Goal: Information Seeking & Learning: Learn about a topic

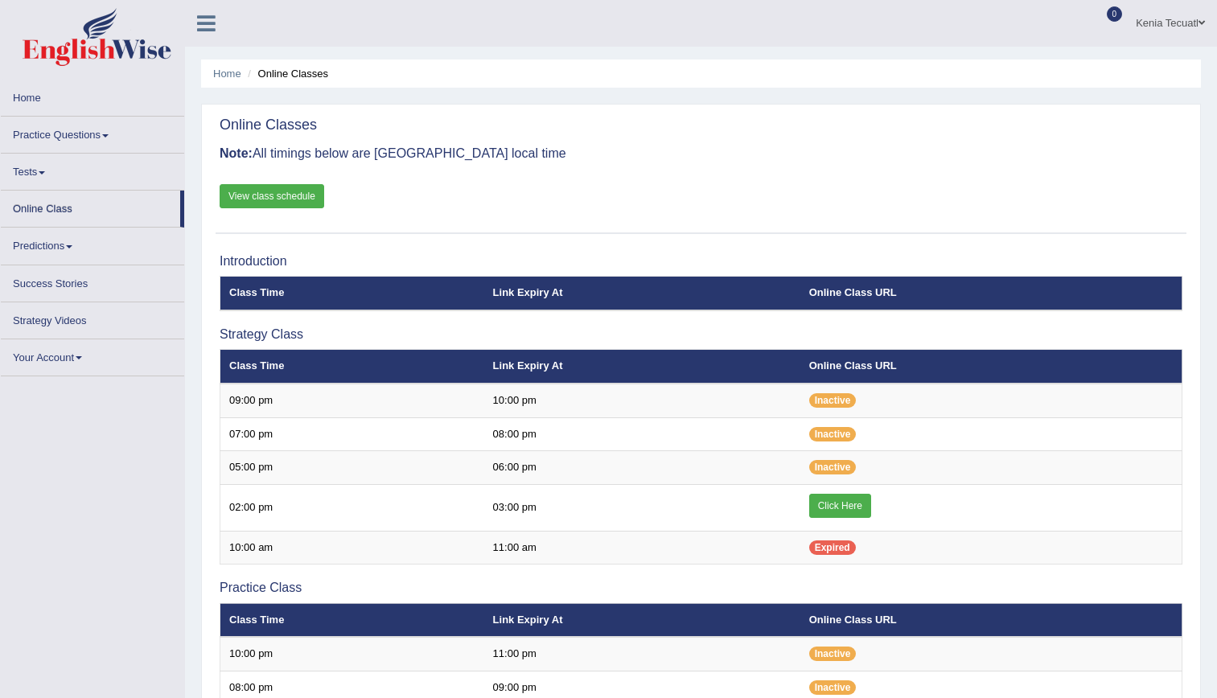
click at [55, 137] on link "Practice Questions" at bounding box center [92, 132] width 183 height 31
click at [95, 133] on link "Practice Questions" at bounding box center [92, 132] width 183 height 31
click at [69, 141] on link "Practice Questions" at bounding box center [92, 132] width 183 height 31
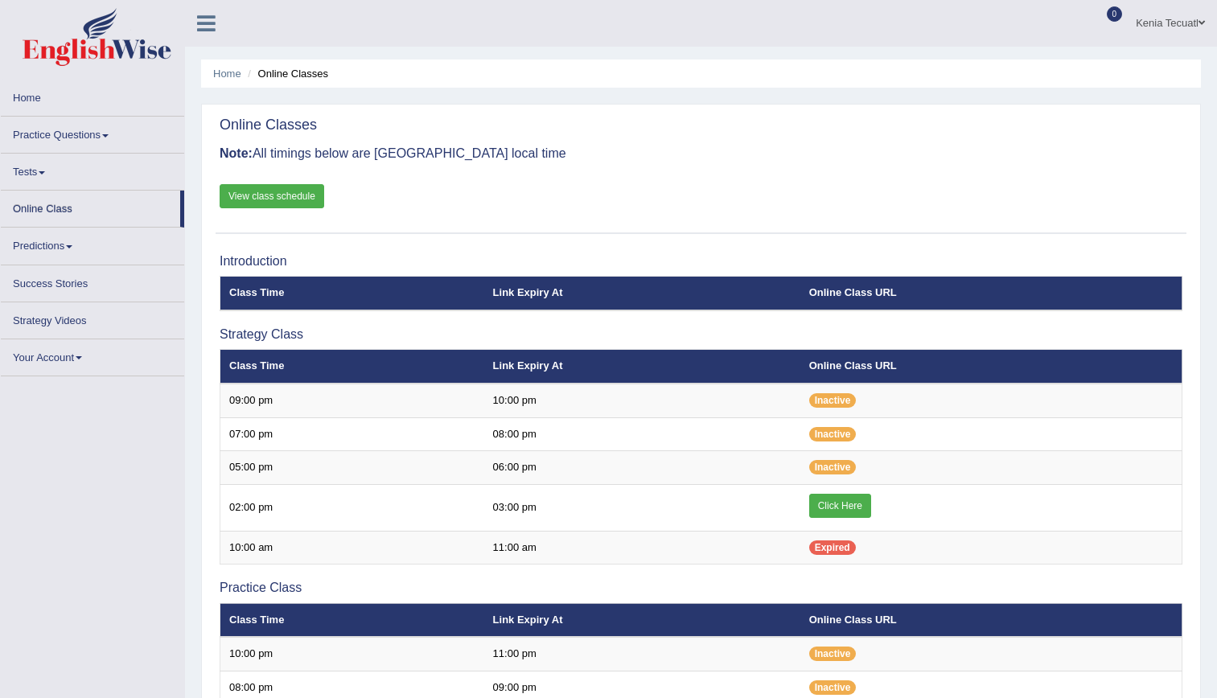
click at [69, 141] on link "Practice Questions" at bounding box center [92, 132] width 183 height 31
click at [23, 122] on link "Practice Questions" at bounding box center [92, 132] width 183 height 31
click at [23, 124] on link "Practice Questions" at bounding box center [92, 132] width 183 height 31
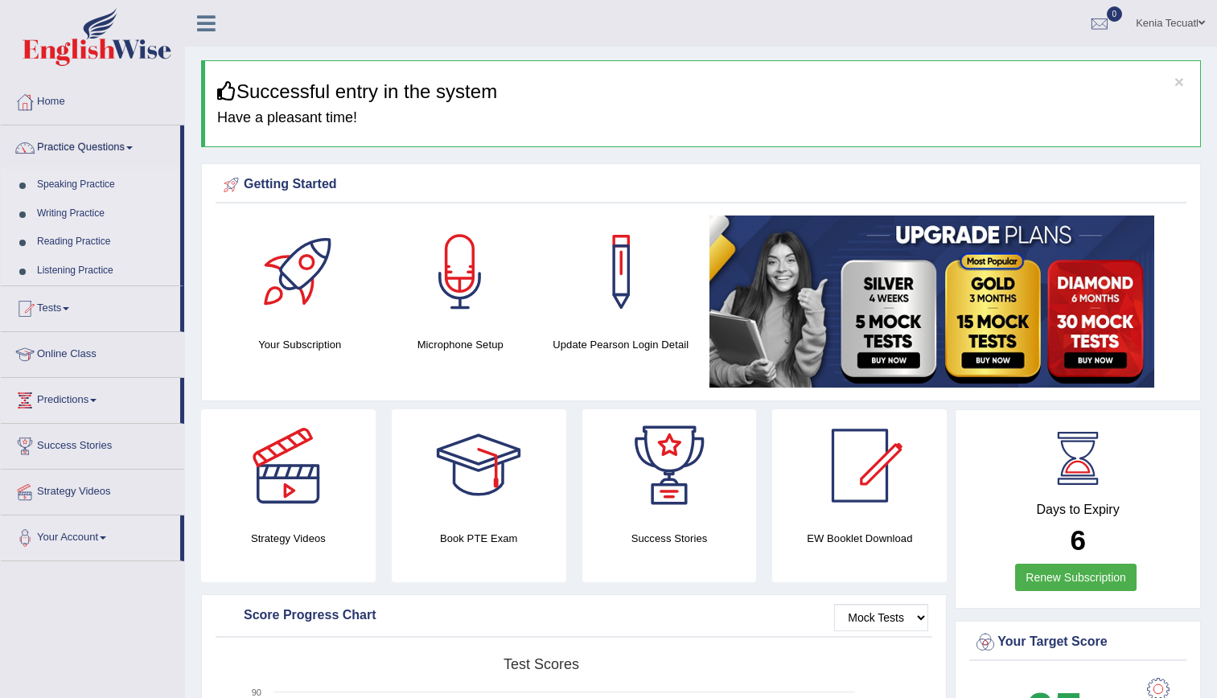
click at [52, 182] on link "Speaking Practice" at bounding box center [105, 185] width 150 height 29
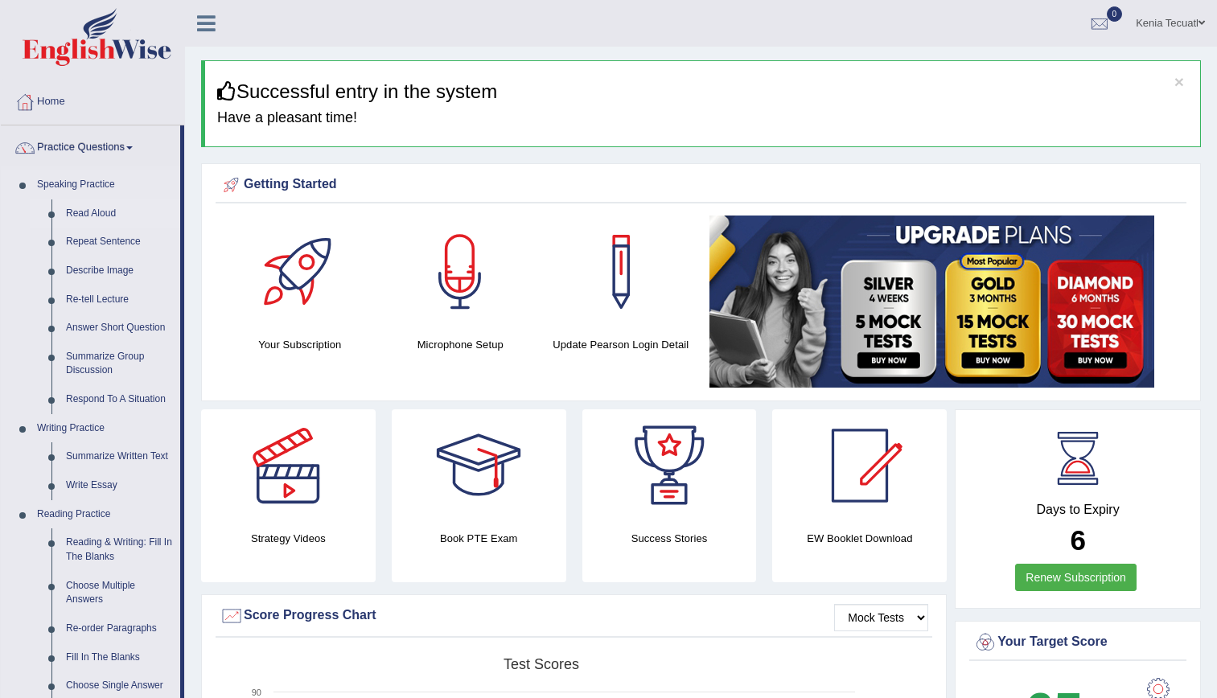
click at [88, 216] on link "Read Aloud" at bounding box center [119, 214] width 121 height 29
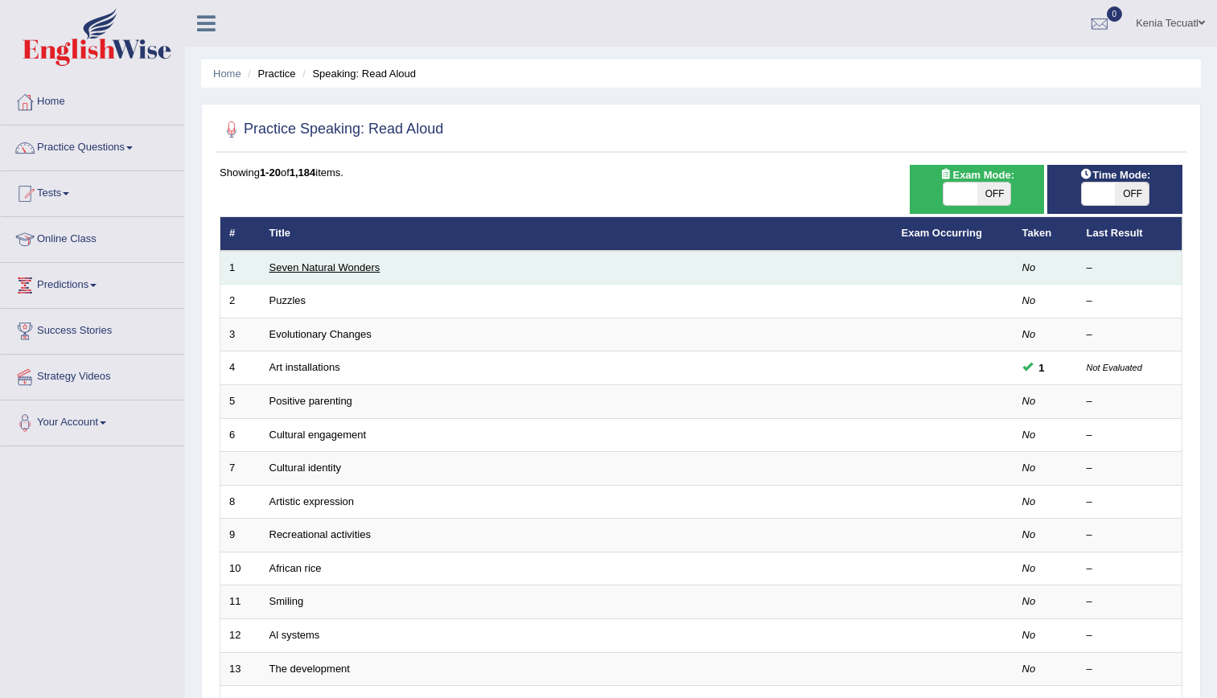
click at [309, 266] on link "Seven Natural Wonders" at bounding box center [325, 267] width 111 height 12
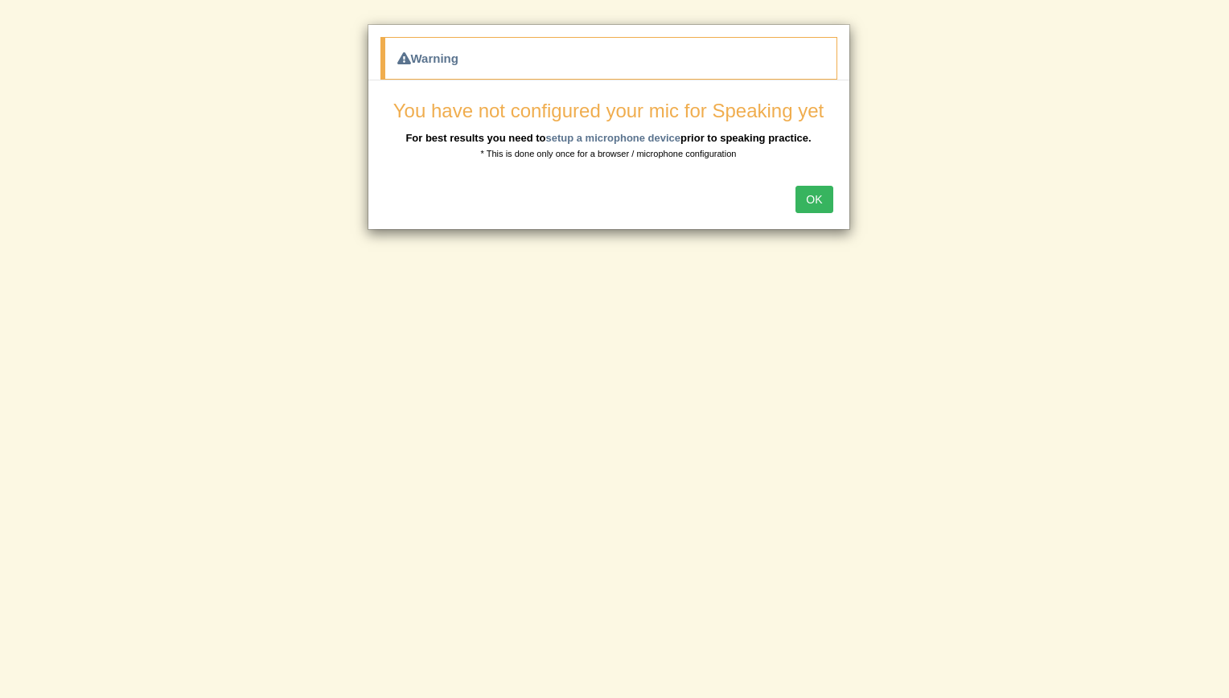
click at [810, 196] on button "OK" at bounding box center [814, 199] width 37 height 27
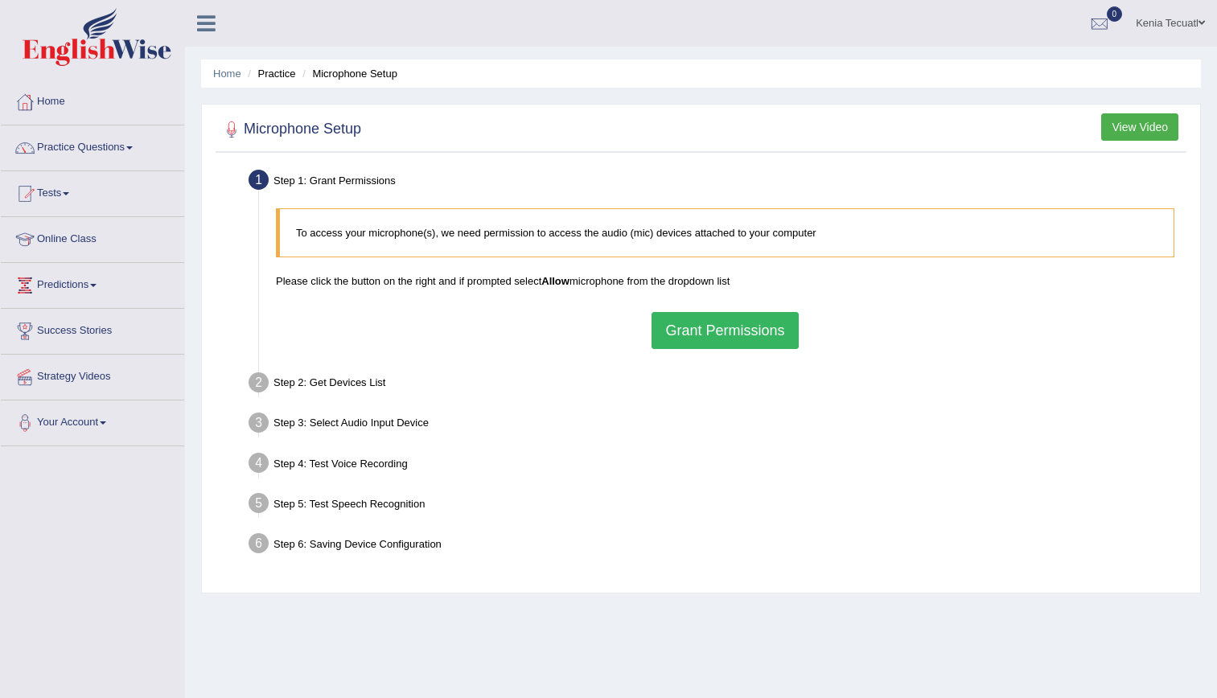
click at [712, 329] on button "Grant Permissions" at bounding box center [725, 330] width 146 height 37
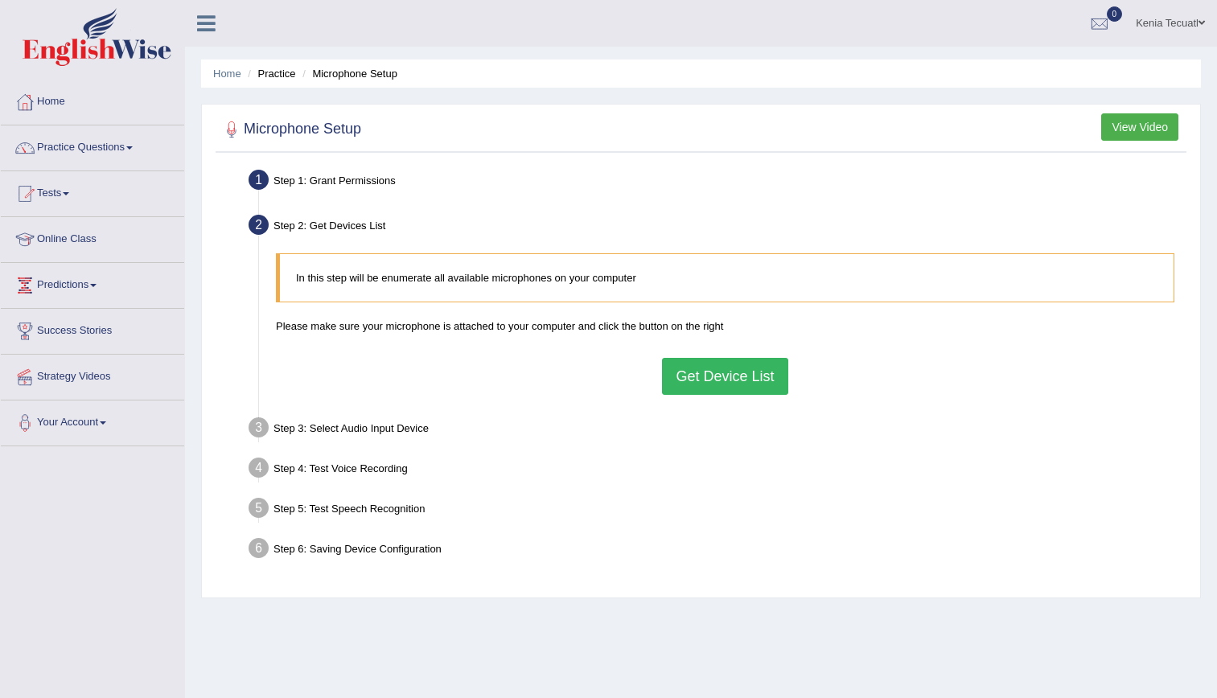
click at [744, 388] on button "Get Device List" at bounding box center [724, 376] width 125 height 37
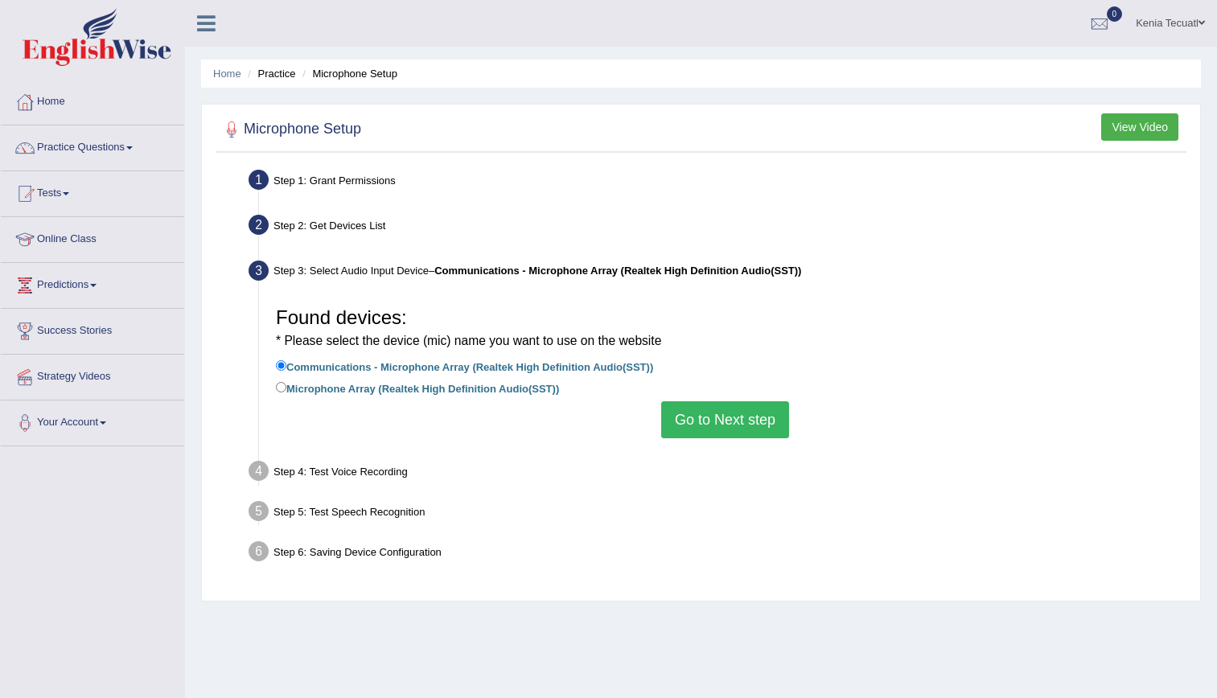
click at [734, 422] on button "Go to Next step" at bounding box center [725, 419] width 128 height 37
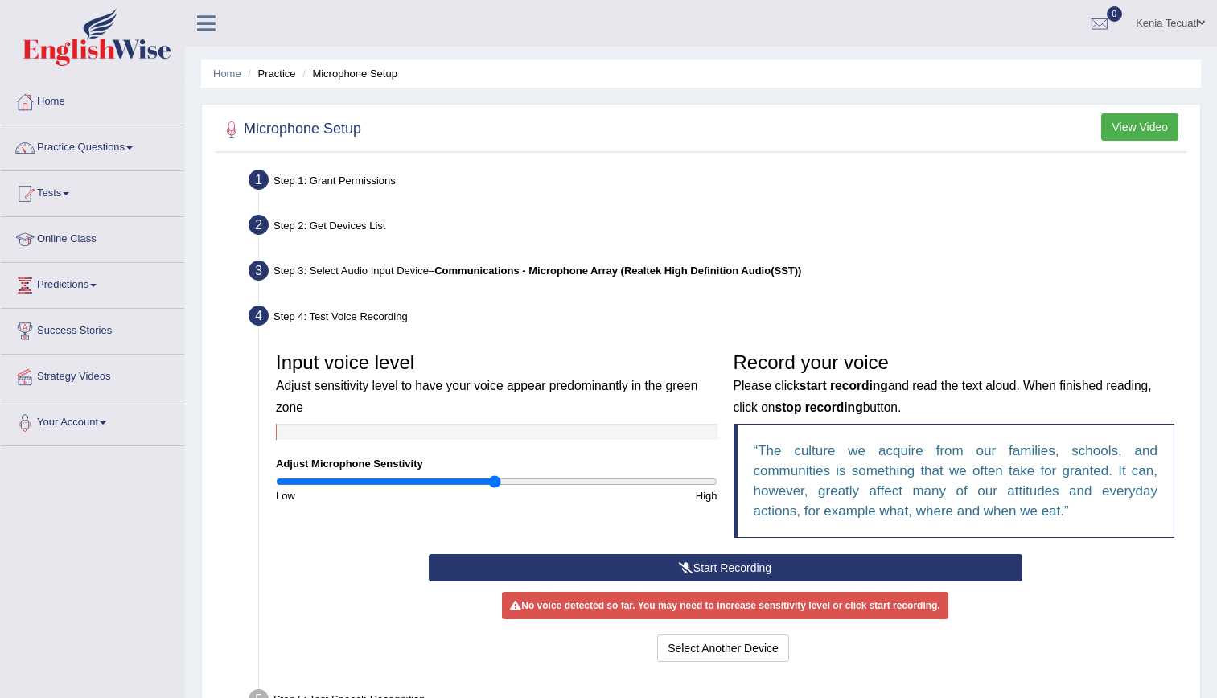
click at [712, 569] on button "Start Recording" at bounding box center [726, 567] width 594 height 27
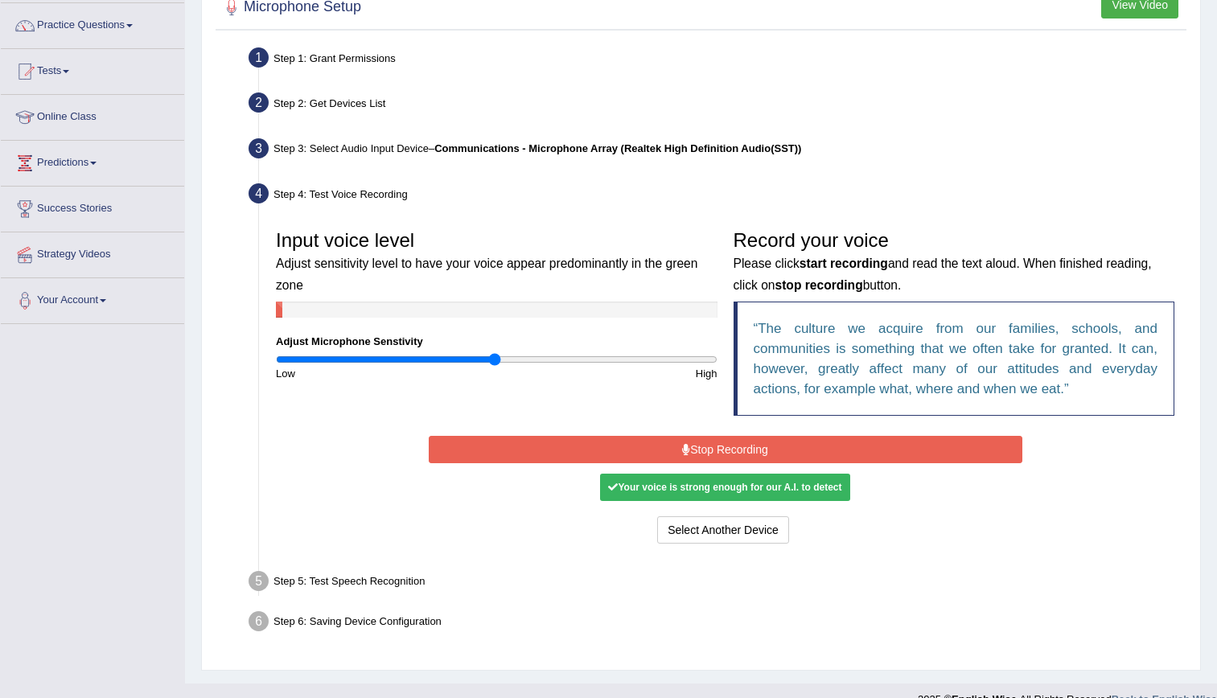
scroll to position [125, 0]
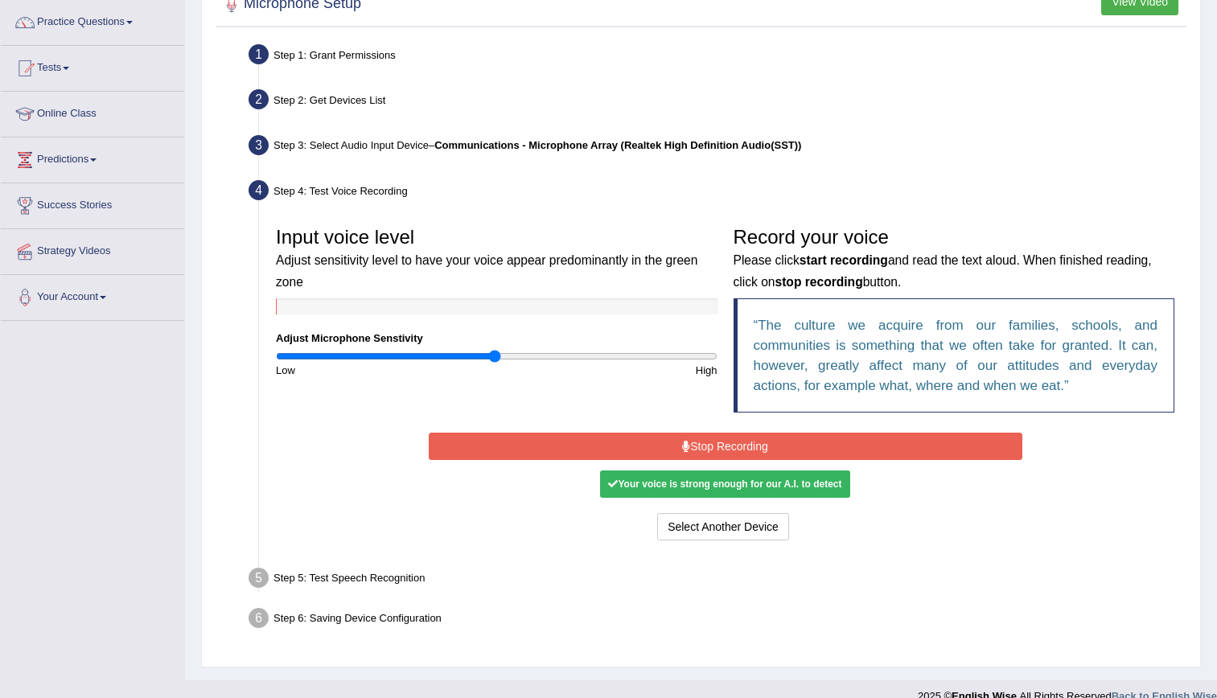
click at [500, 579] on div "Step 5: Test Speech Recognition" at bounding box center [717, 580] width 952 height 35
click at [352, 580] on div "Step 5: Test Speech Recognition" at bounding box center [717, 580] width 952 height 35
click at [665, 444] on button "Stop Recording" at bounding box center [726, 446] width 594 height 27
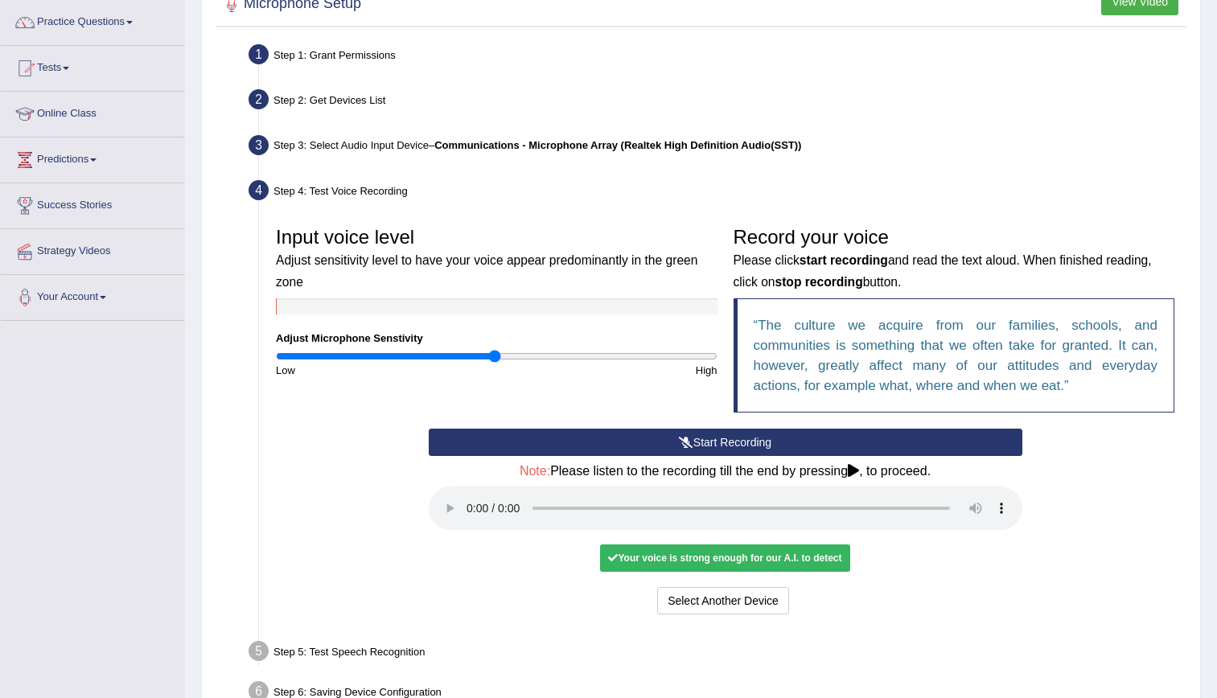
click at [347, 655] on div "Step 5: Test Speech Recognition" at bounding box center [717, 653] width 952 height 35
click at [759, 603] on button "Select Another Device" at bounding box center [723, 600] width 132 height 27
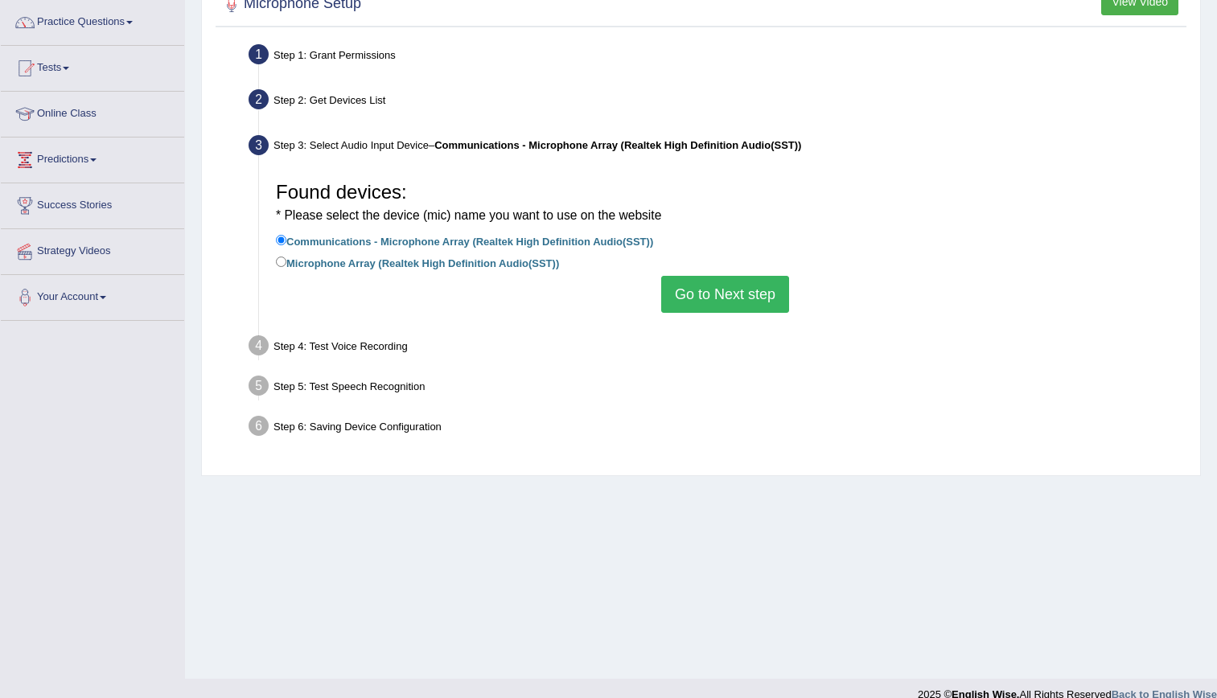
click at [393, 349] on div "Step 4: Test Voice Recording" at bounding box center [717, 348] width 952 height 35
click at [748, 304] on button "Go to Next step" at bounding box center [725, 294] width 128 height 37
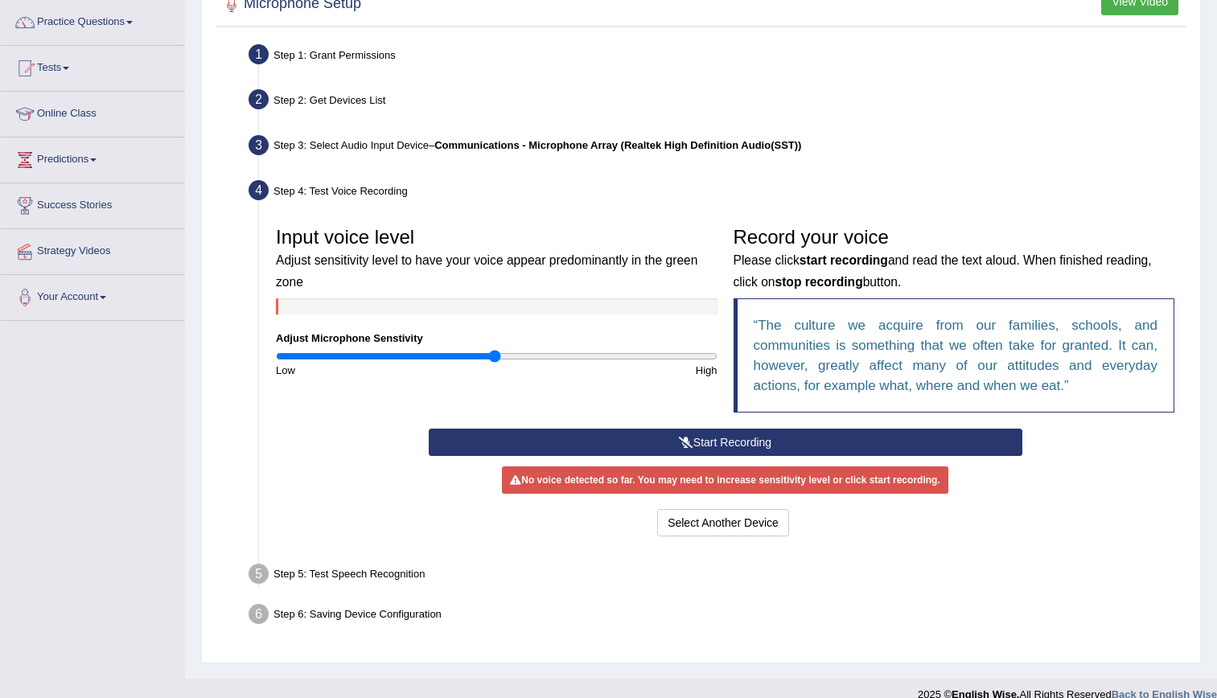
click at [691, 437] on icon at bounding box center [686, 442] width 14 height 11
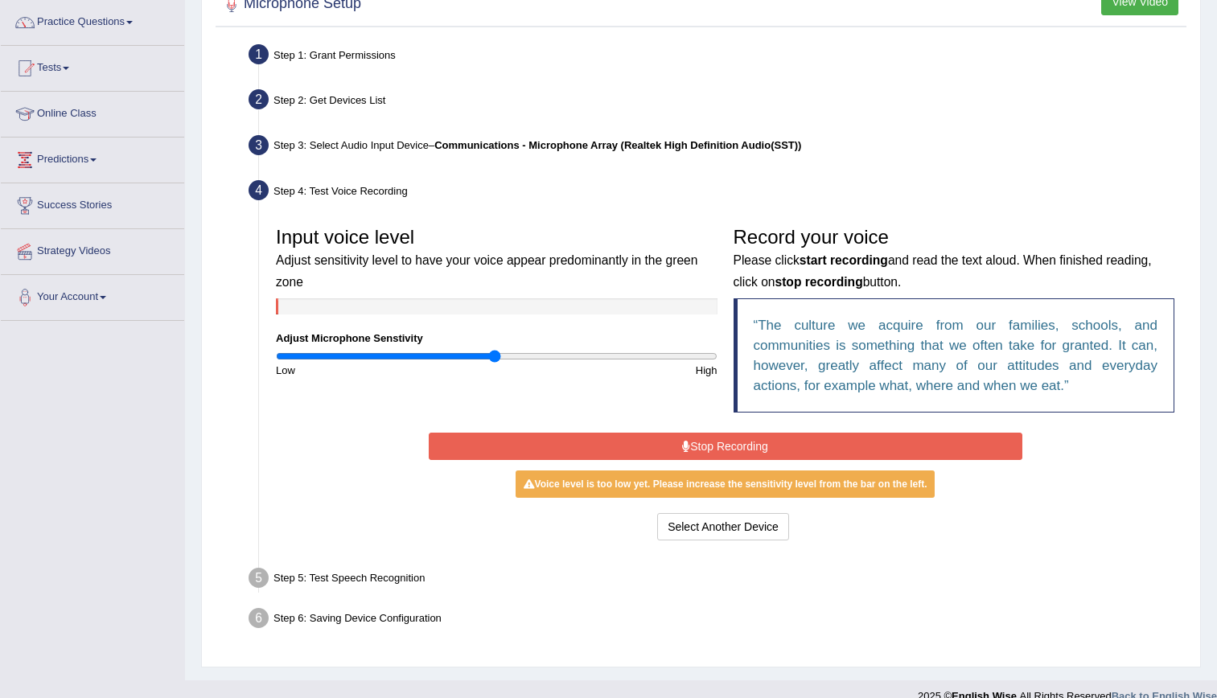
click at [748, 446] on button "Stop Recording" at bounding box center [726, 446] width 594 height 27
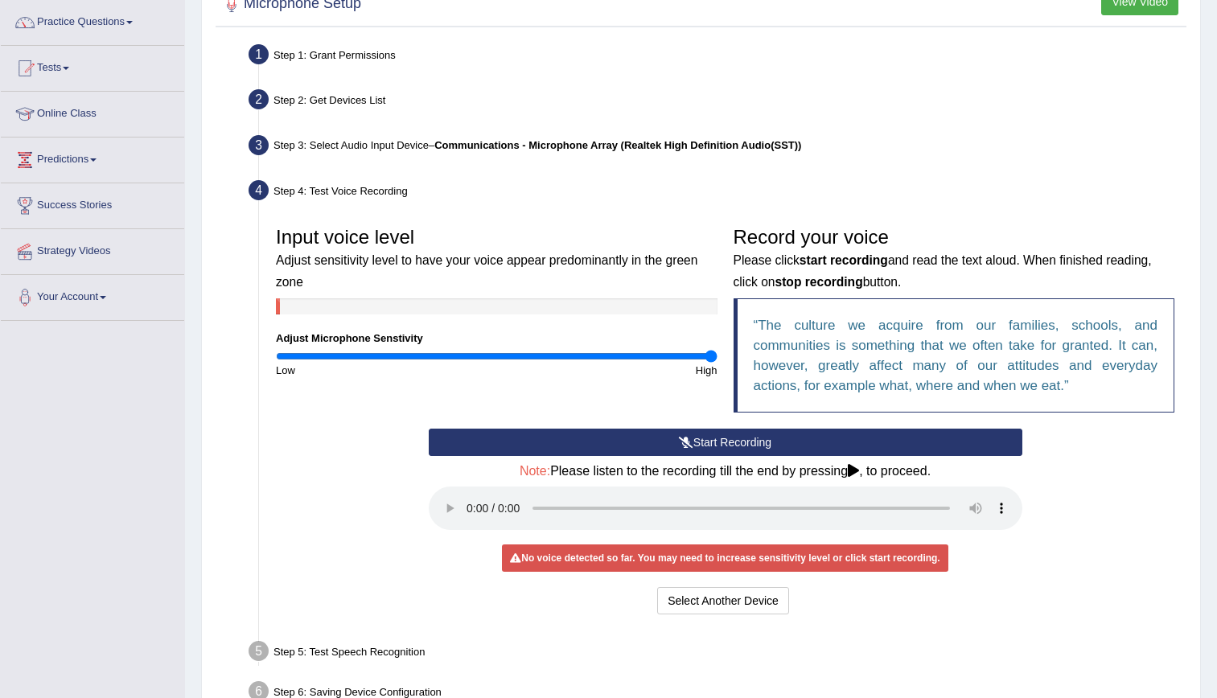
drag, startPoint x: 493, startPoint y: 356, endPoint x: 717, endPoint y: 373, distance: 224.3
click at [717, 363] on input "range" at bounding box center [497, 356] width 442 height 13
drag, startPoint x: 710, startPoint y: 356, endPoint x: 678, endPoint y: 364, distance: 33.0
click at [678, 363] on input "range" at bounding box center [497, 356] width 442 height 13
click at [765, 435] on button "Start Recording" at bounding box center [726, 442] width 594 height 27
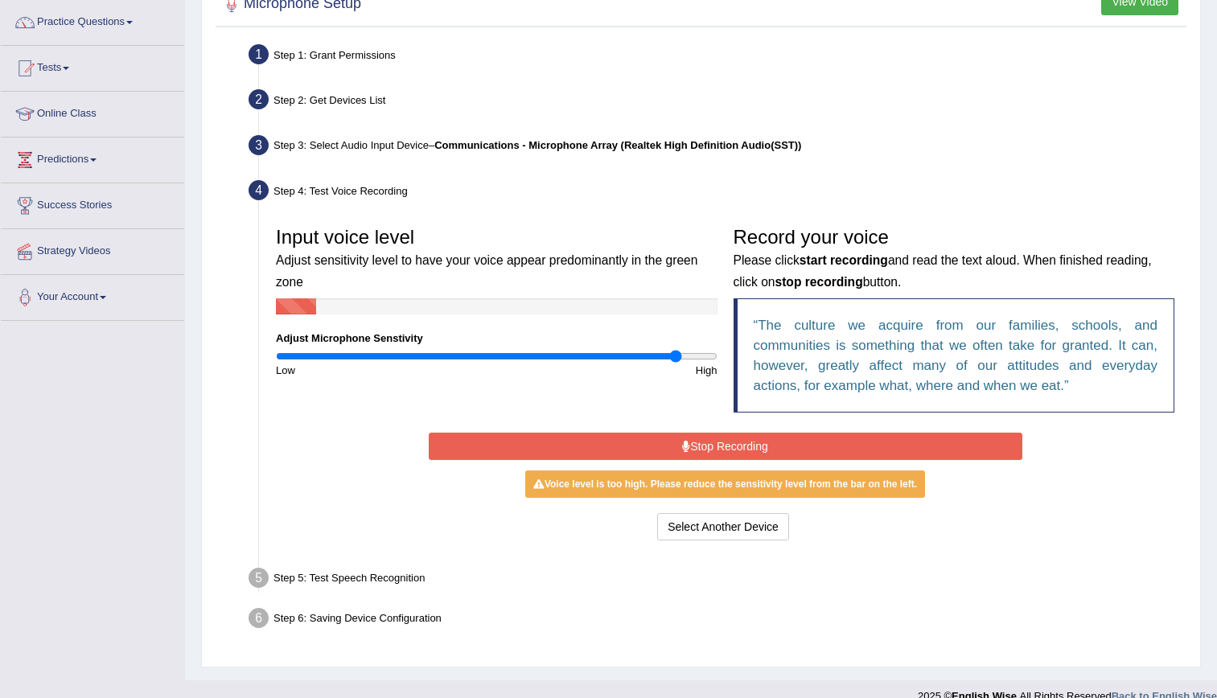
click at [765, 435] on button "Stop Recording" at bounding box center [726, 446] width 594 height 27
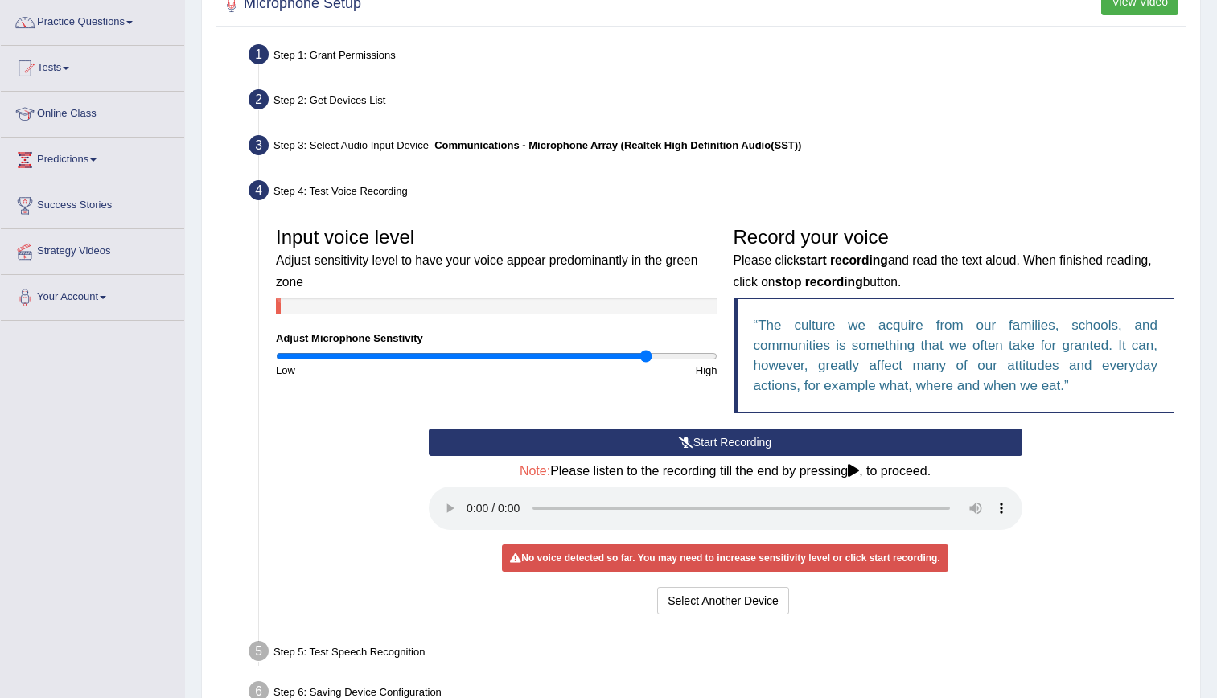
drag, startPoint x: 679, startPoint y: 358, endPoint x: 644, endPoint y: 364, distance: 35.2
click at [644, 363] on input "range" at bounding box center [497, 356] width 442 height 13
click at [664, 442] on button "Start Recording" at bounding box center [726, 442] width 594 height 27
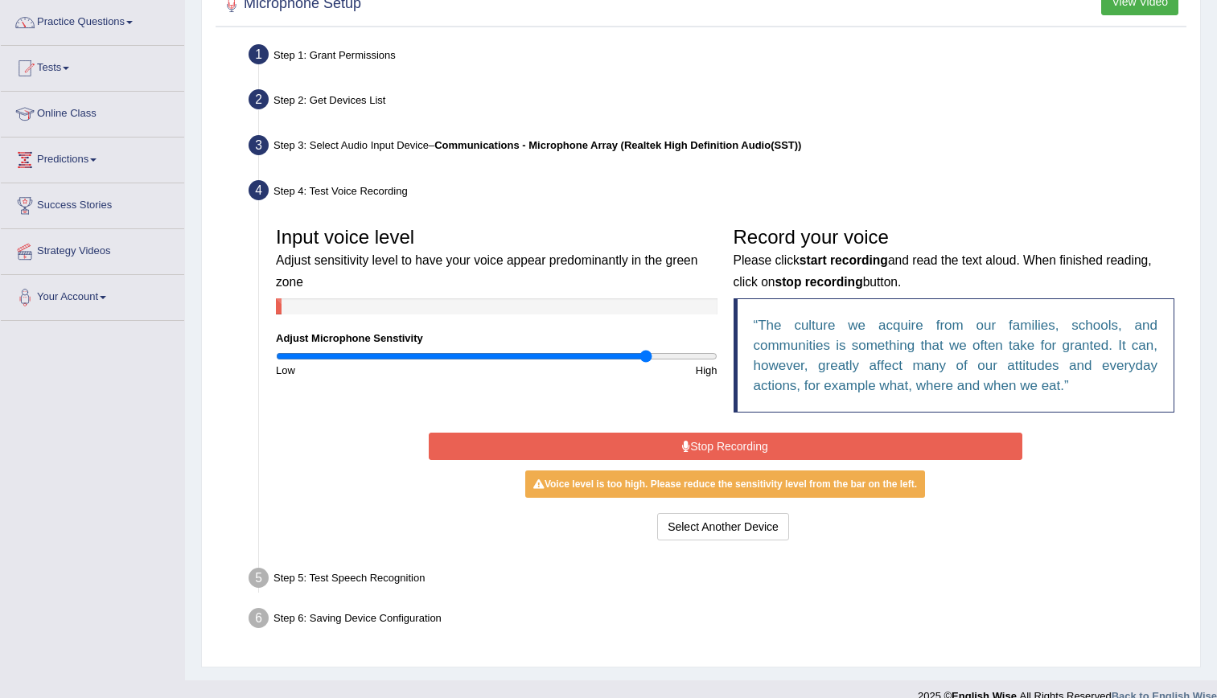
click at [664, 442] on button "Stop Recording" at bounding box center [726, 446] width 594 height 27
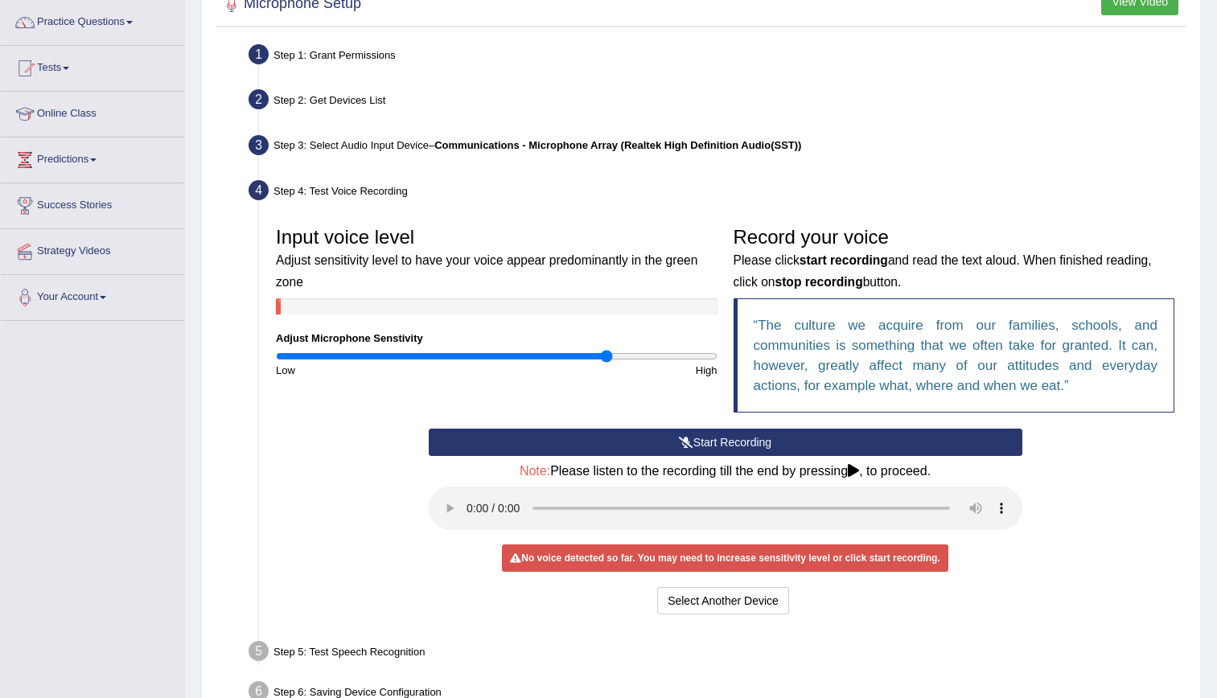
drag, startPoint x: 640, startPoint y: 356, endPoint x: 605, endPoint y: 360, distance: 34.8
click at [605, 360] on input "range" at bounding box center [497, 356] width 442 height 13
drag, startPoint x: 605, startPoint y: 360, endPoint x: 589, endPoint y: 360, distance: 16.1
click at [589, 360] on input "range" at bounding box center [497, 356] width 442 height 13
click at [681, 445] on icon at bounding box center [686, 442] width 14 height 11
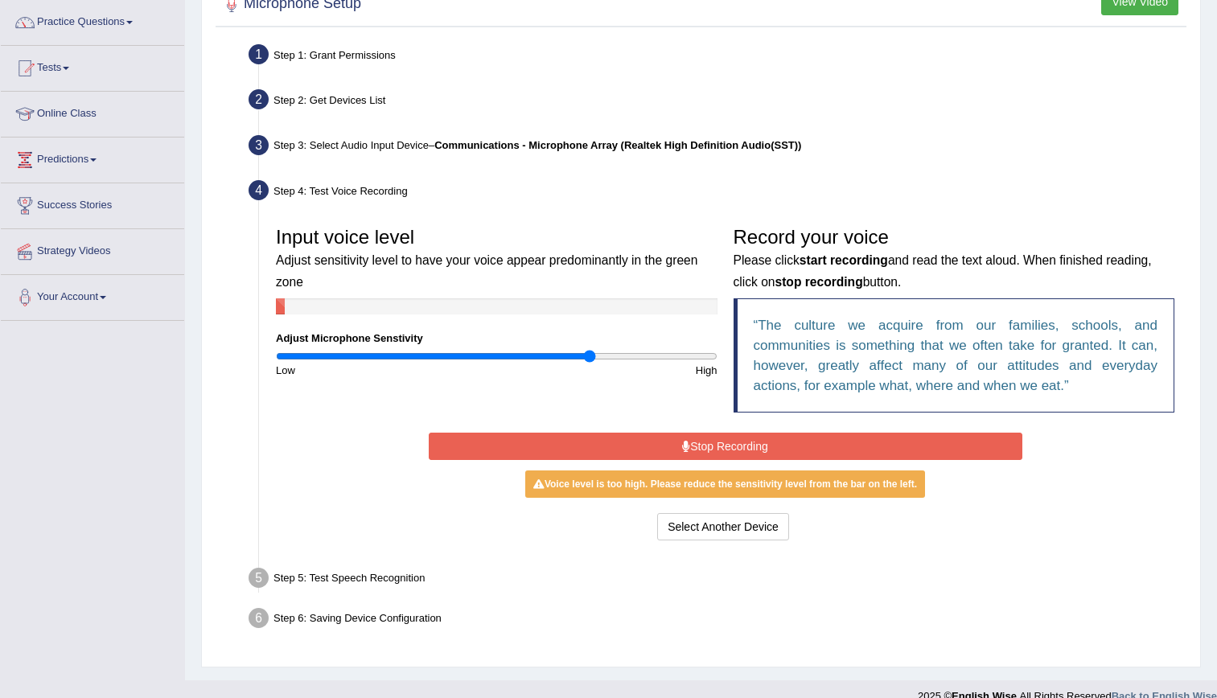
click at [682, 445] on icon at bounding box center [686, 446] width 8 height 11
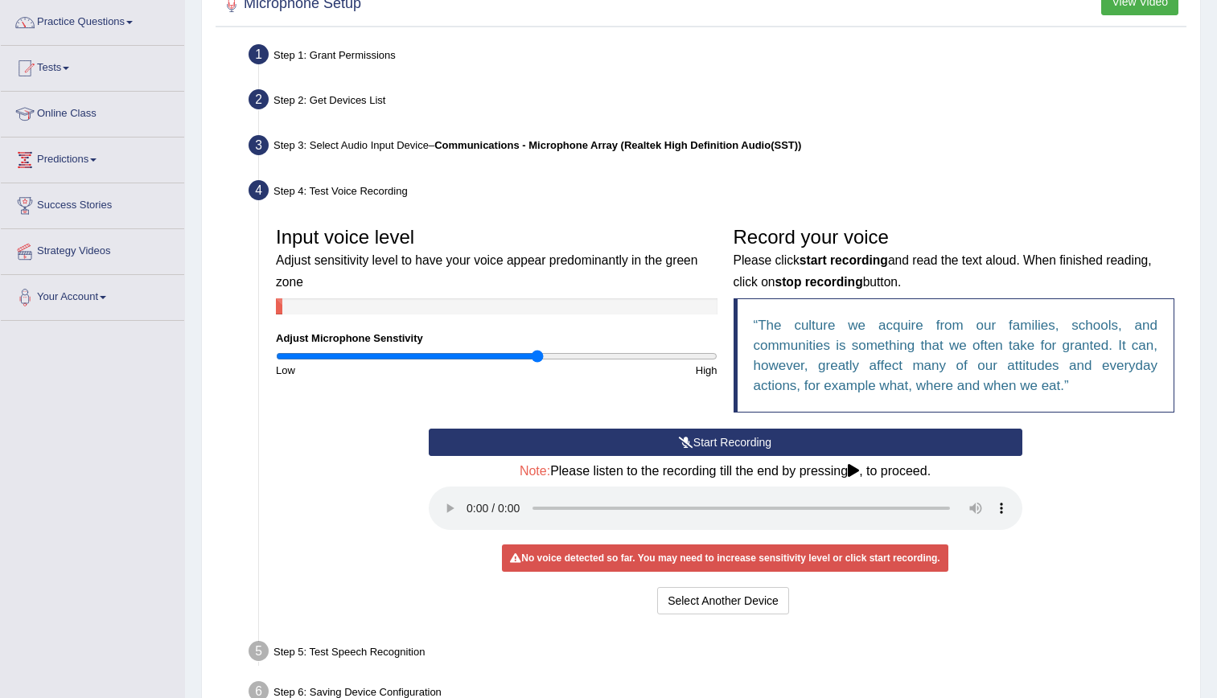
drag, startPoint x: 582, startPoint y: 357, endPoint x: 538, endPoint y: 358, distance: 44.3
click at [538, 358] on input "range" at bounding box center [497, 356] width 442 height 13
click at [663, 444] on button "Start Recording" at bounding box center [726, 442] width 594 height 27
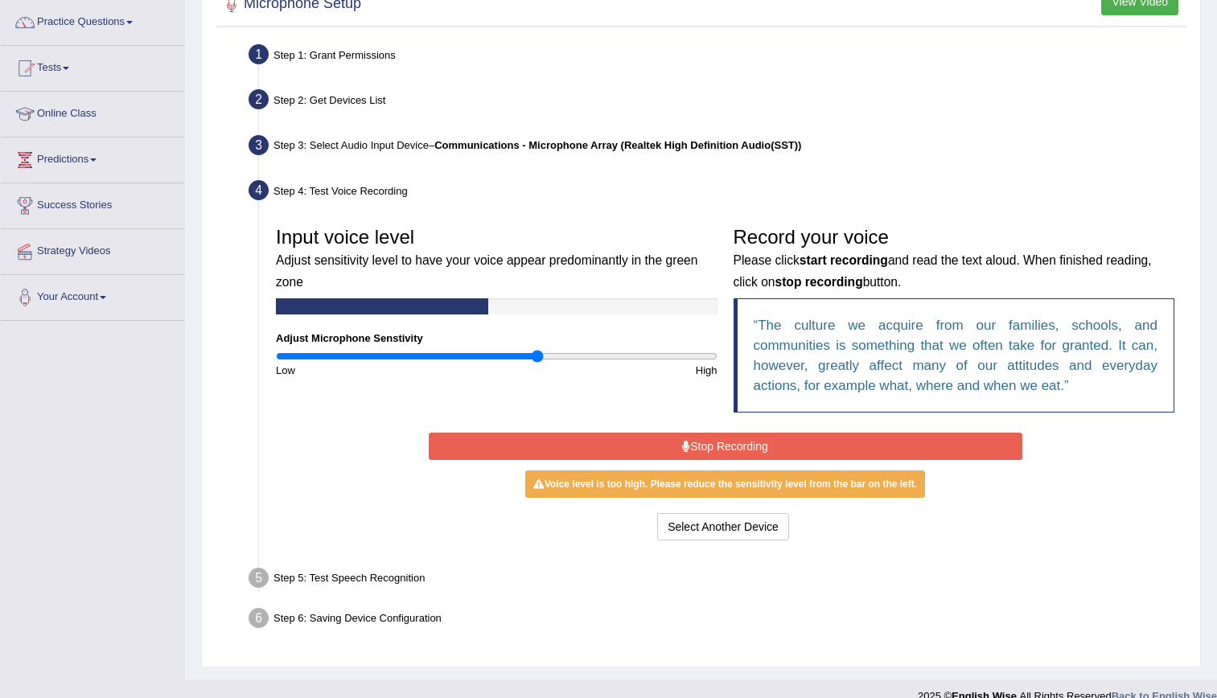
click at [663, 444] on button "Stop Recording" at bounding box center [726, 446] width 594 height 27
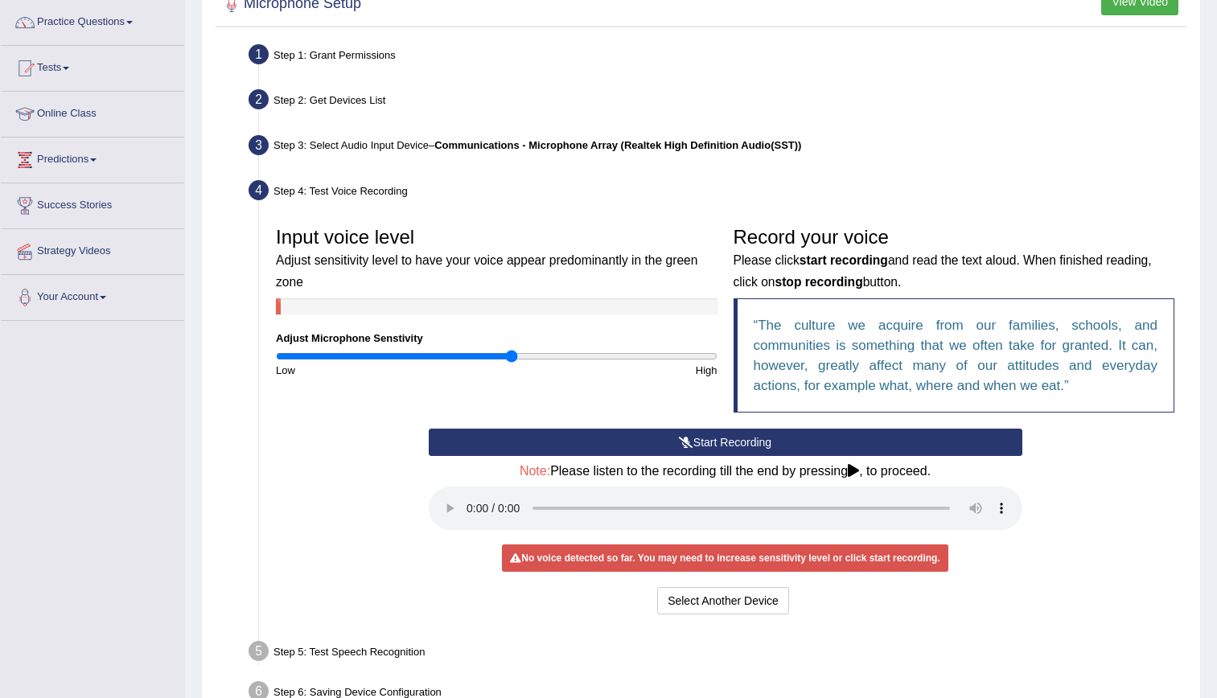
drag, startPoint x: 537, startPoint y: 360, endPoint x: 513, endPoint y: 363, distance: 24.3
click at [513, 363] on input "range" at bounding box center [497, 356] width 442 height 13
click at [668, 435] on button "Start Recording" at bounding box center [726, 442] width 594 height 27
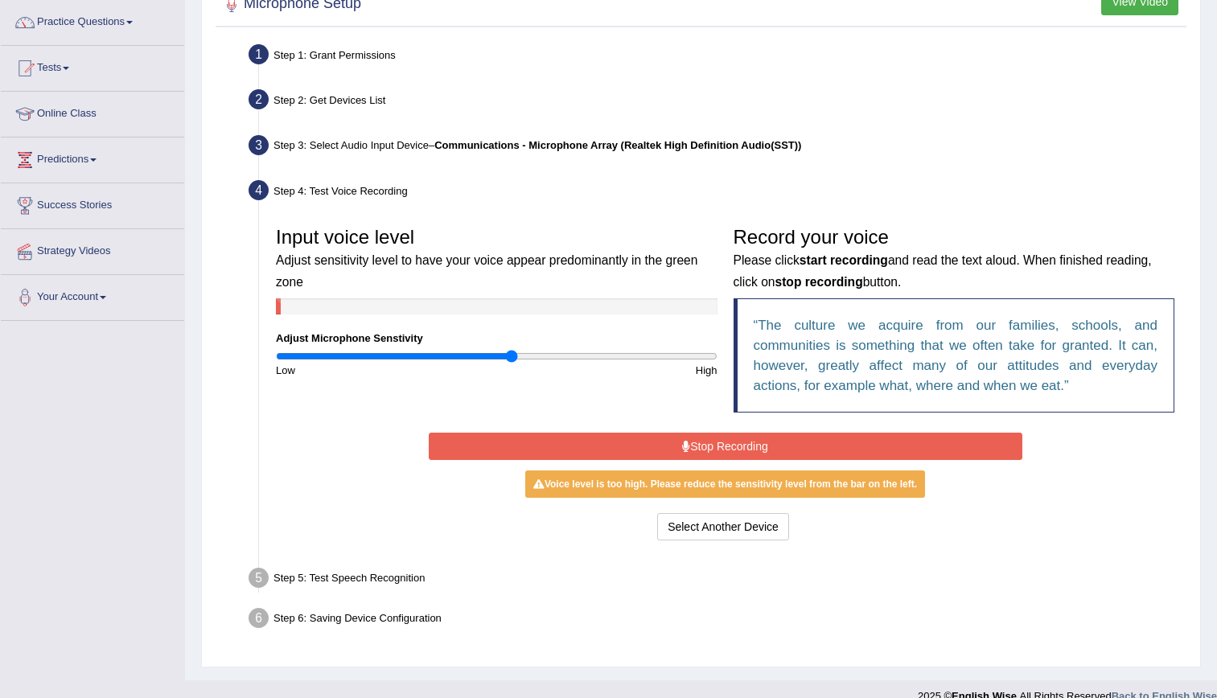
click at [646, 443] on button "Stop Recording" at bounding box center [726, 446] width 594 height 27
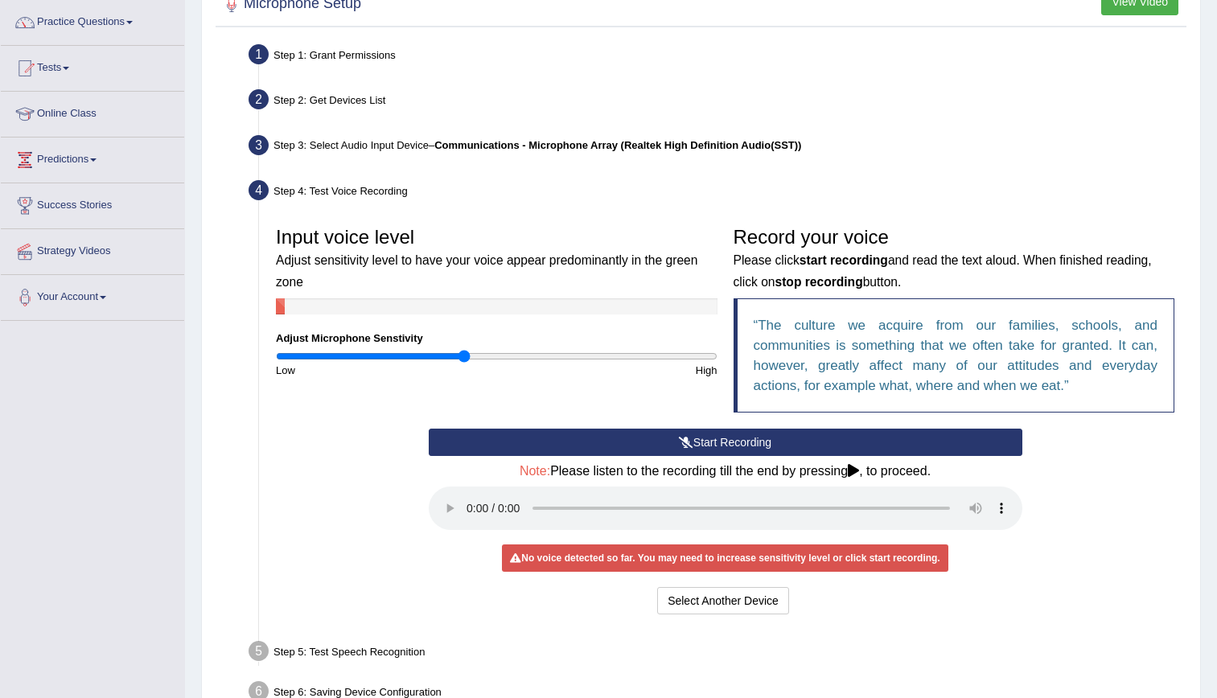
drag, startPoint x: 509, startPoint y: 356, endPoint x: 463, endPoint y: 360, distance: 46.8
type input "0.86"
click at [463, 360] on input "range" at bounding box center [497, 356] width 442 height 13
click at [652, 446] on button "Start Recording" at bounding box center [726, 442] width 594 height 27
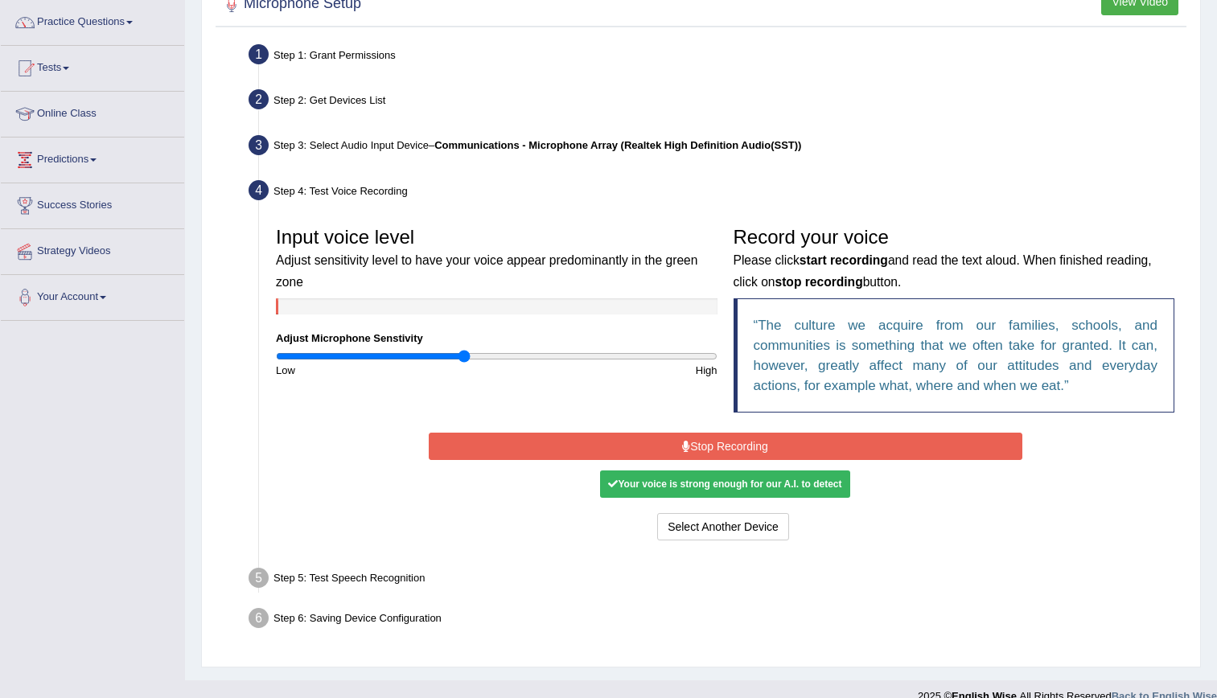
click at [652, 446] on button "Stop Recording" at bounding box center [726, 446] width 594 height 27
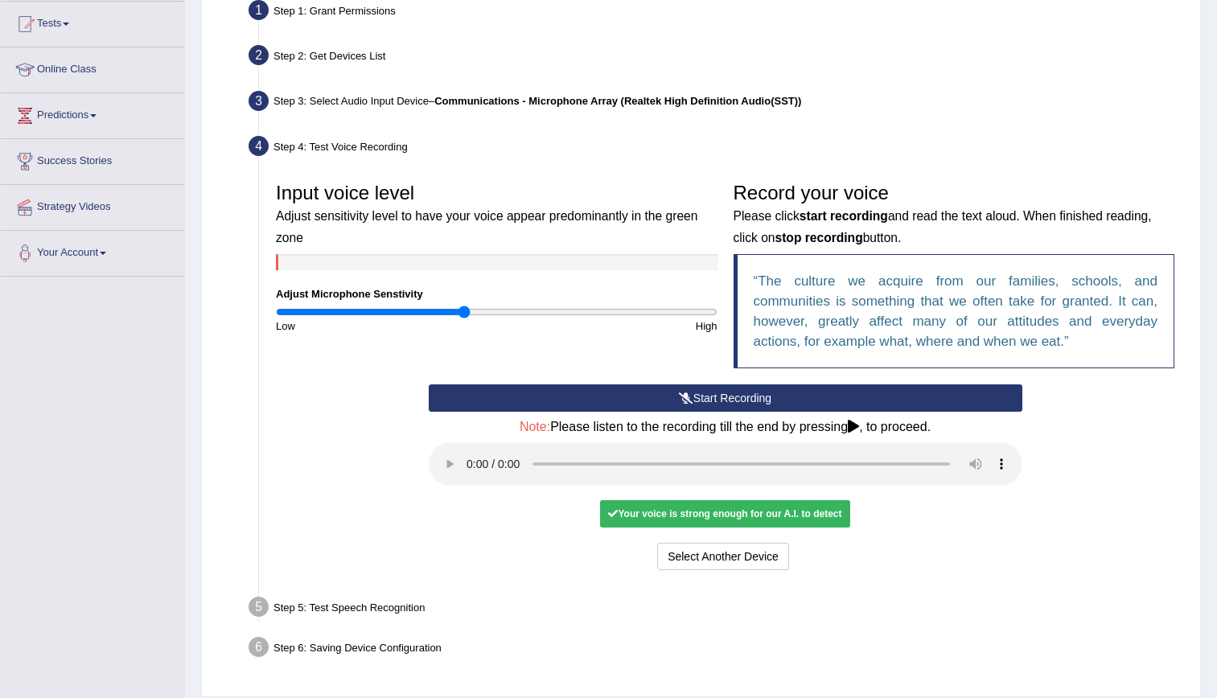
scroll to position [172, 0]
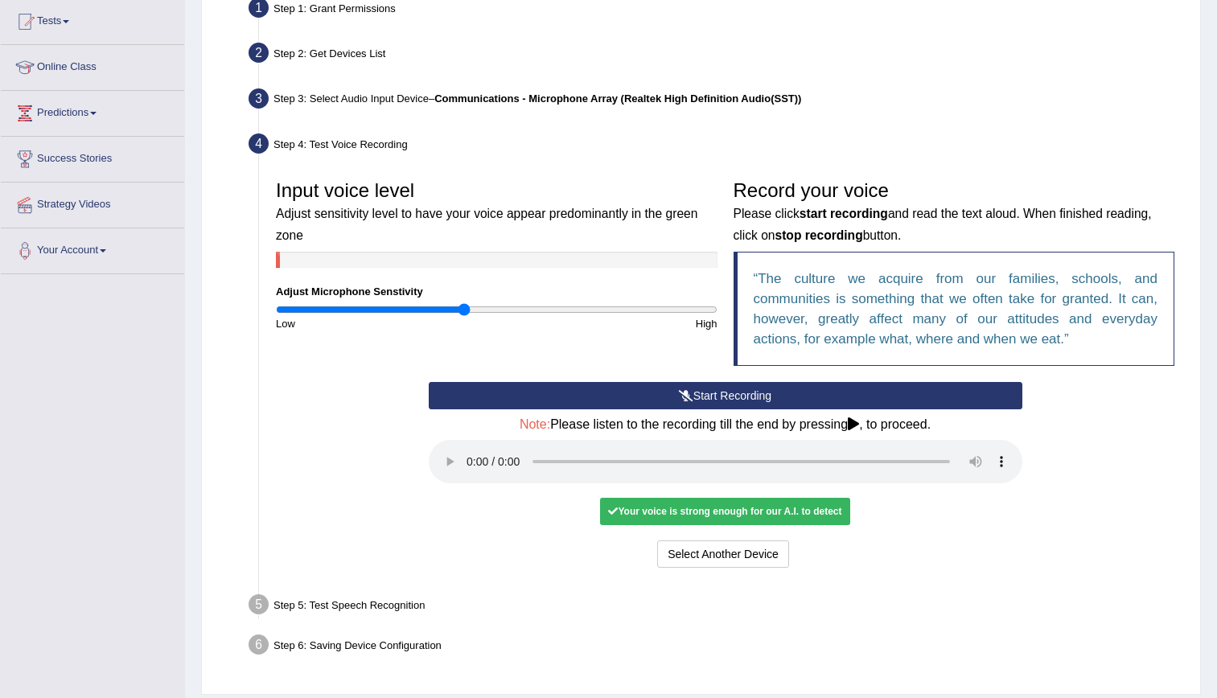
click at [969, 522] on div "Start Recording Stop Recording Note: Please listen to the recording till the en…" at bounding box center [726, 477] width 610 height 190
click at [713, 562] on button "Select Another Device" at bounding box center [723, 554] width 132 height 27
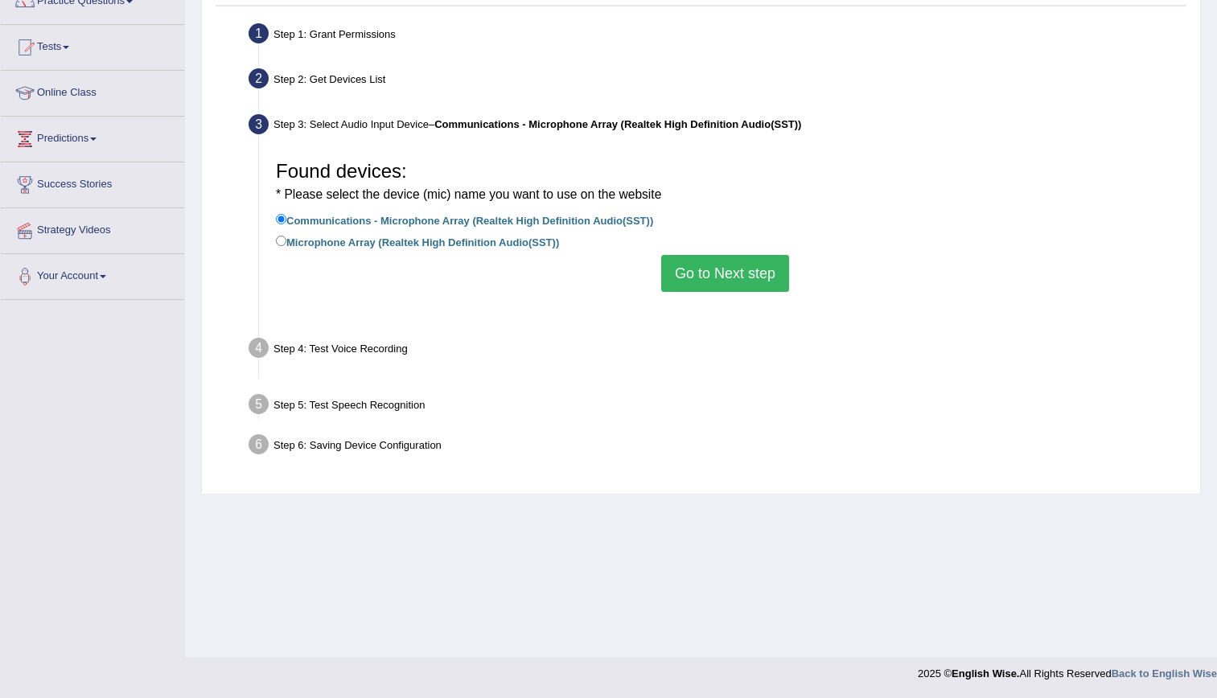
scroll to position [146, 0]
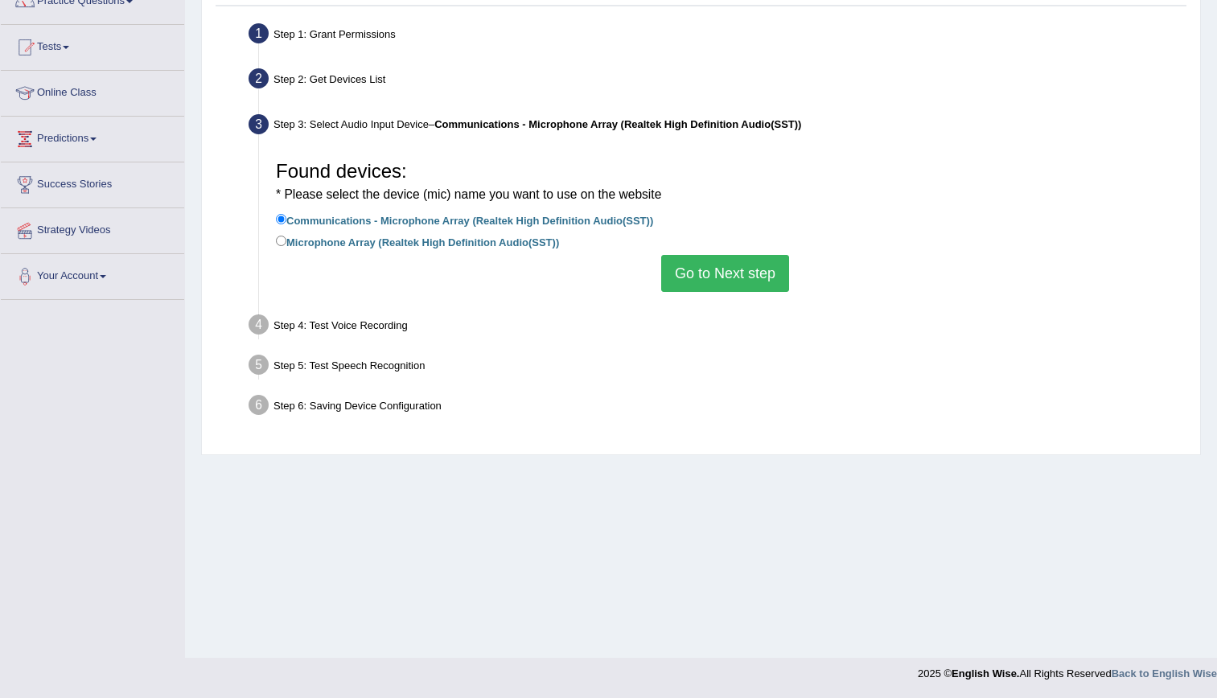
click at [371, 318] on div "Step 4: Test Voice Recording" at bounding box center [717, 327] width 952 height 35
drag, startPoint x: 336, startPoint y: 318, endPoint x: 254, endPoint y: 322, distance: 82.2
click at [254, 322] on li "Step 4: Test Voice Recording Input voice level Adjust sensitivity level to have…" at bounding box center [717, 327] width 931 height 35
click at [741, 286] on button "Go to Next step" at bounding box center [725, 273] width 128 height 37
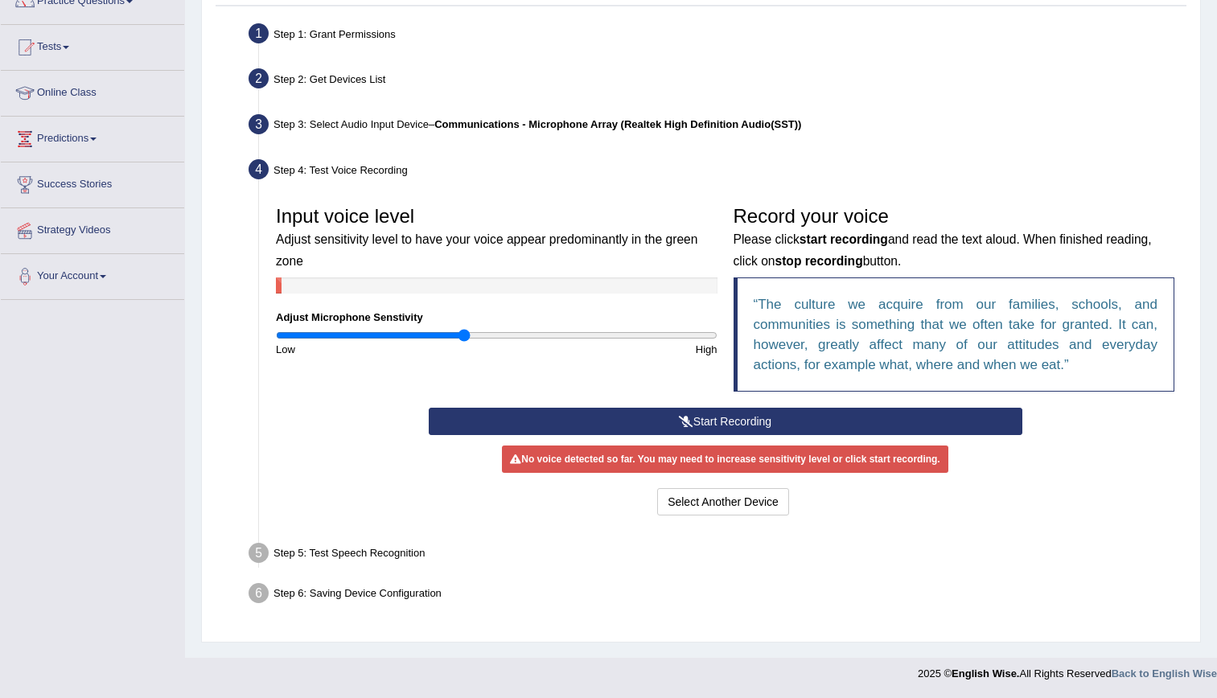
click at [370, 554] on div "Step 5: Test Speech Recognition" at bounding box center [717, 555] width 952 height 35
click at [574, 412] on button "Start Recording" at bounding box center [726, 421] width 594 height 27
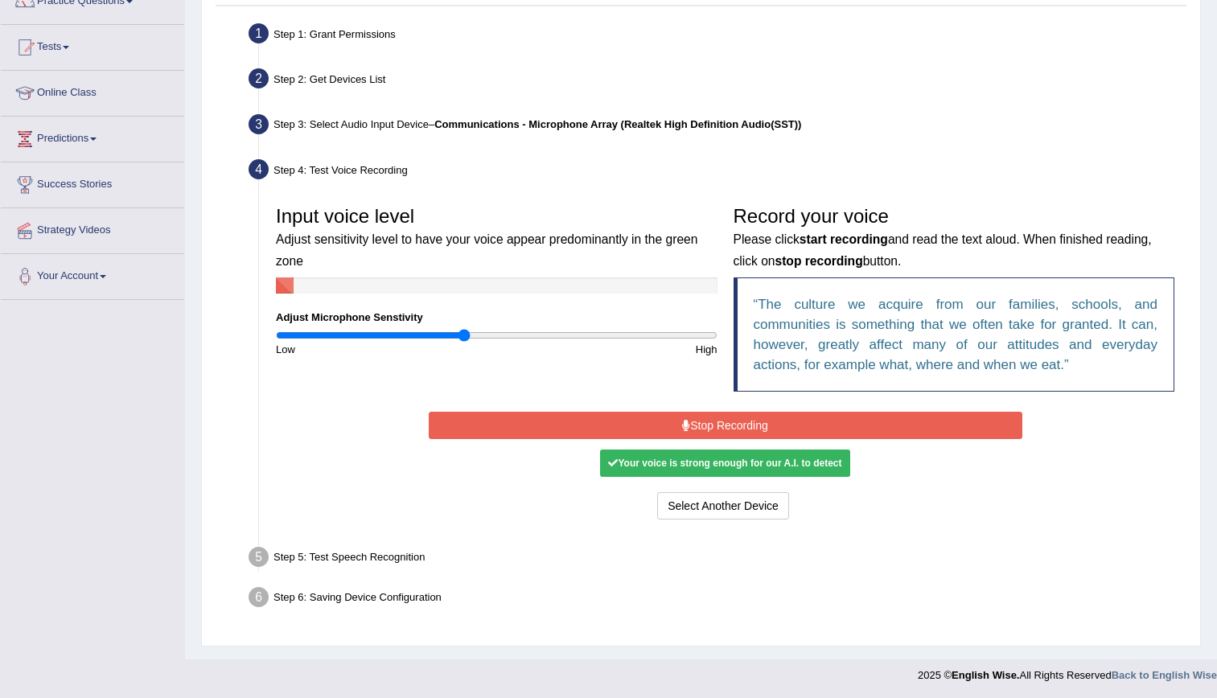
click at [574, 412] on button "Stop Recording" at bounding box center [726, 425] width 594 height 27
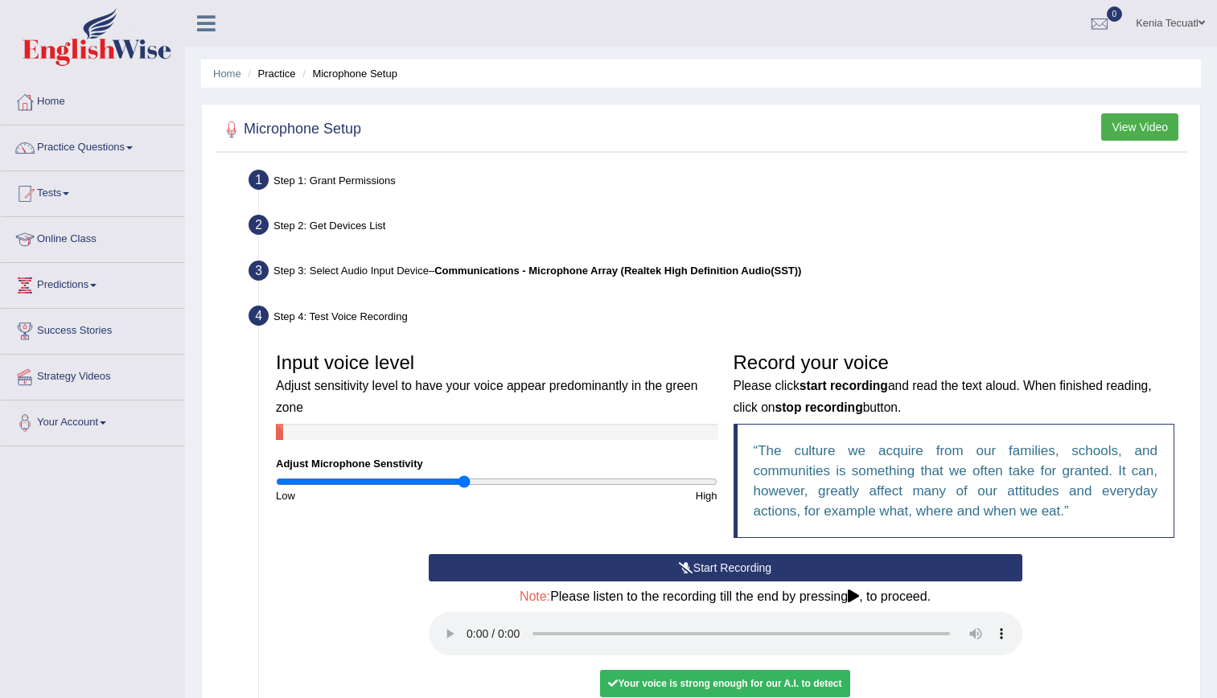
scroll to position [221, 0]
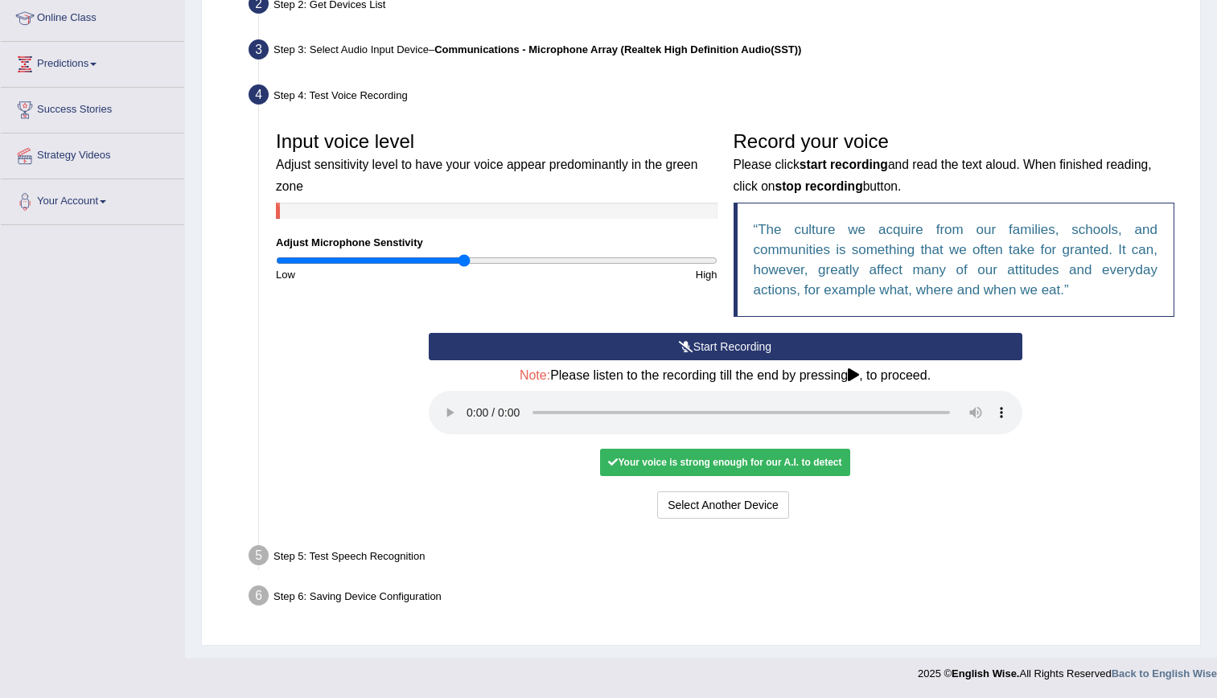
click at [854, 372] on icon at bounding box center [853, 374] width 11 height 13
click at [961, 487] on div "Start Recording Stop Recording Note: Please listen to the recording till the en…" at bounding box center [726, 428] width 610 height 190
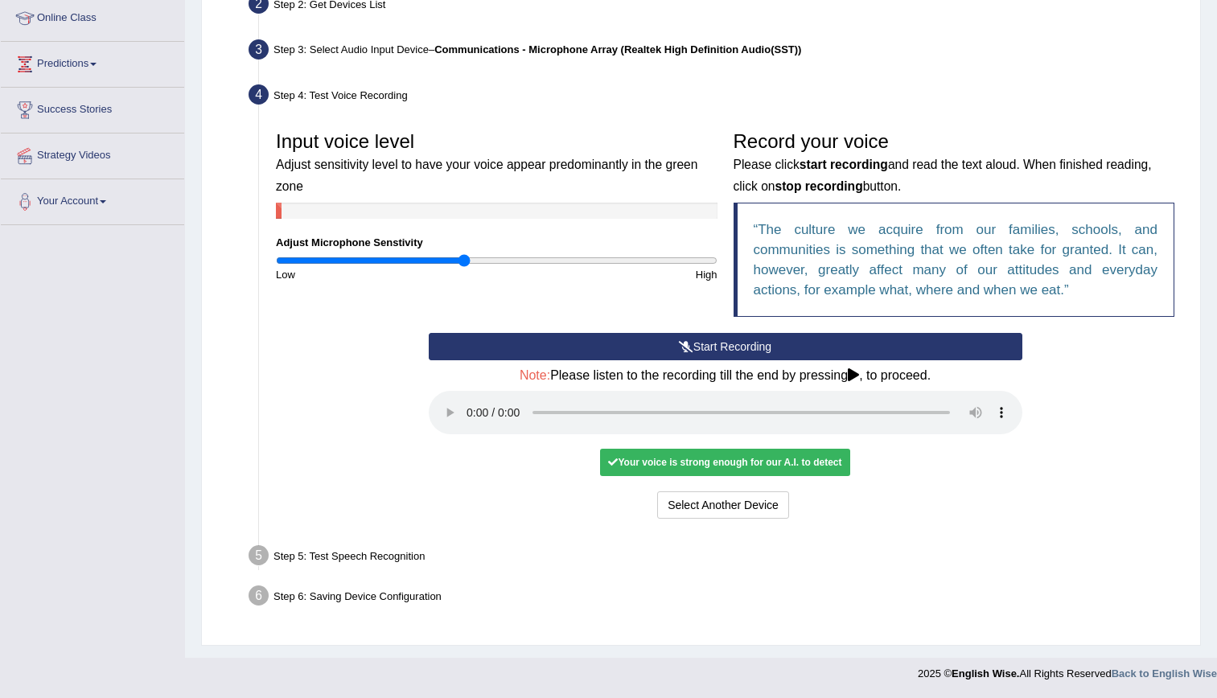
click at [653, 467] on div "Your voice is strong enough for our A.I. to detect" at bounding box center [724, 462] width 249 height 27
click at [368, 553] on div "Step 5: Test Speech Recognition" at bounding box center [717, 558] width 952 height 35
drag, startPoint x: 368, startPoint y: 553, endPoint x: 294, endPoint y: 599, distance: 86.6
click at [294, 599] on div "Step 6: Saving Device Configuration" at bounding box center [717, 598] width 952 height 35
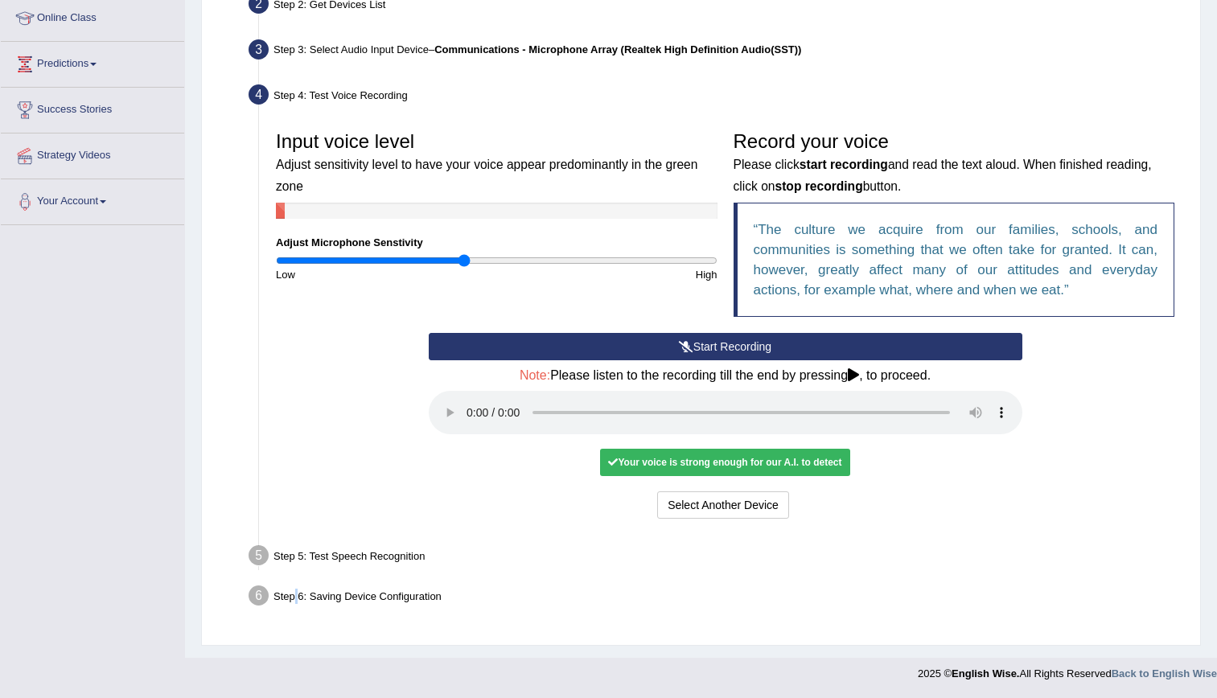
click at [294, 599] on div "Step 6: Saving Device Configuration" at bounding box center [717, 598] width 952 height 35
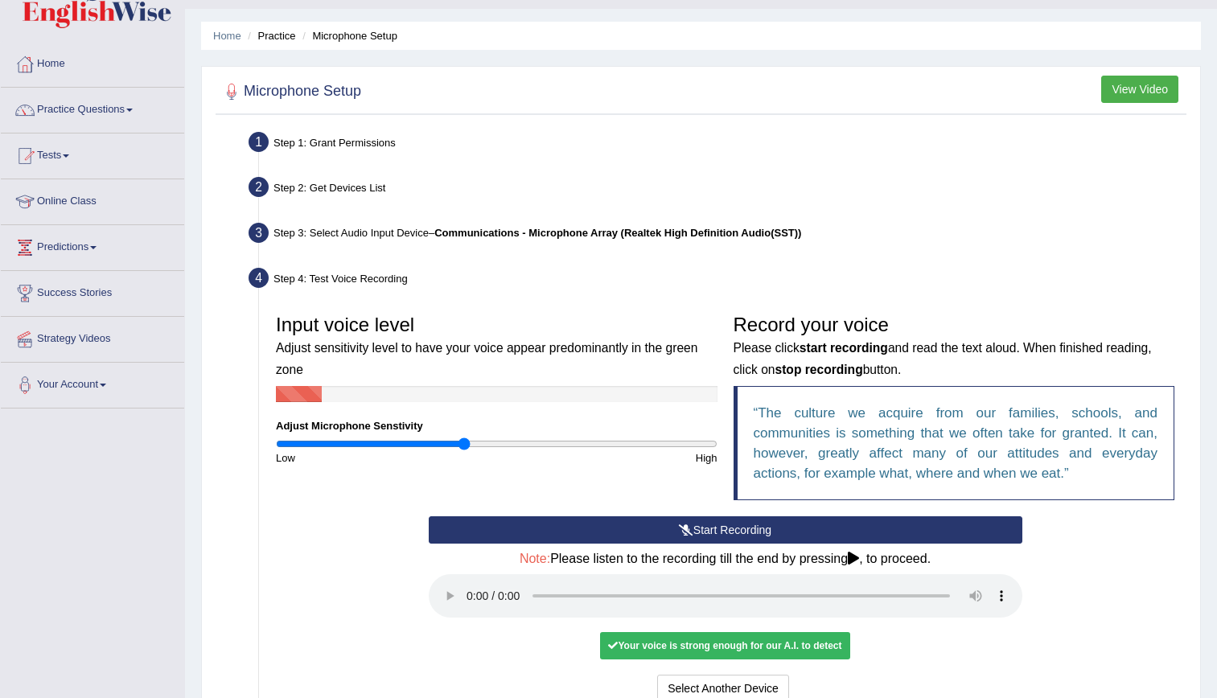
scroll to position [0, 0]
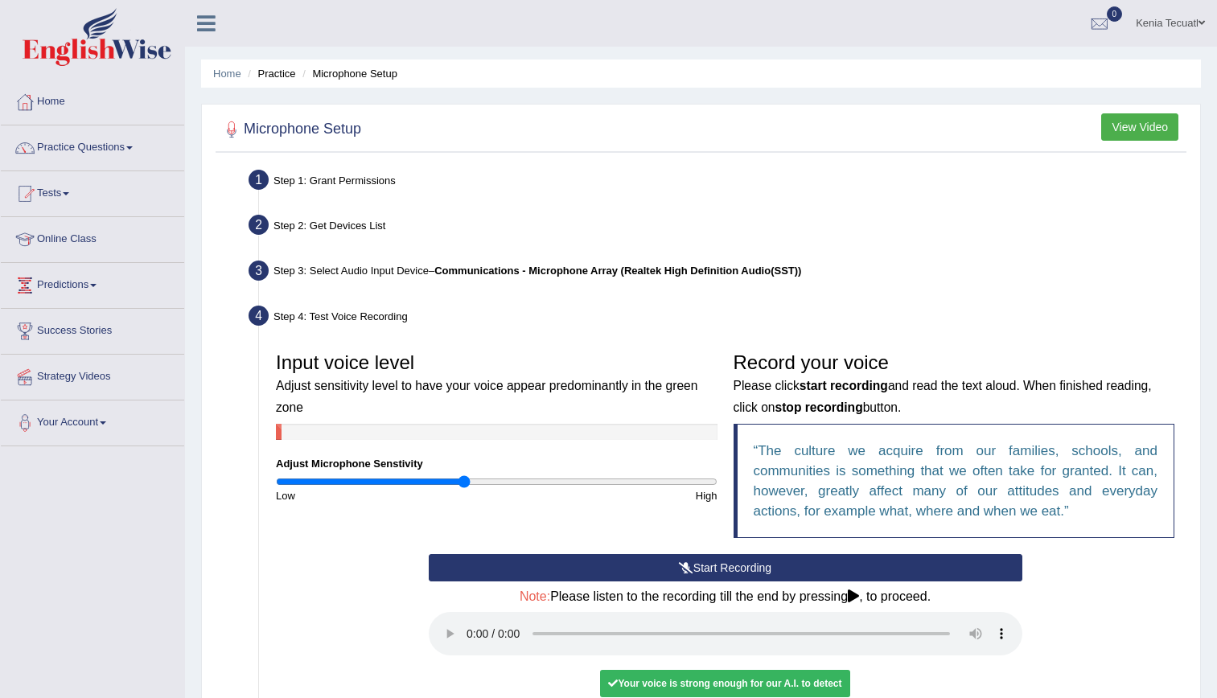
click at [1134, 121] on button "View Video" at bounding box center [1139, 126] width 77 height 27
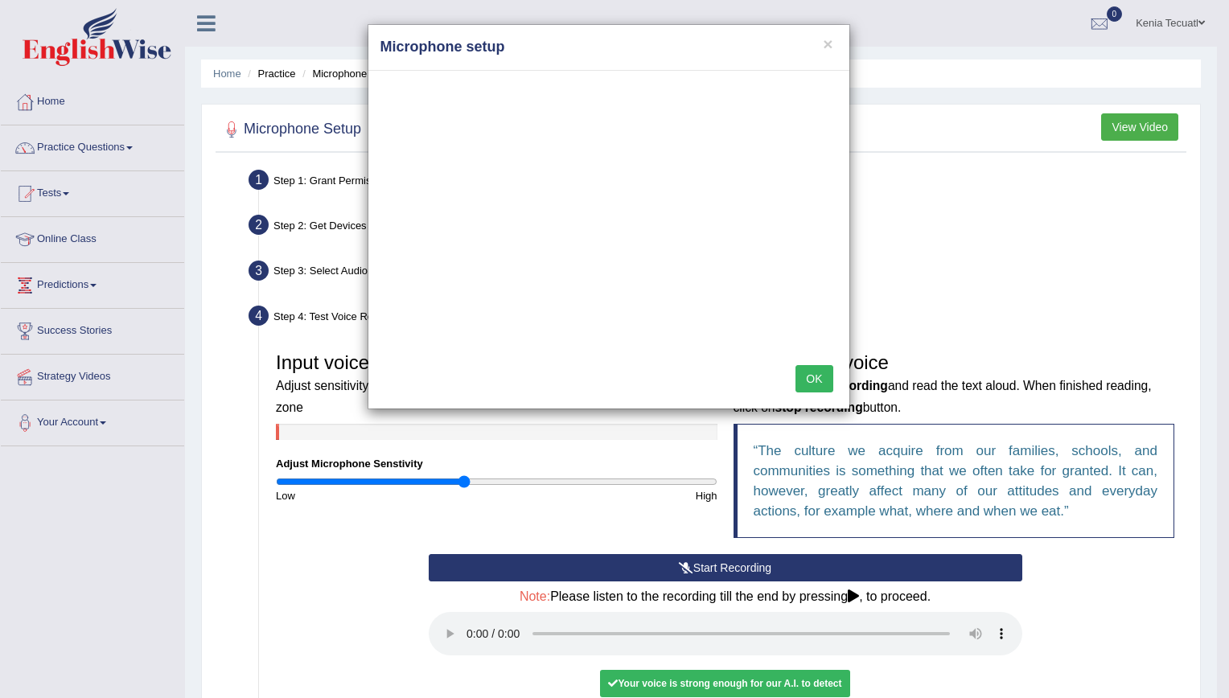
click at [829, 367] on button "OK" at bounding box center [814, 378] width 37 height 27
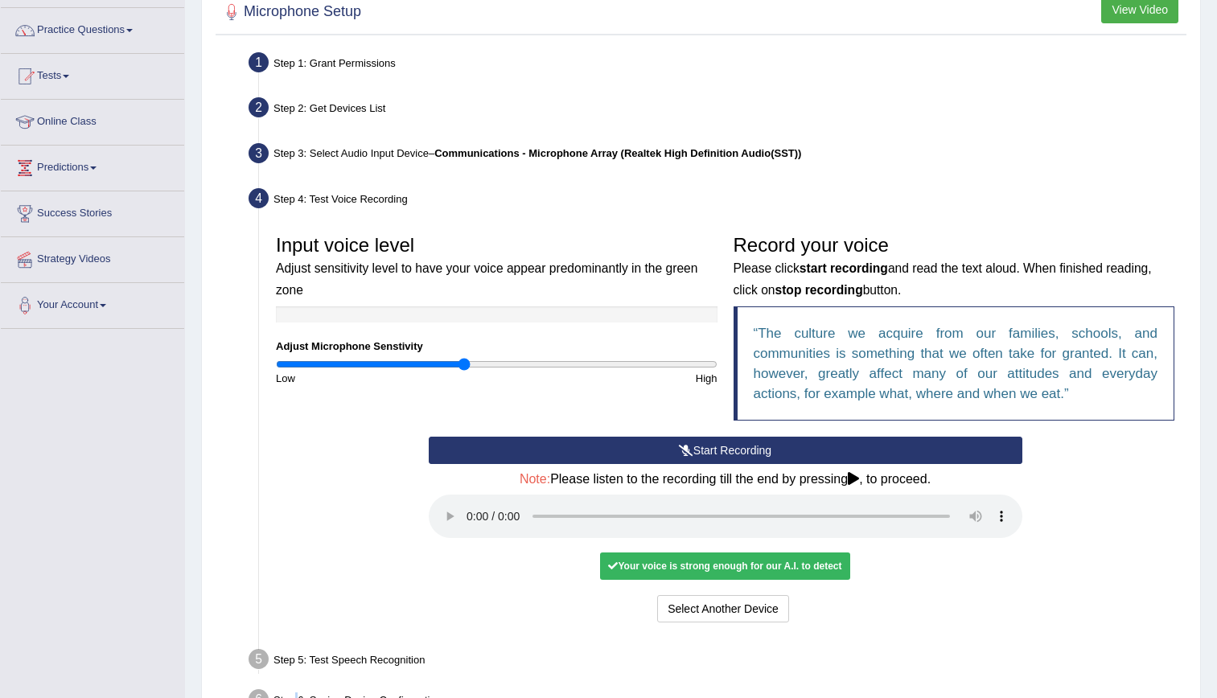
scroll to position [135, 0]
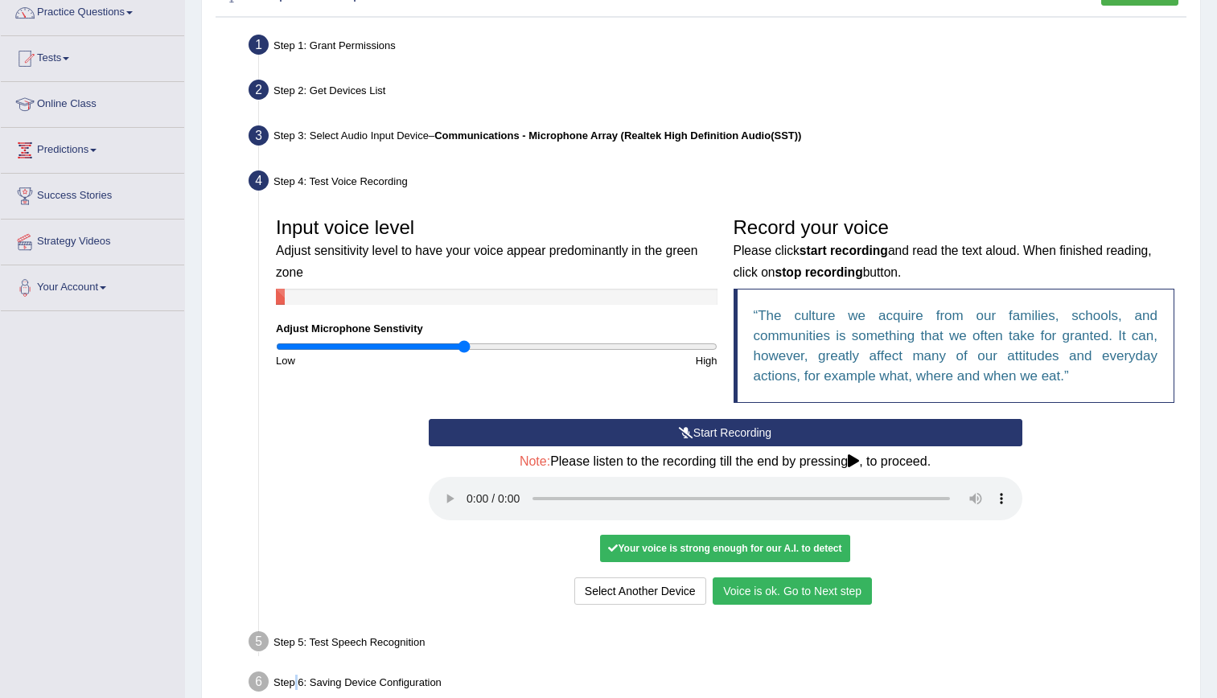
click at [841, 596] on button "Voice is ok. Go to Next step" at bounding box center [792, 591] width 159 height 27
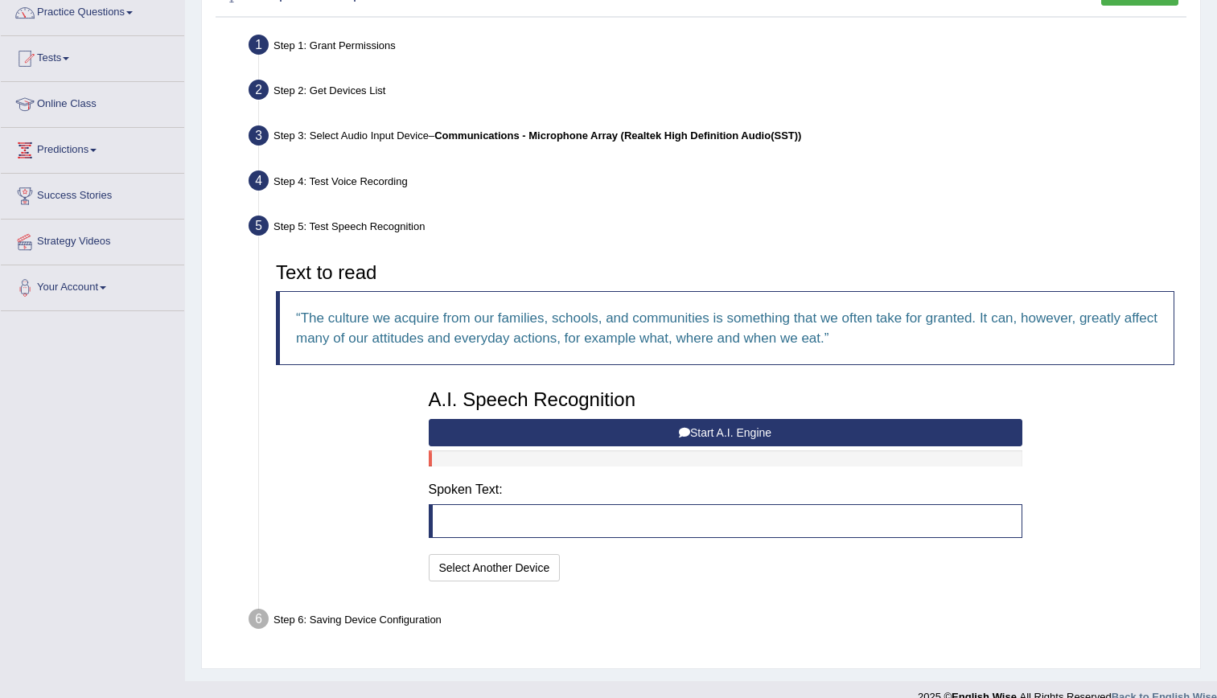
click at [671, 525] on blockquote at bounding box center [726, 521] width 594 height 34
click at [714, 434] on button "Start A.I. Engine" at bounding box center [726, 432] width 594 height 27
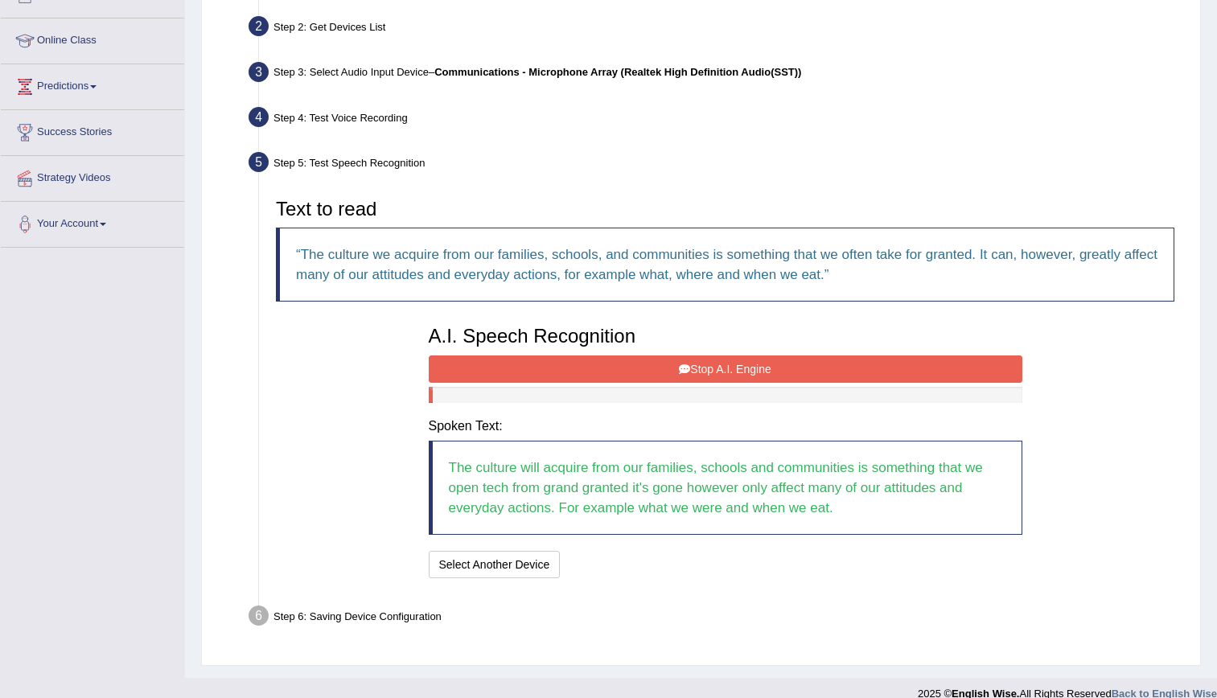
scroll to position [219, 0]
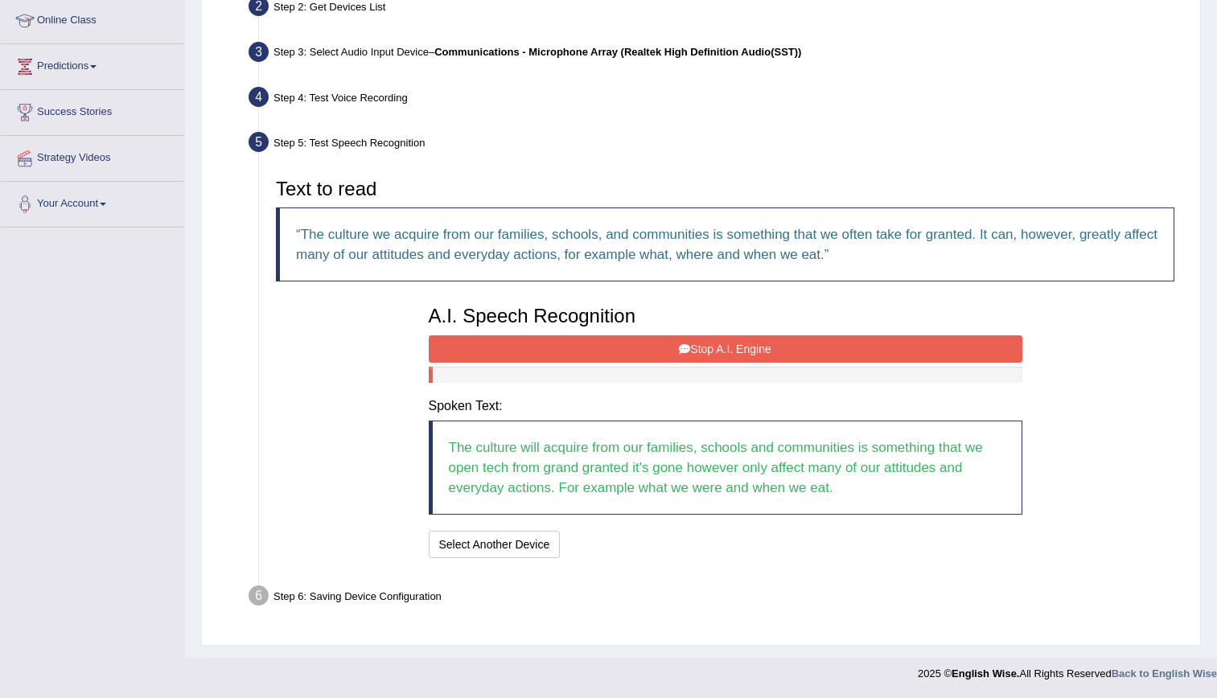
click at [625, 342] on button "Stop A.I. Engine" at bounding box center [726, 348] width 594 height 27
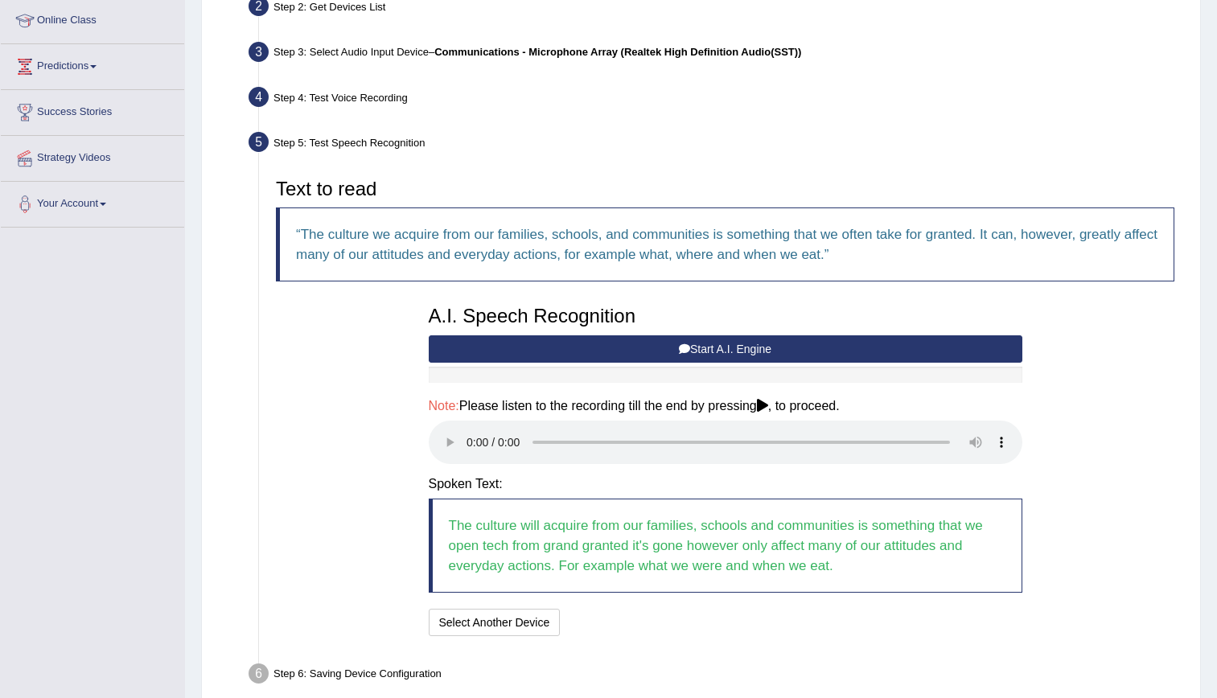
click at [773, 632] on div "I will practice without this feature Select Another Device Speech is ok. Go to …" at bounding box center [726, 624] width 594 height 31
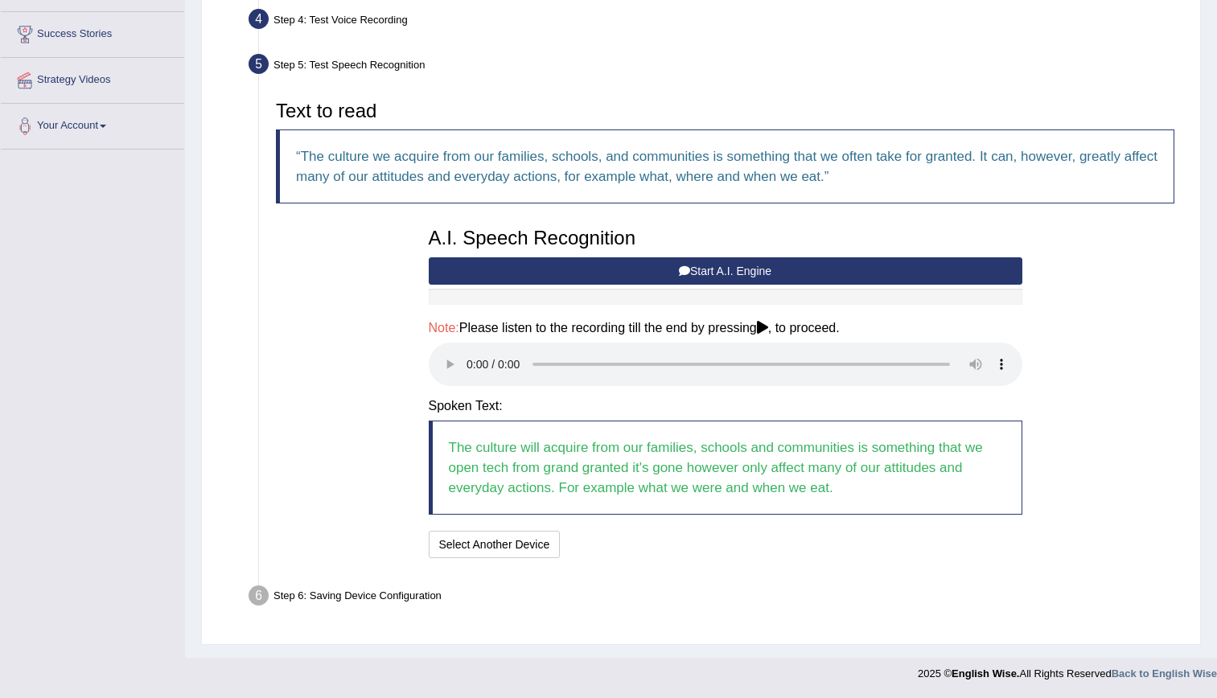
click at [764, 330] on icon at bounding box center [762, 327] width 11 height 13
click at [684, 540] on button "Speech is ok. Go to Last step" at bounding box center [651, 544] width 168 height 27
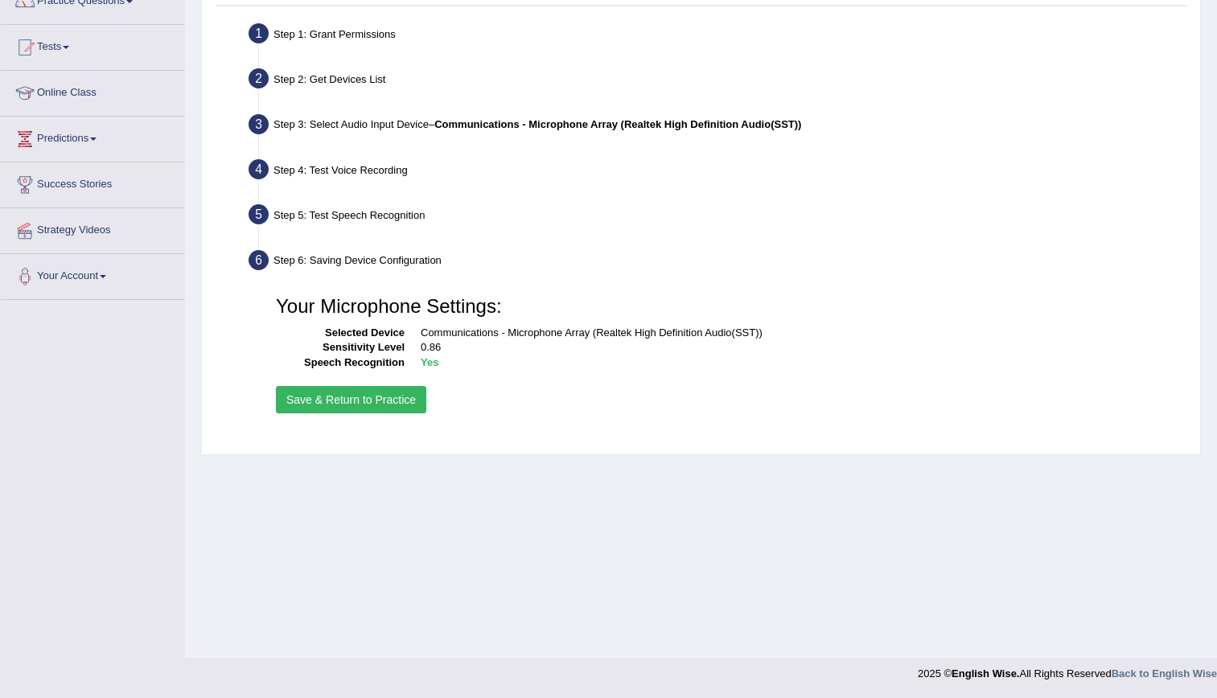
click at [392, 400] on button "Save & Return to Practice" at bounding box center [351, 399] width 150 height 27
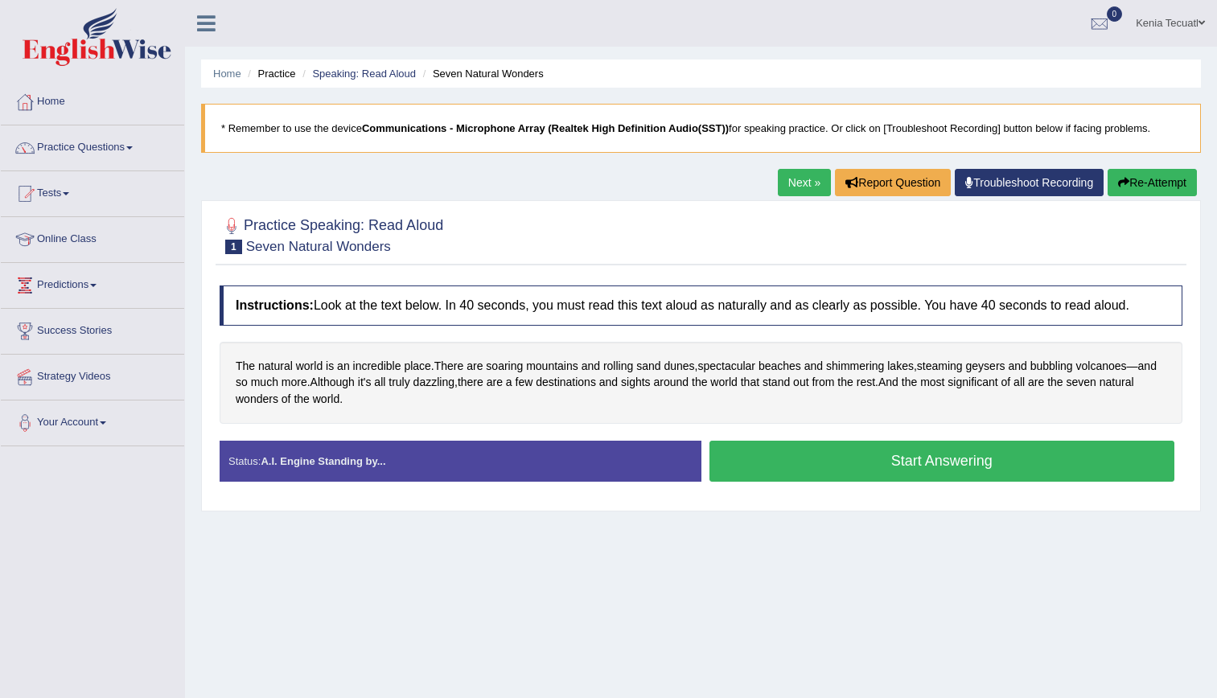
click at [761, 469] on button "Start Answering" at bounding box center [943, 461] width 466 height 41
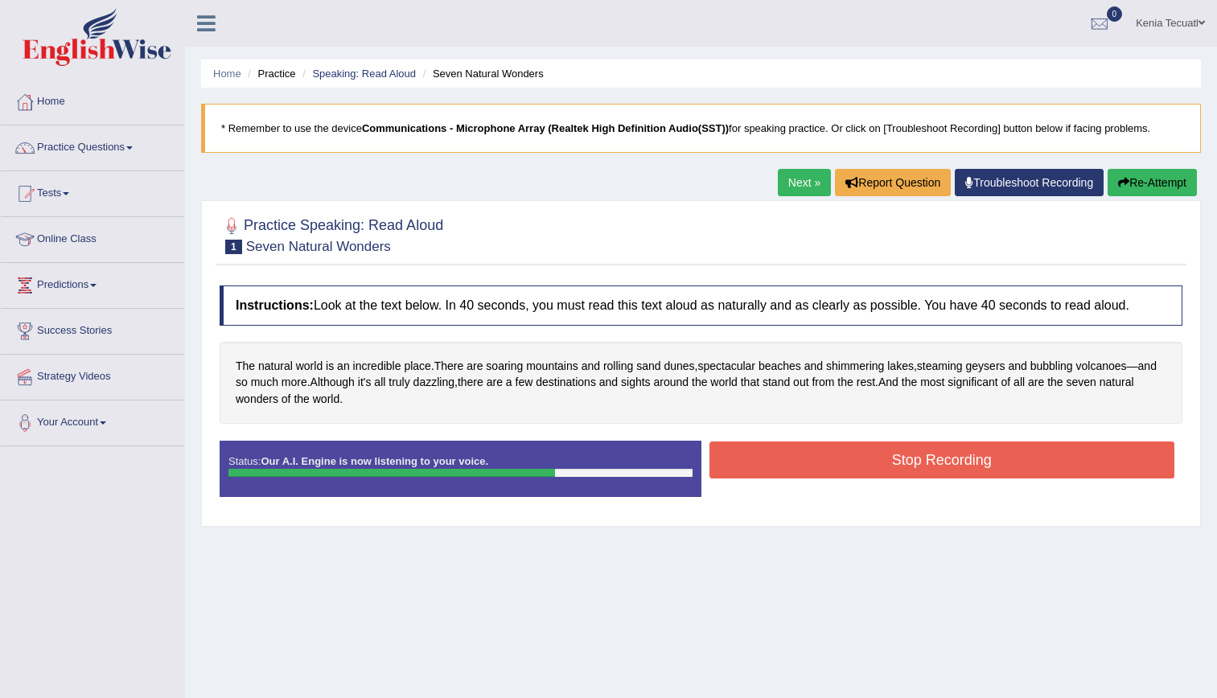
click at [761, 469] on button "Stop Recording" at bounding box center [943, 460] width 466 height 37
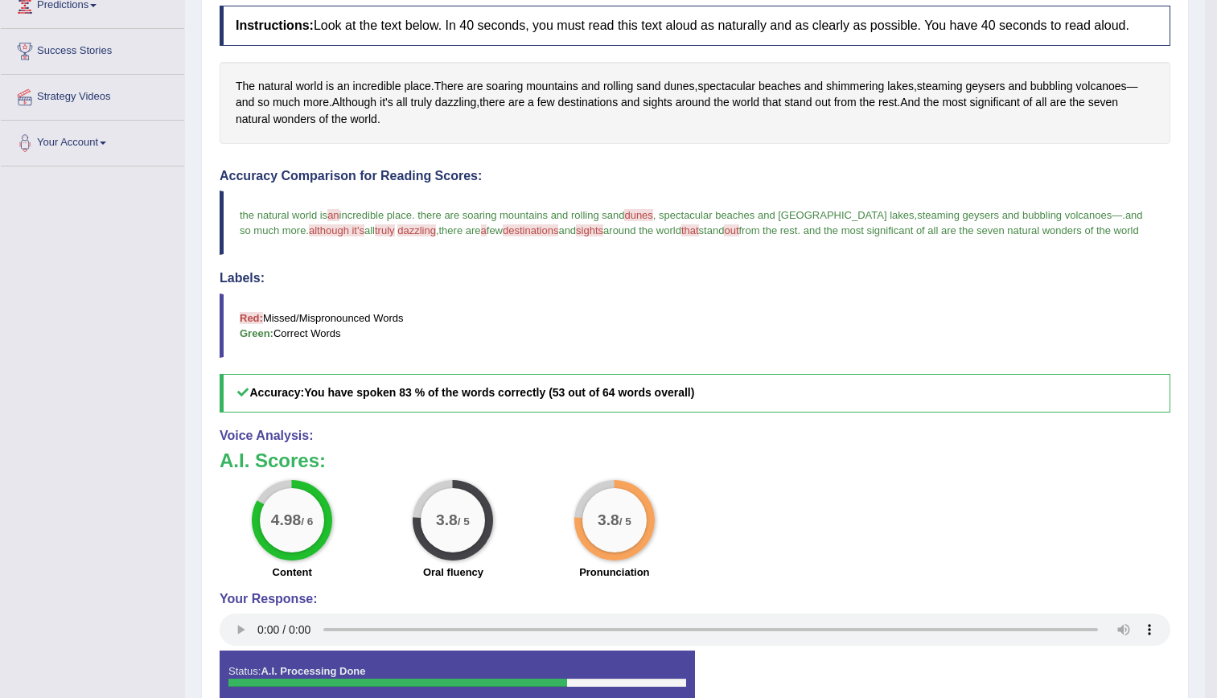
scroll to position [191, 0]
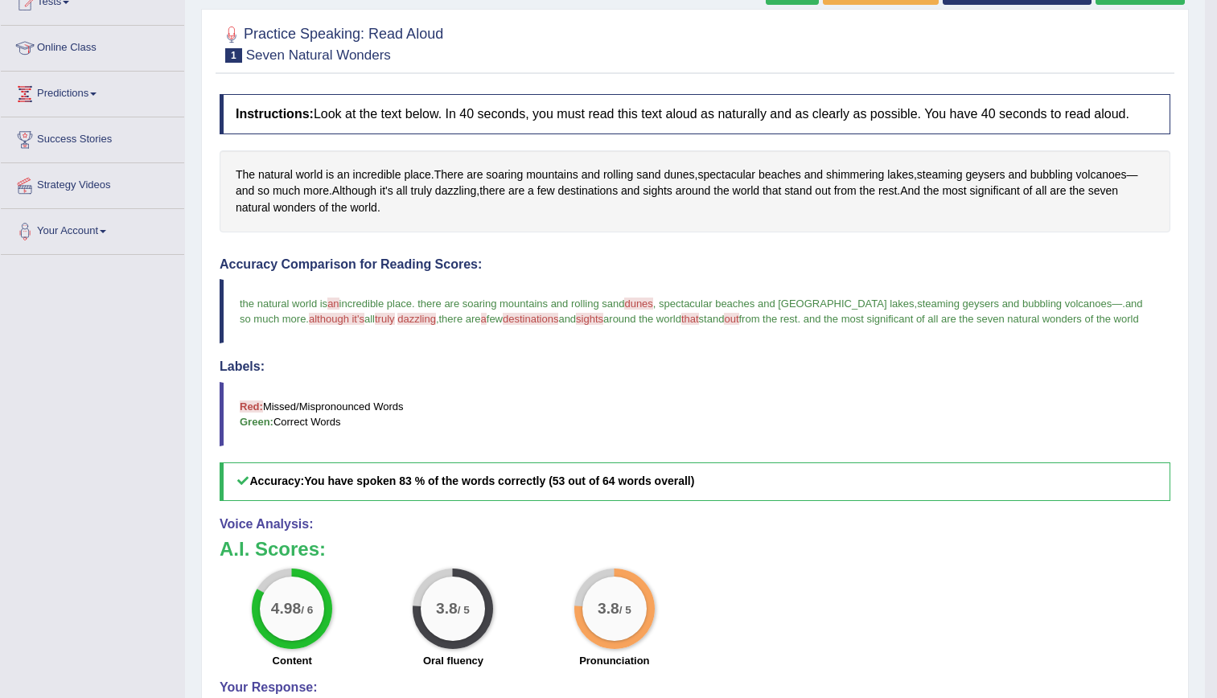
drag, startPoint x: 405, startPoint y: 317, endPoint x: 361, endPoint y: 317, distance: 44.2
click at [361, 317] on blockquote "the natural world is an incredible place. there are soaring mountains and rolli…" at bounding box center [695, 311] width 951 height 64
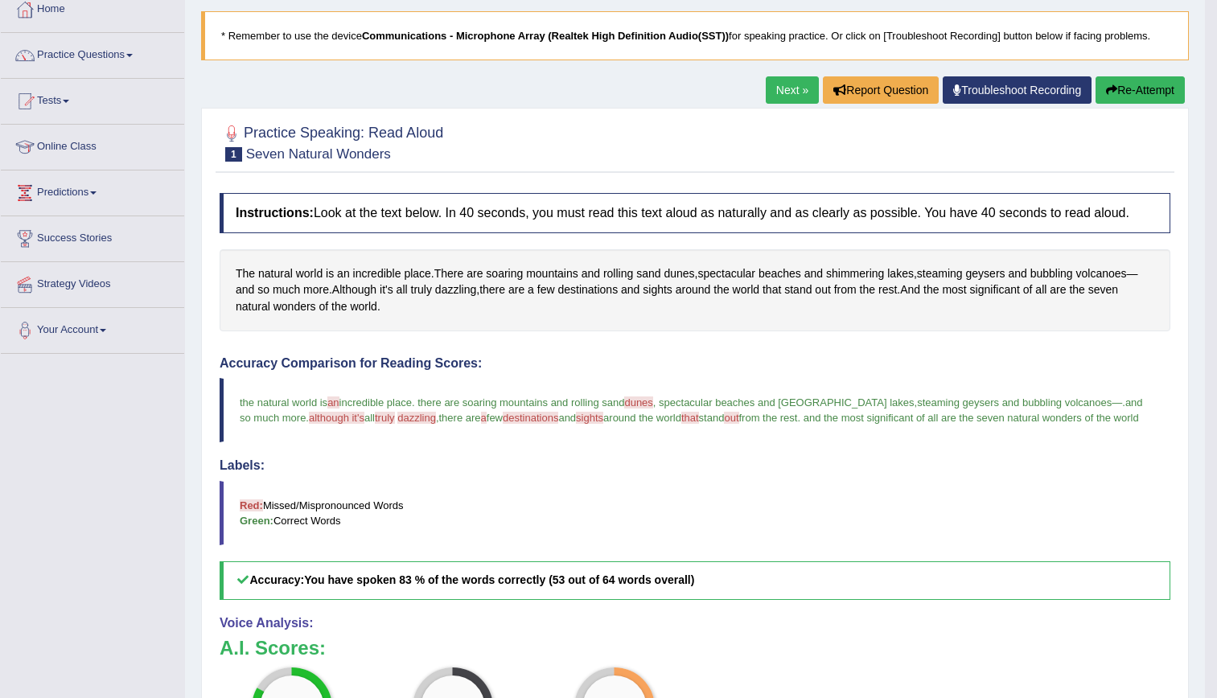
scroll to position [93, 0]
click at [800, 95] on link "Next »" at bounding box center [792, 89] width 53 height 27
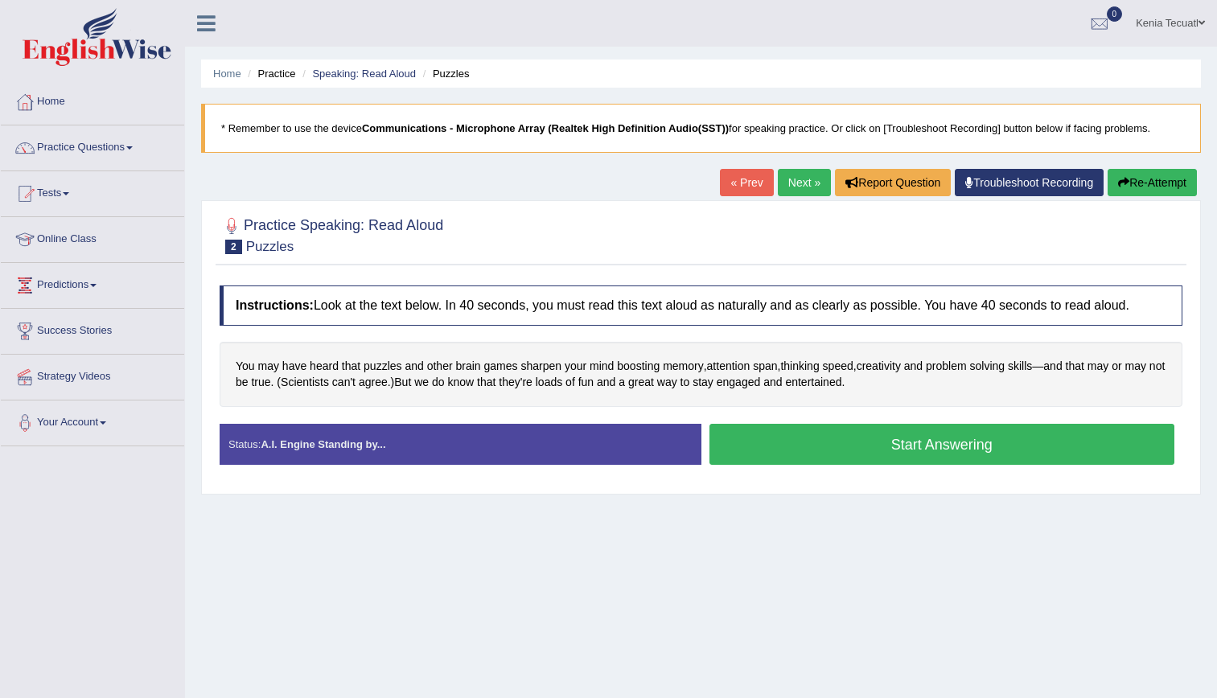
click at [782, 442] on button "Start Answering" at bounding box center [943, 444] width 466 height 41
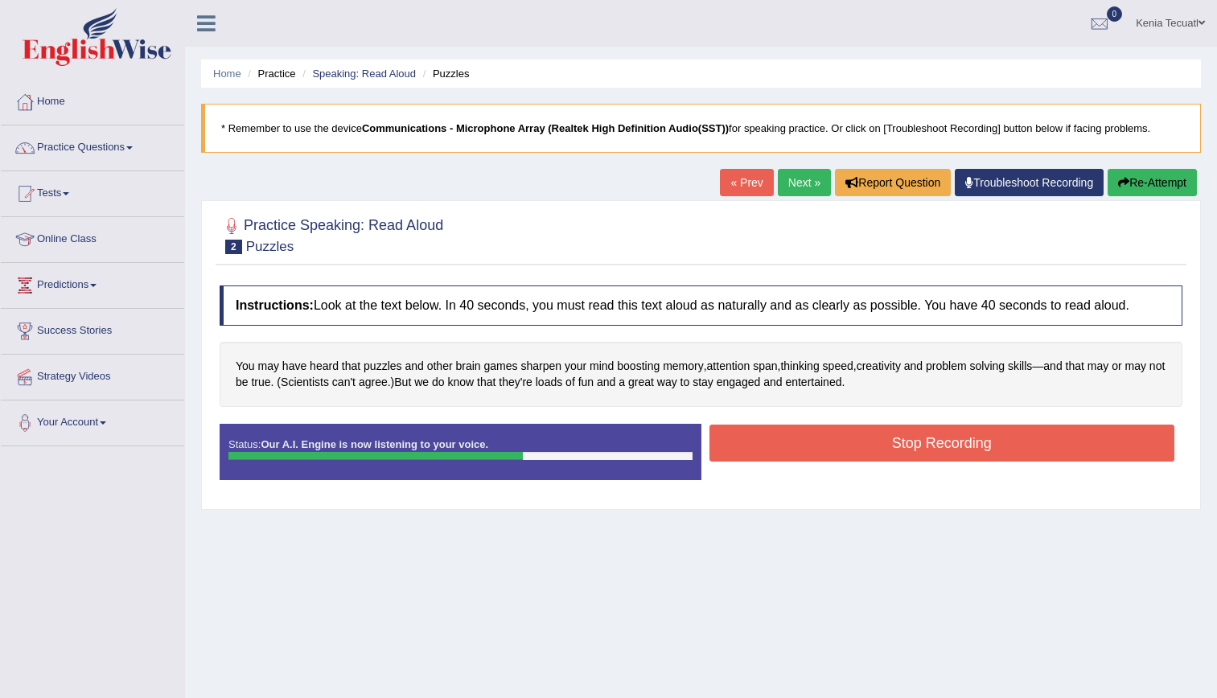
click at [782, 442] on button "Stop Recording" at bounding box center [943, 443] width 466 height 37
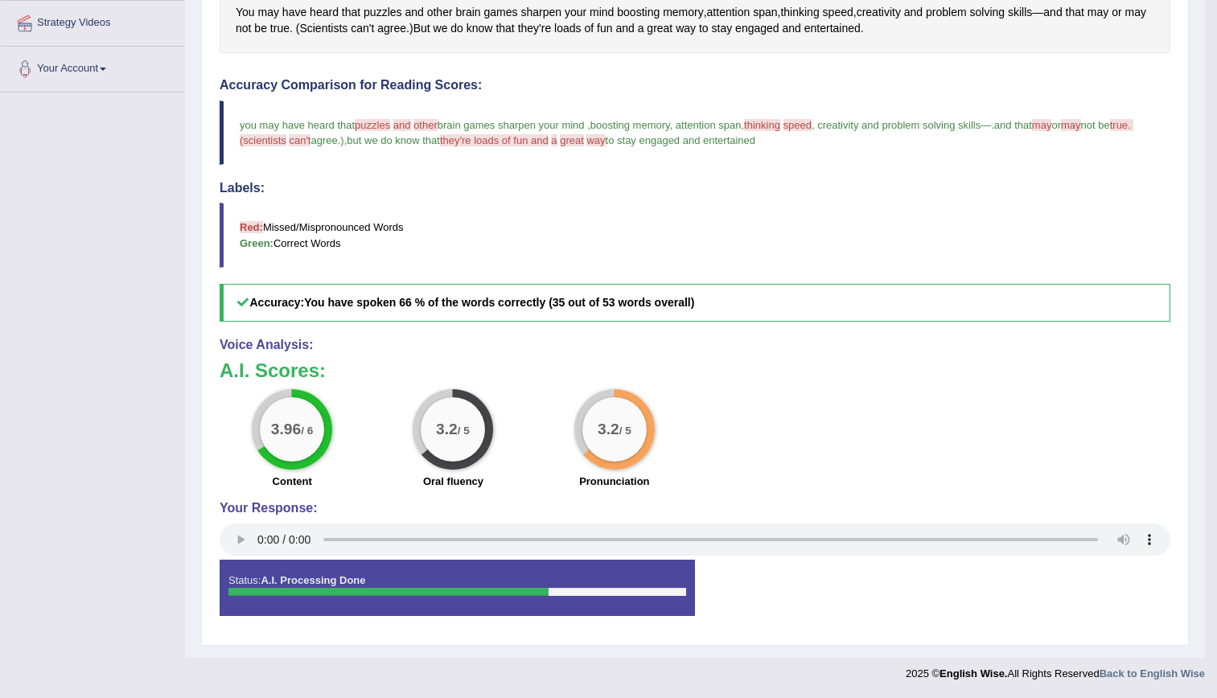
scroll to position [43, 0]
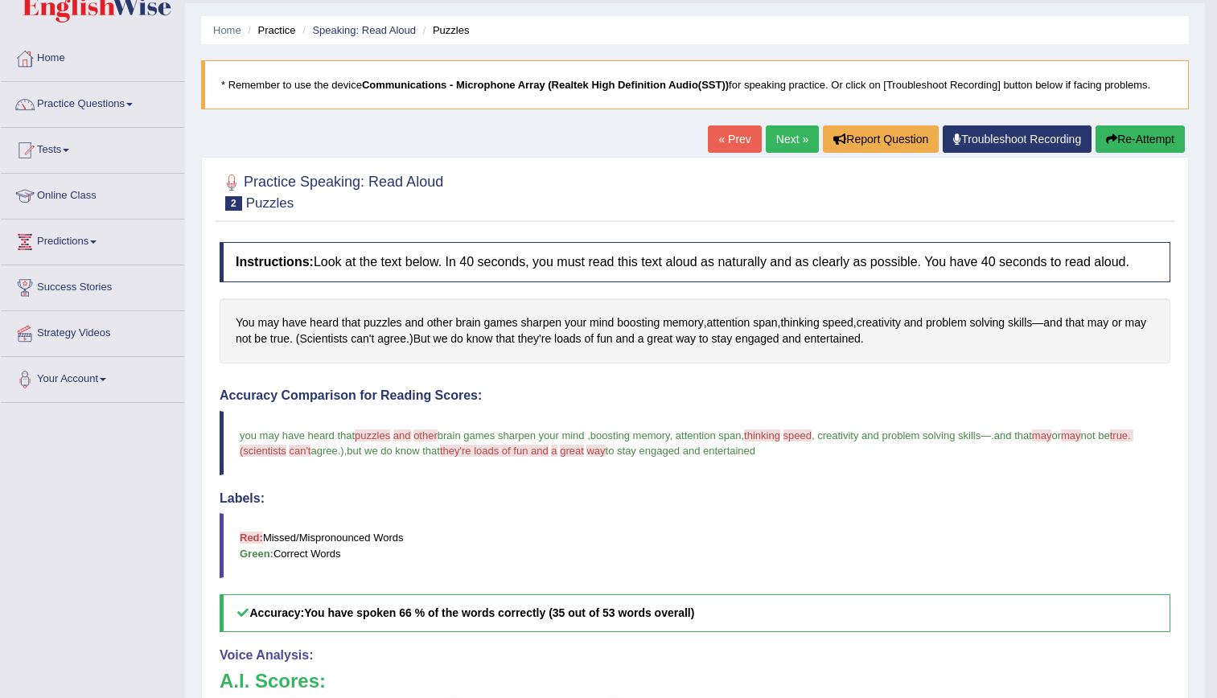
click at [770, 142] on link "Next »" at bounding box center [792, 138] width 53 height 27
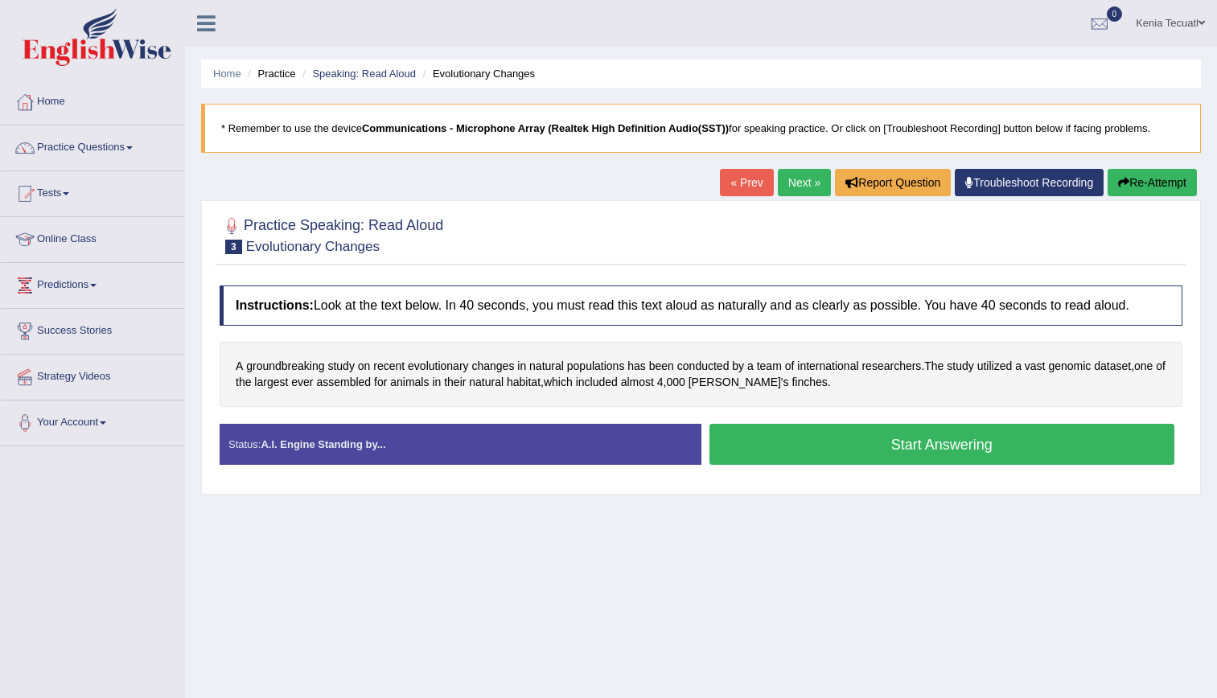
click at [747, 438] on button "Start Answering" at bounding box center [943, 444] width 466 height 41
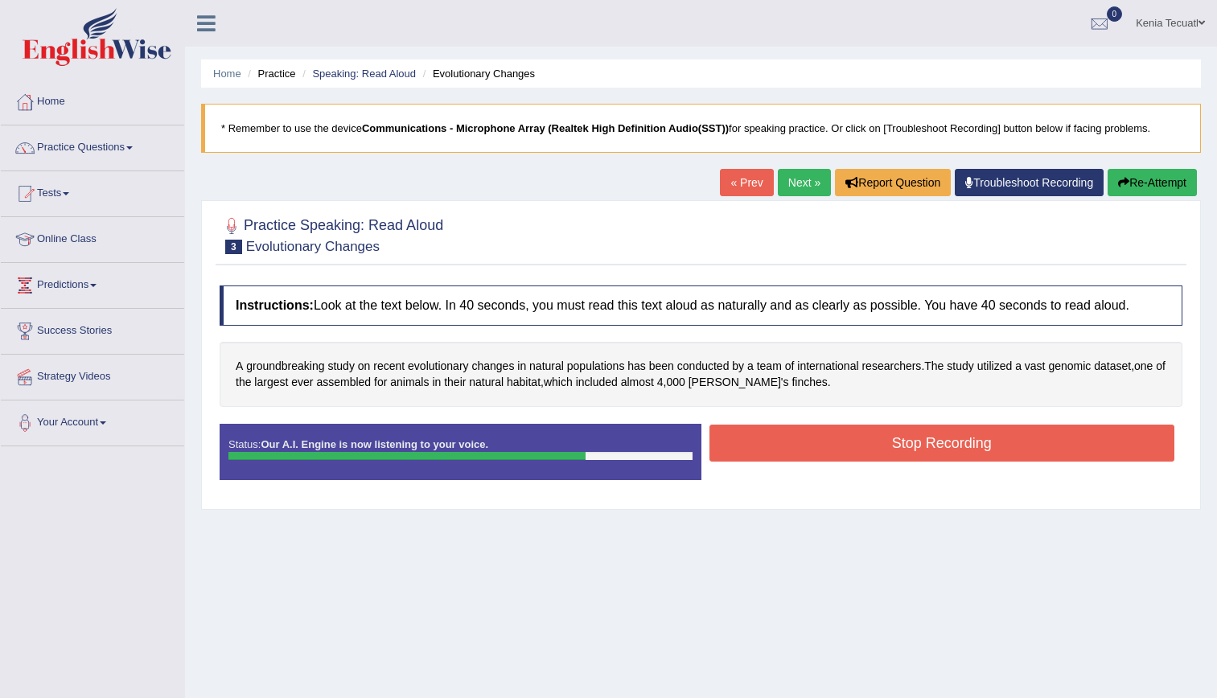
click at [747, 438] on button "Stop Recording" at bounding box center [943, 443] width 466 height 37
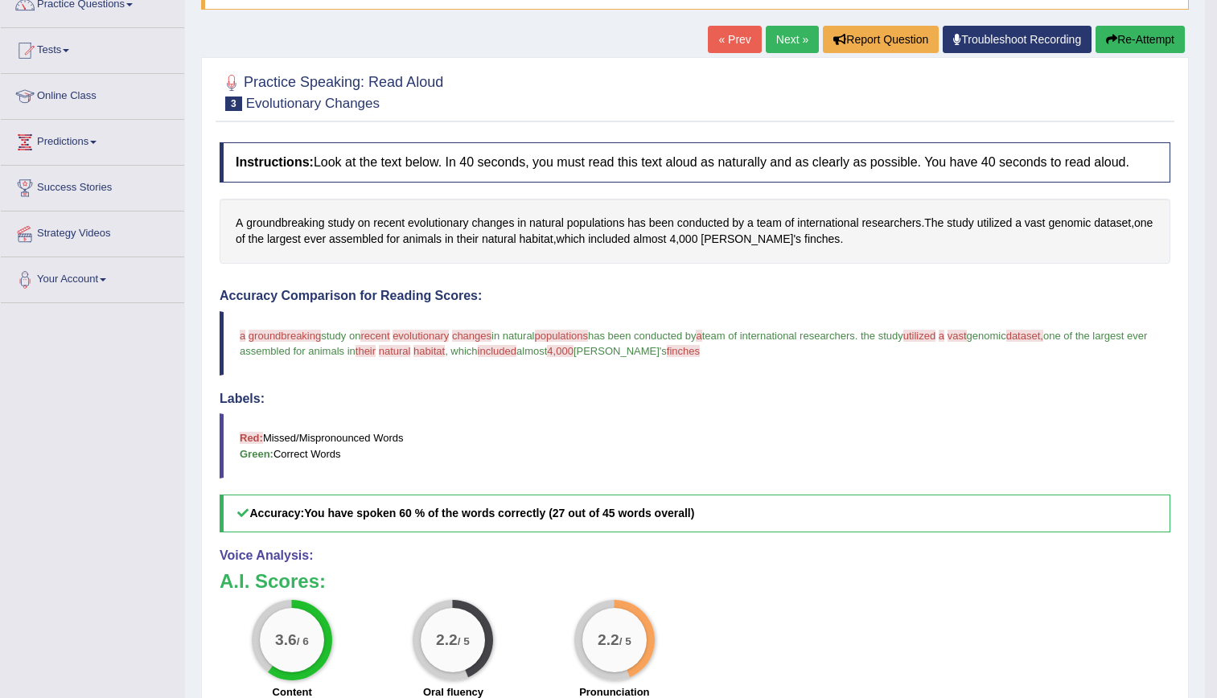
scroll to position [169, 0]
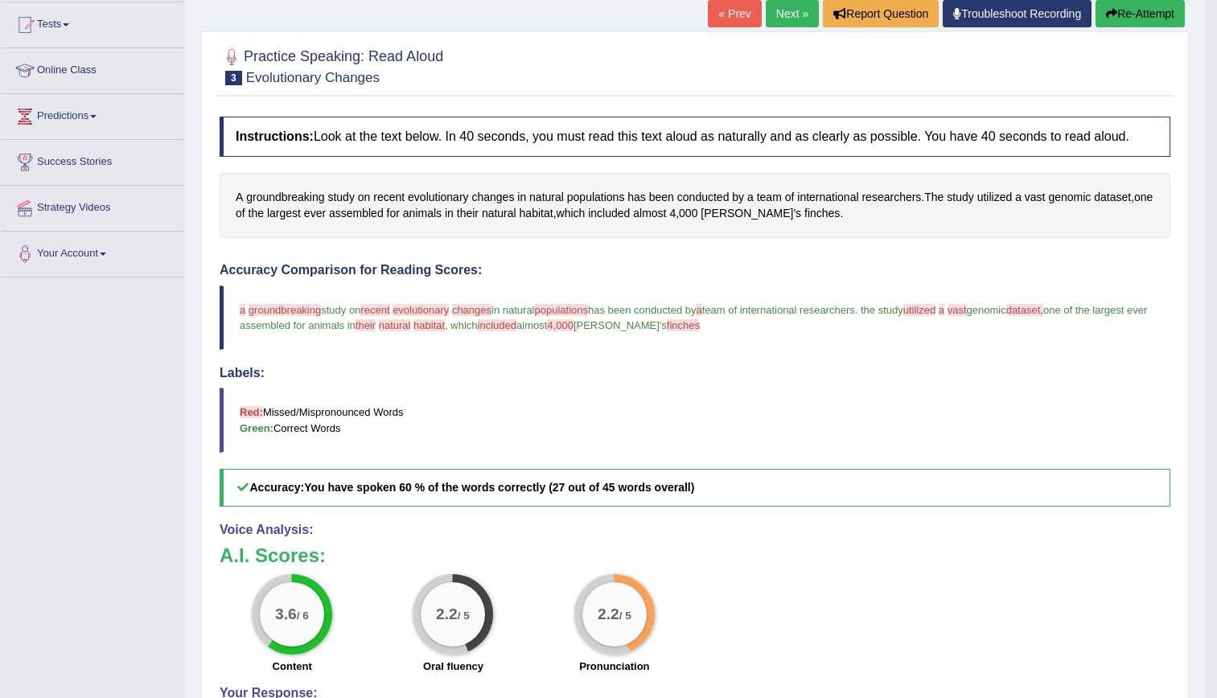
drag, startPoint x: 324, startPoint y: 311, endPoint x: 257, endPoint y: 312, distance: 66.8
click at [257, 312] on blockquote "a groundbreak groundbreaking green study on recent resident evolutionary evil. …" at bounding box center [695, 318] width 951 height 64
drag, startPoint x: 497, startPoint y: 310, endPoint x: 373, endPoint y: 315, distance: 124.0
click at [373, 315] on blockquote "a groundbreak groundbreaking green study on recent resident evolutionary evil. …" at bounding box center [695, 318] width 951 height 64
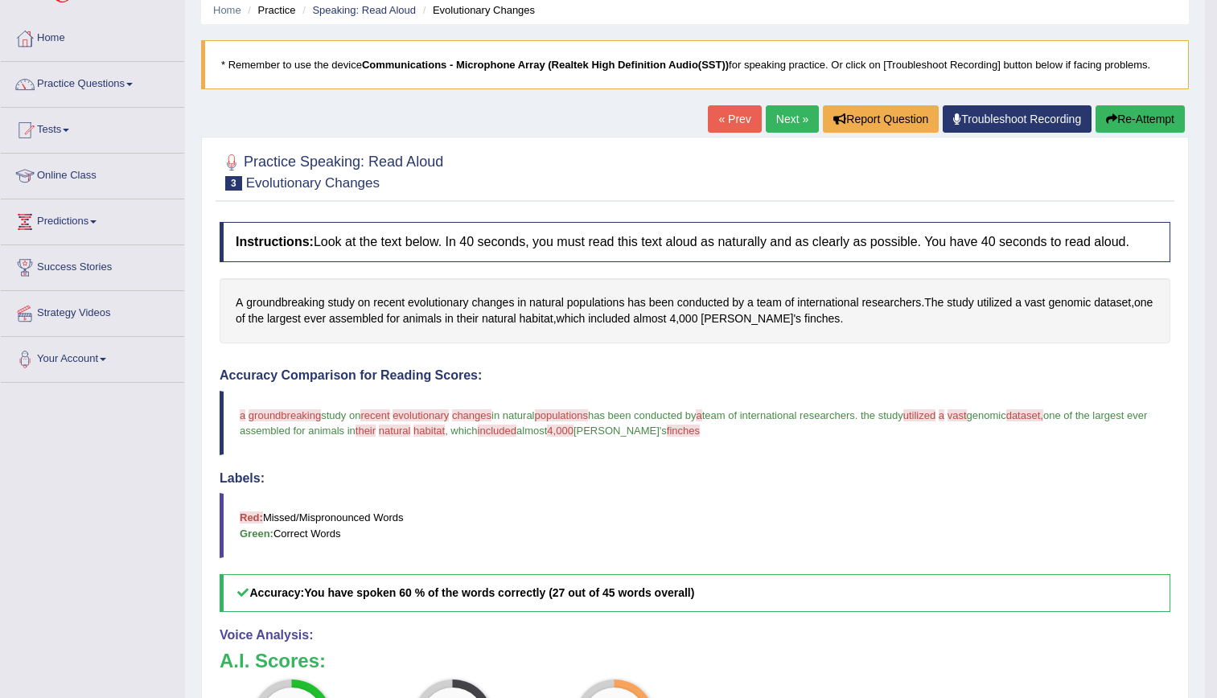
scroll to position [46, 0]
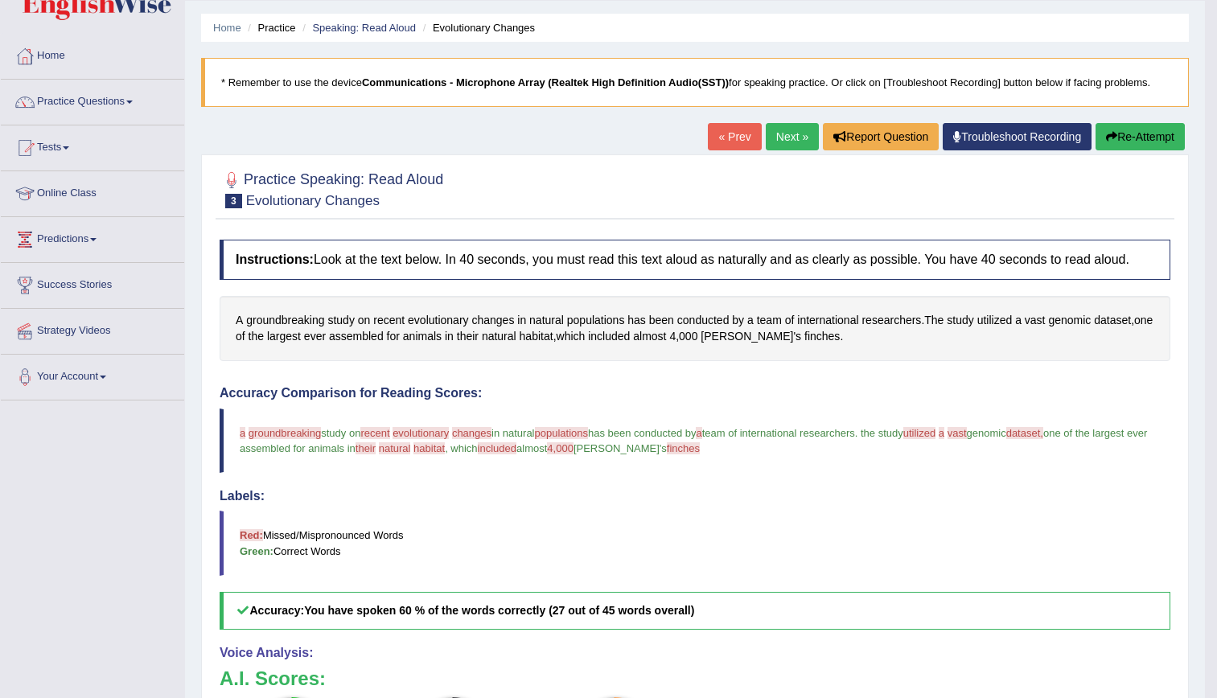
click at [790, 137] on link "Next »" at bounding box center [792, 136] width 53 height 27
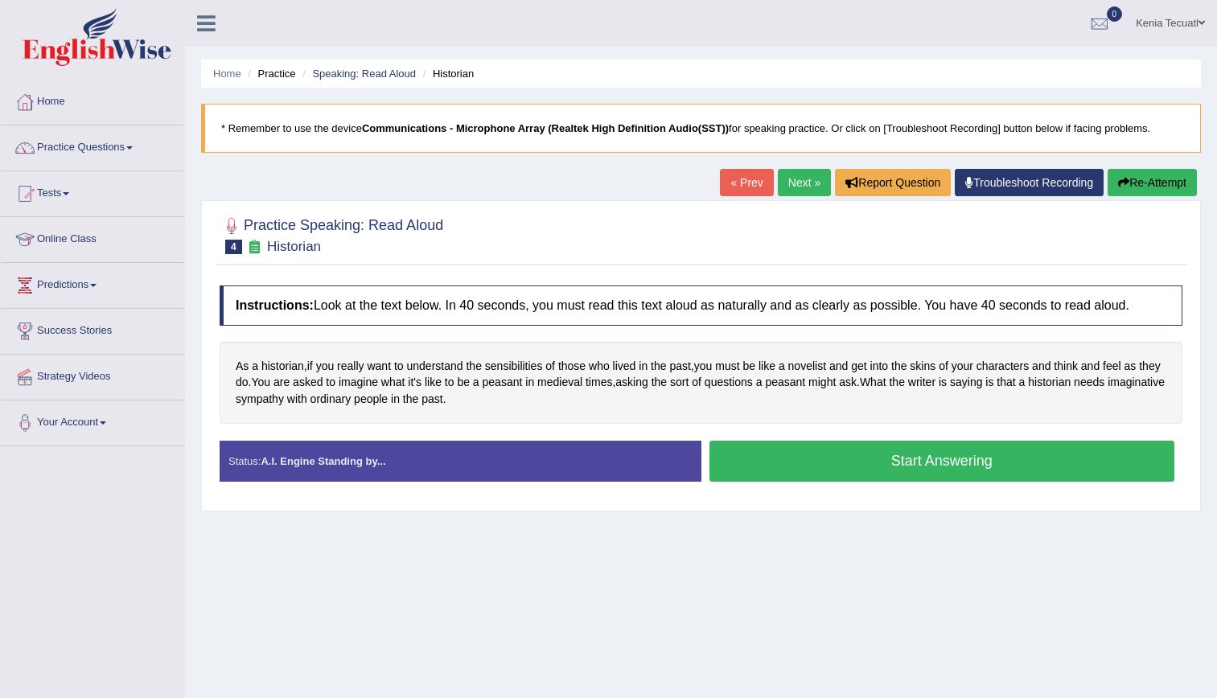
click at [747, 474] on button "Start Answering" at bounding box center [943, 461] width 466 height 41
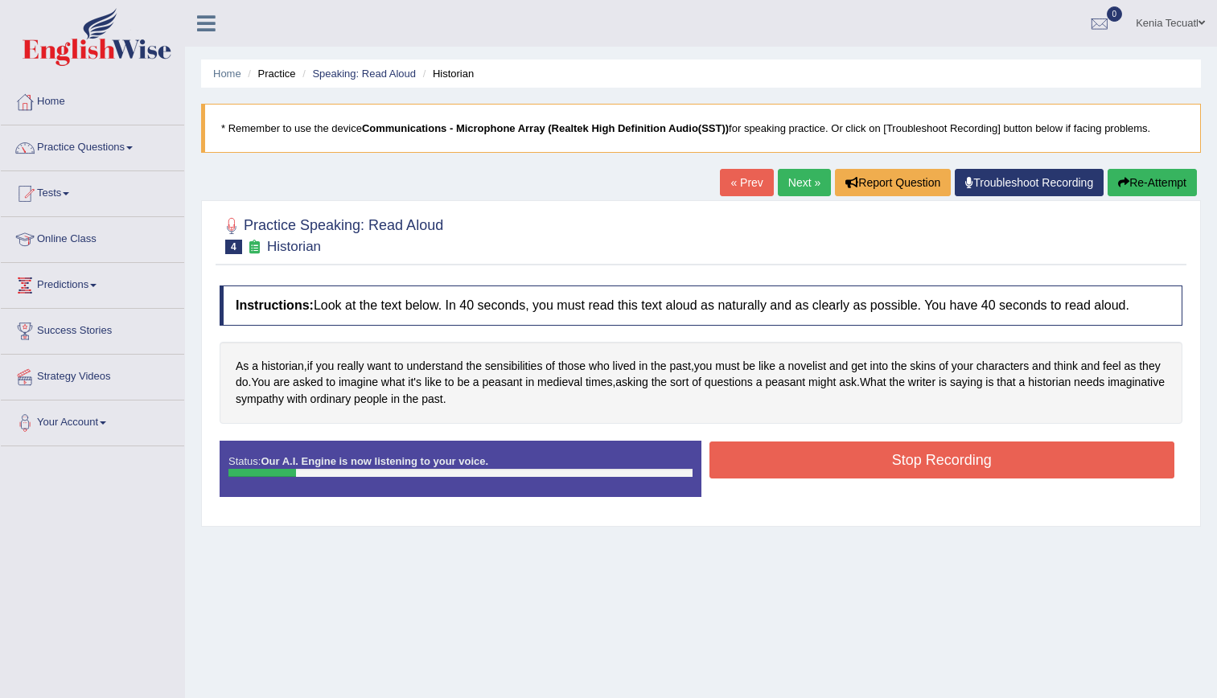
click at [1149, 180] on button "Re-Attempt" at bounding box center [1152, 182] width 89 height 27
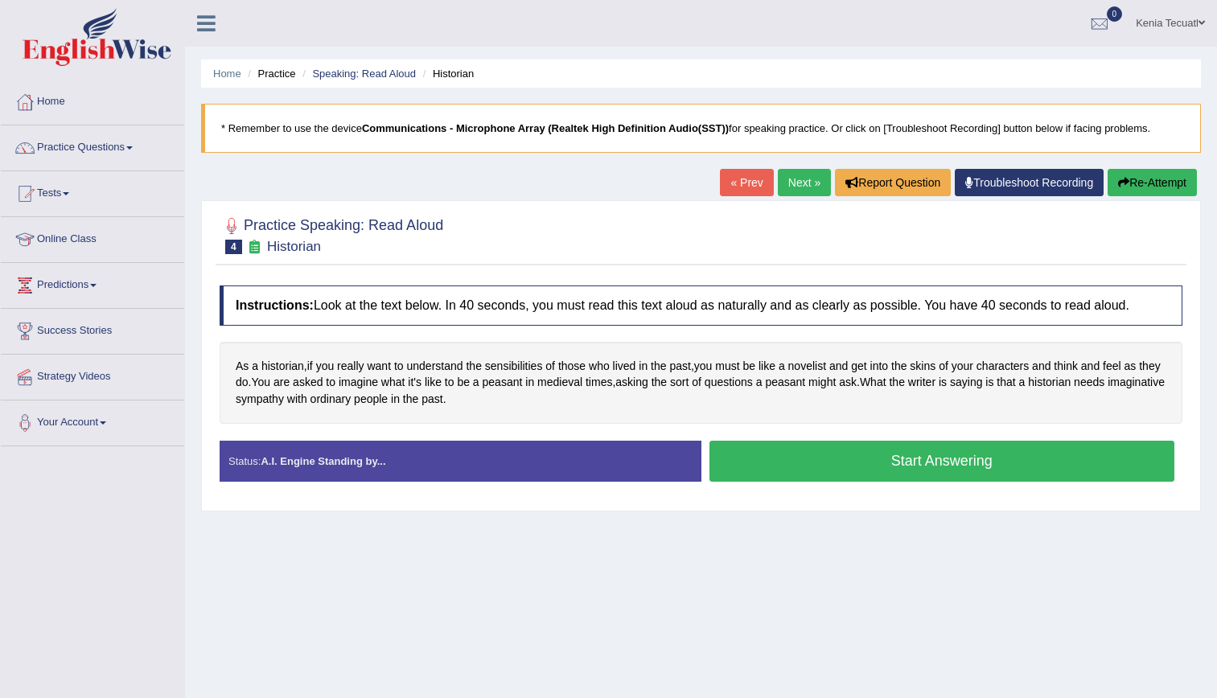
click at [780, 458] on button "Start Answering" at bounding box center [943, 461] width 466 height 41
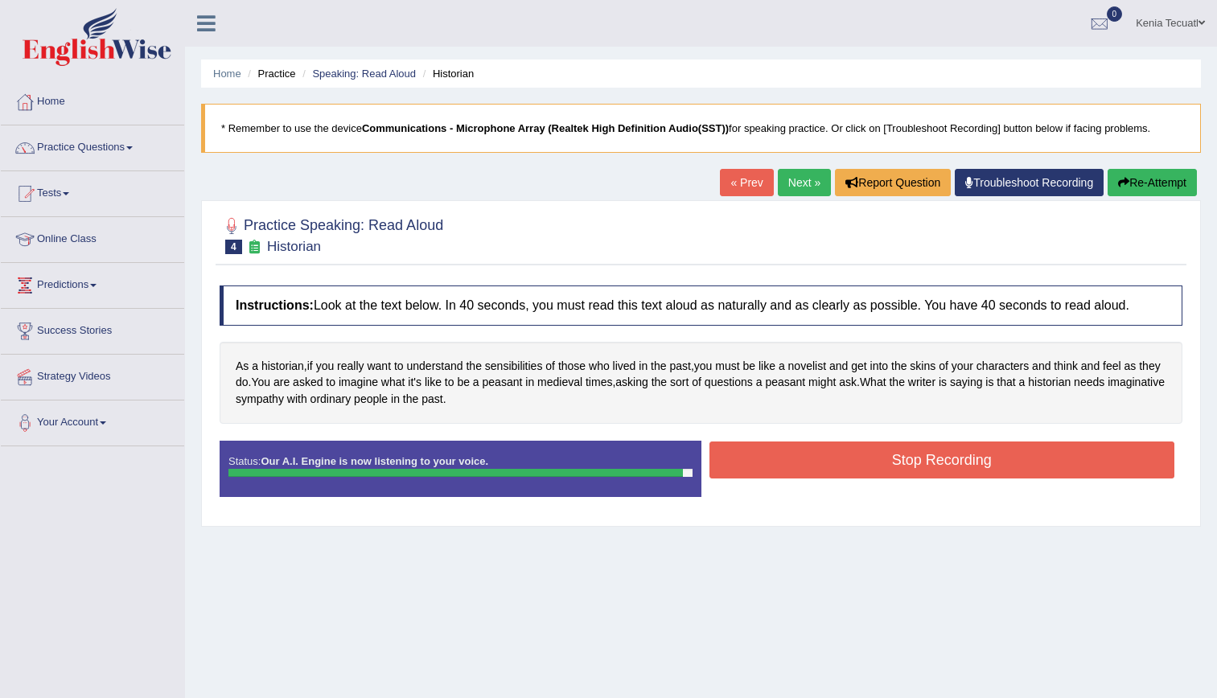
click at [780, 458] on button "Stop Recording" at bounding box center [943, 460] width 466 height 37
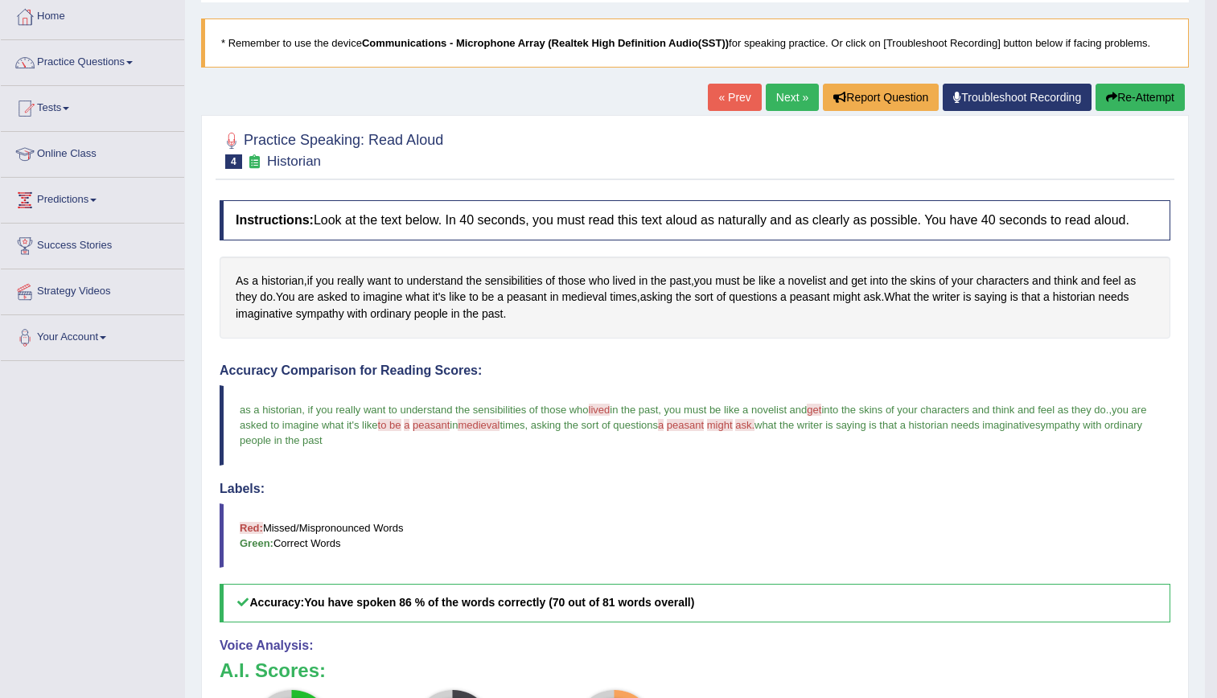
scroll to position [84, 0]
click at [779, 97] on link "Next »" at bounding box center [792, 97] width 53 height 27
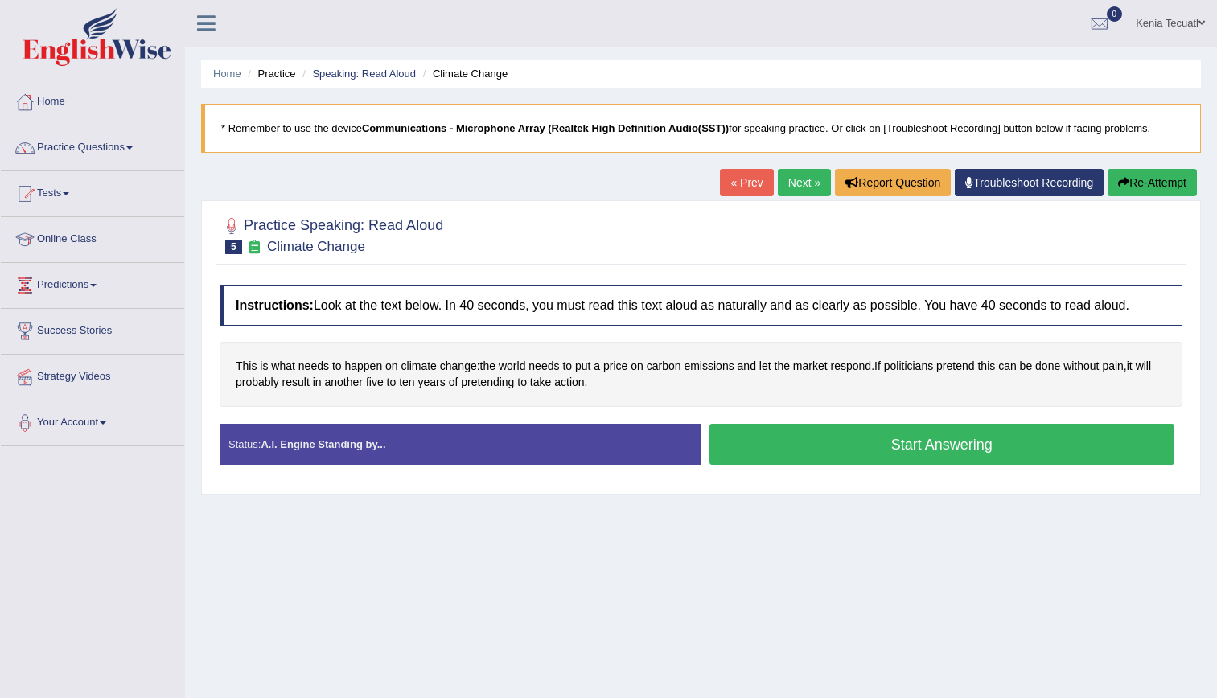
click at [854, 456] on button "Start Answering" at bounding box center [943, 444] width 466 height 41
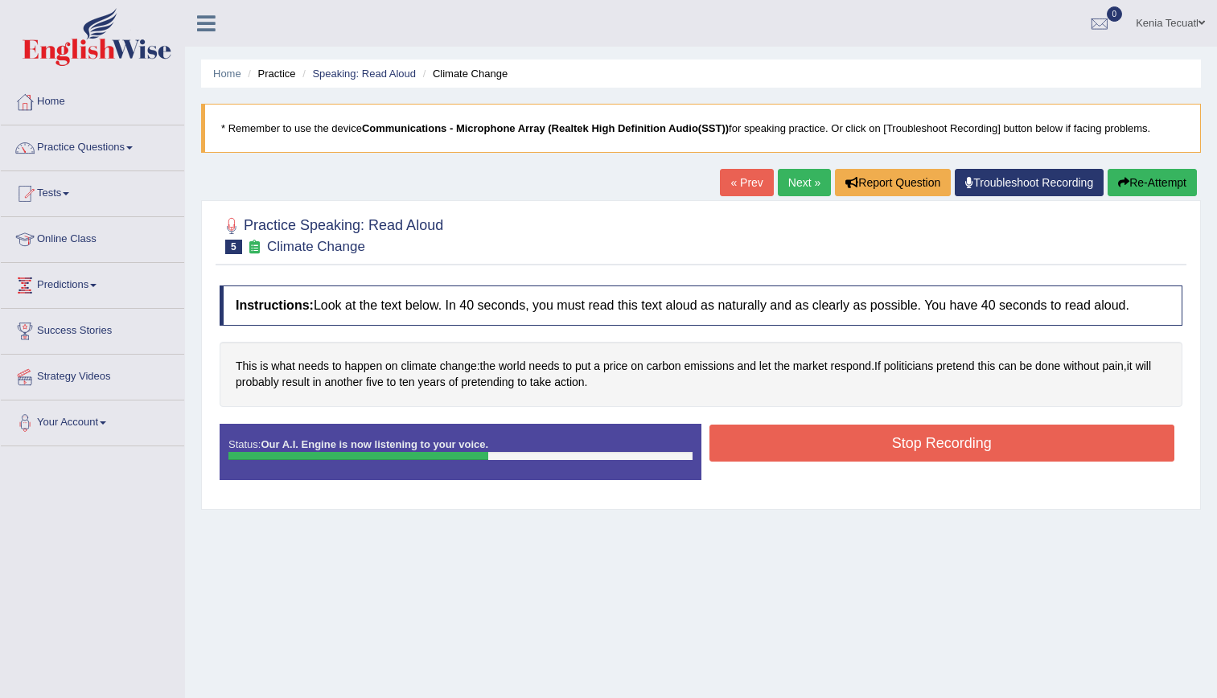
click at [854, 456] on button "Stop Recording" at bounding box center [943, 443] width 466 height 37
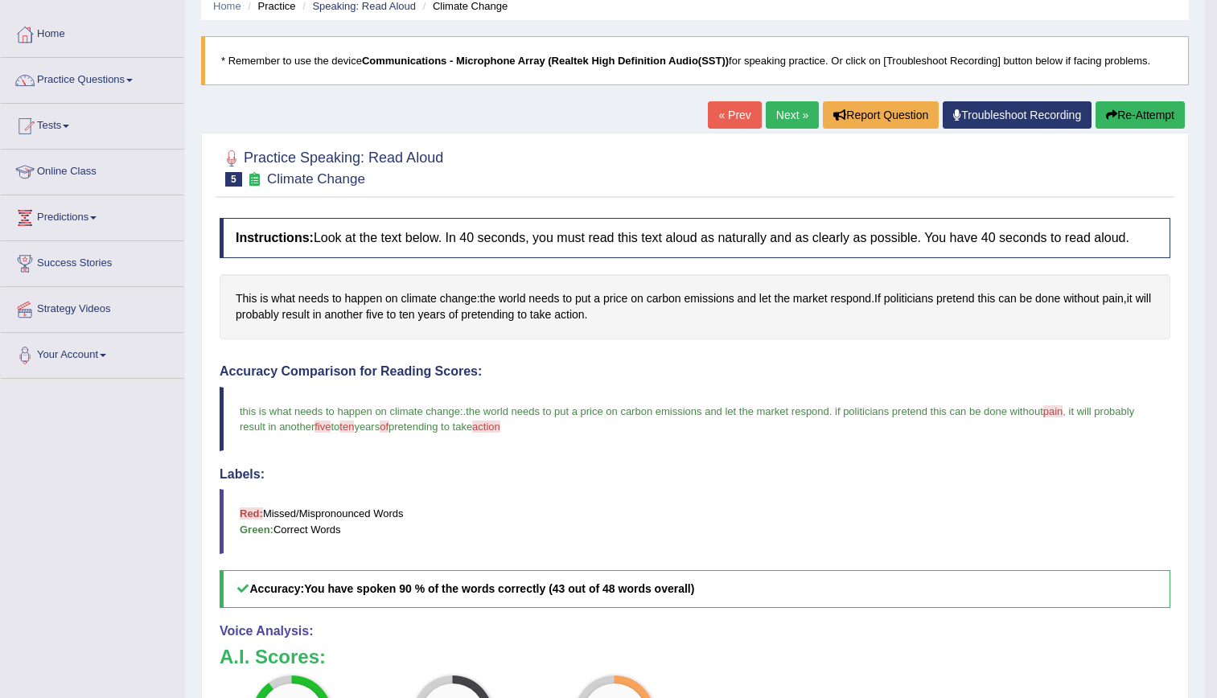
scroll to position [76, 0]
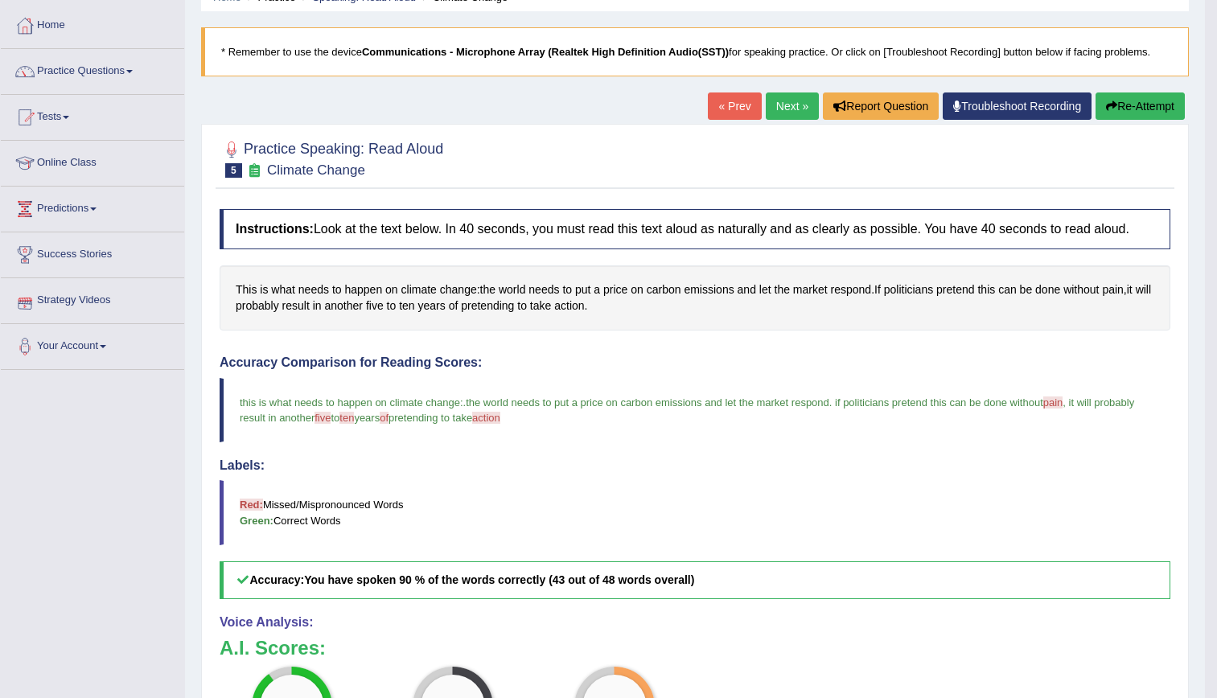
click at [788, 95] on link "Next »" at bounding box center [792, 106] width 53 height 27
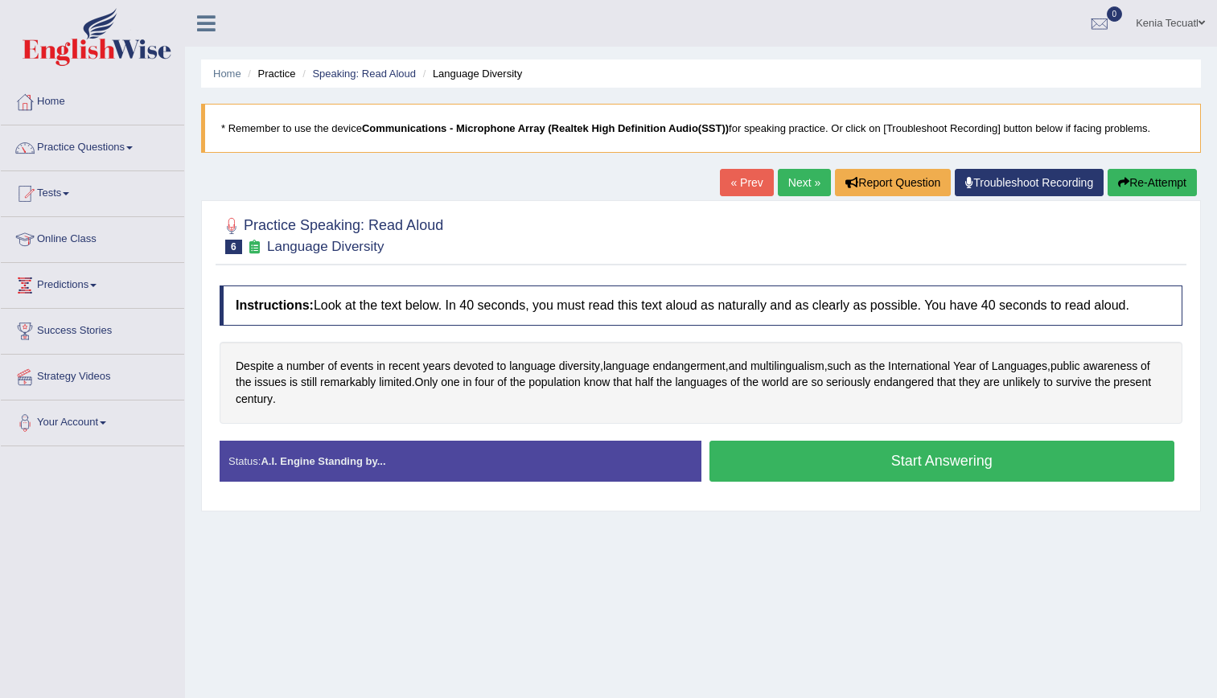
click at [850, 454] on button "Start Answering" at bounding box center [943, 461] width 466 height 41
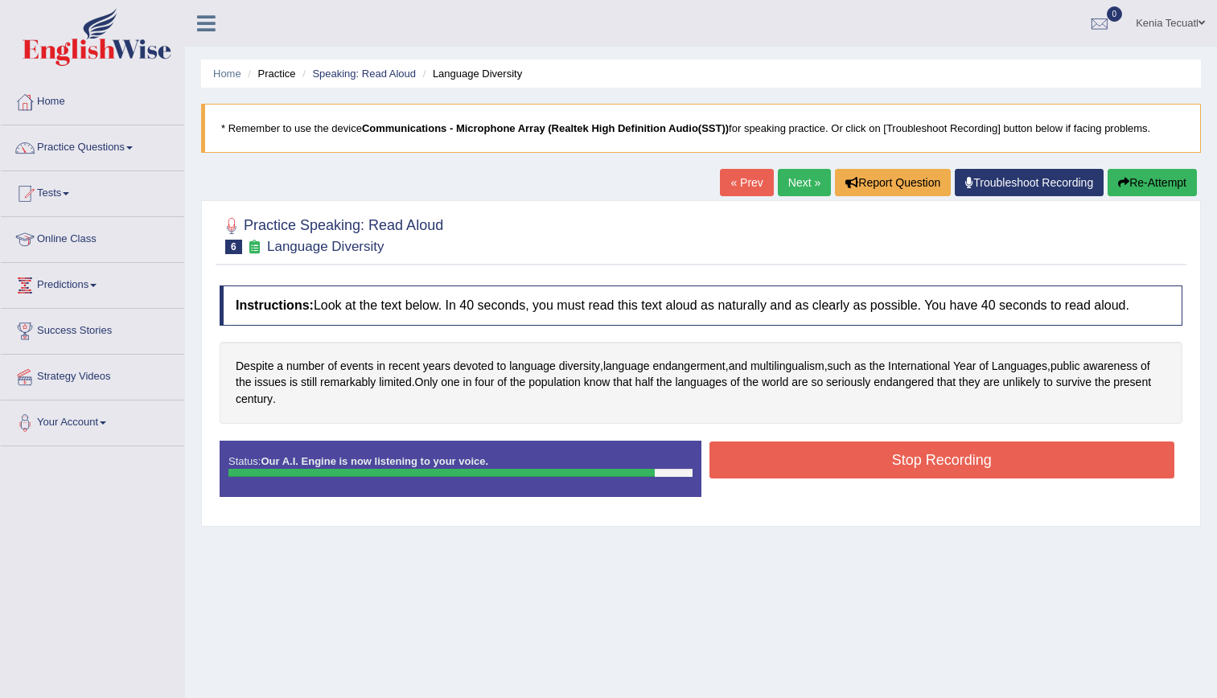
click at [850, 454] on button "Stop Recording" at bounding box center [943, 460] width 466 height 37
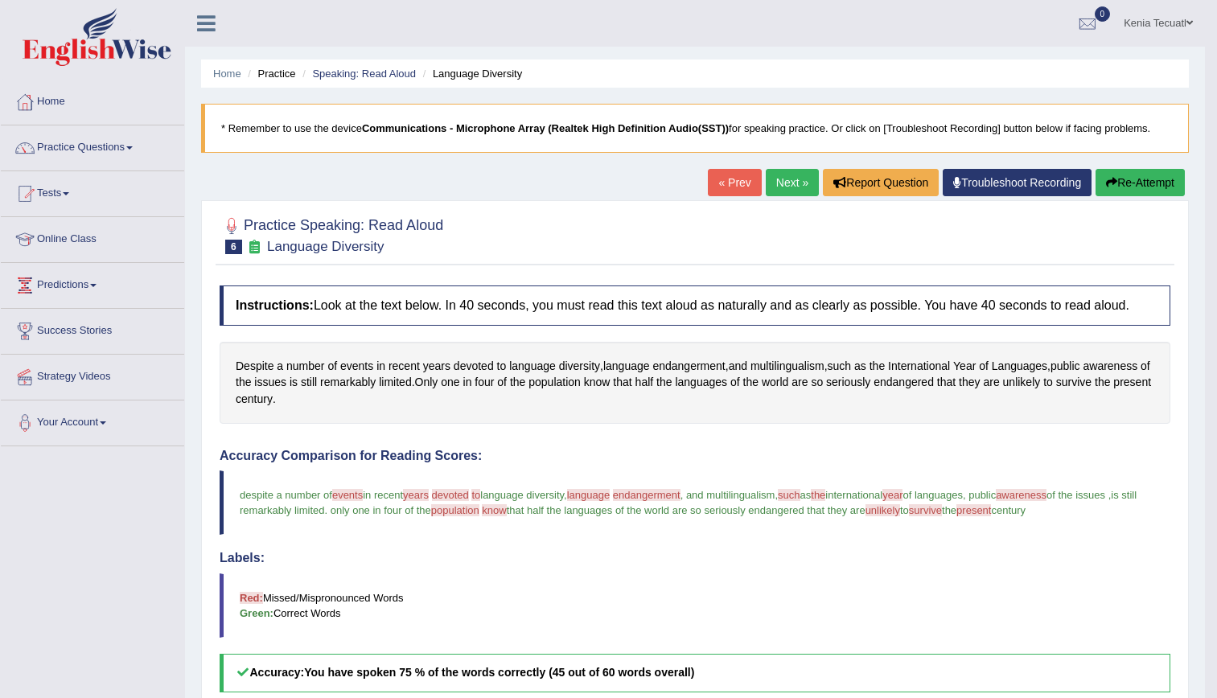
click at [796, 175] on link "Next »" at bounding box center [792, 182] width 53 height 27
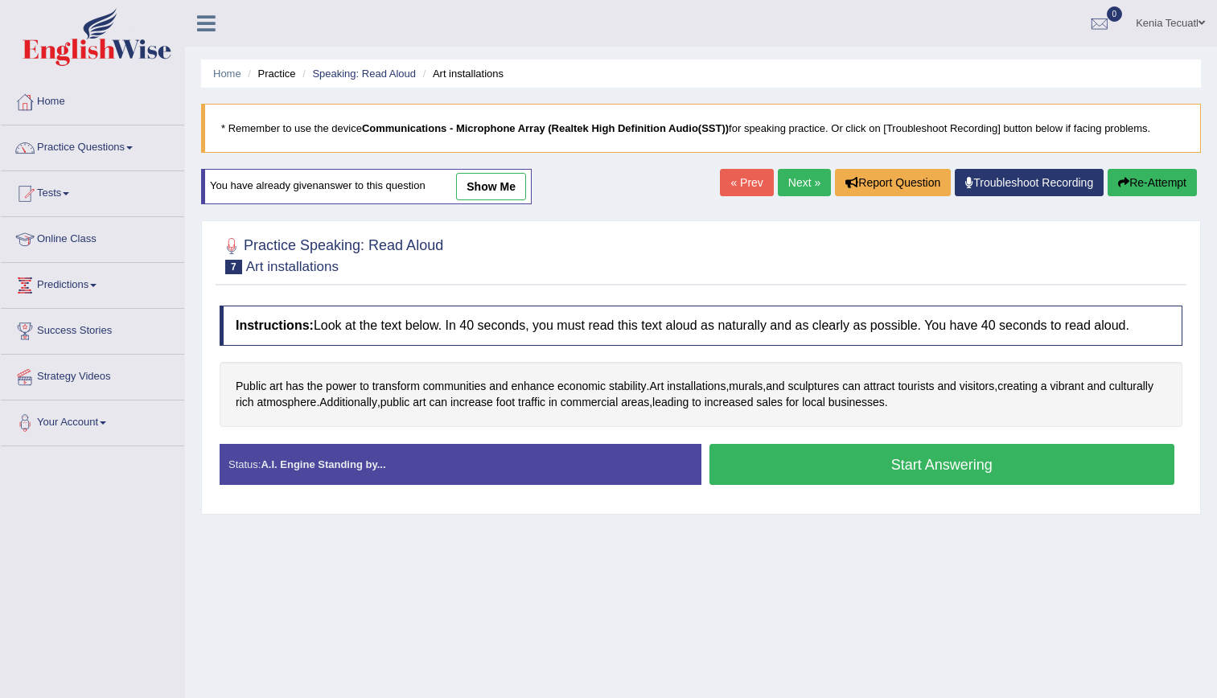
click at [924, 469] on button "Start Answering" at bounding box center [943, 464] width 466 height 41
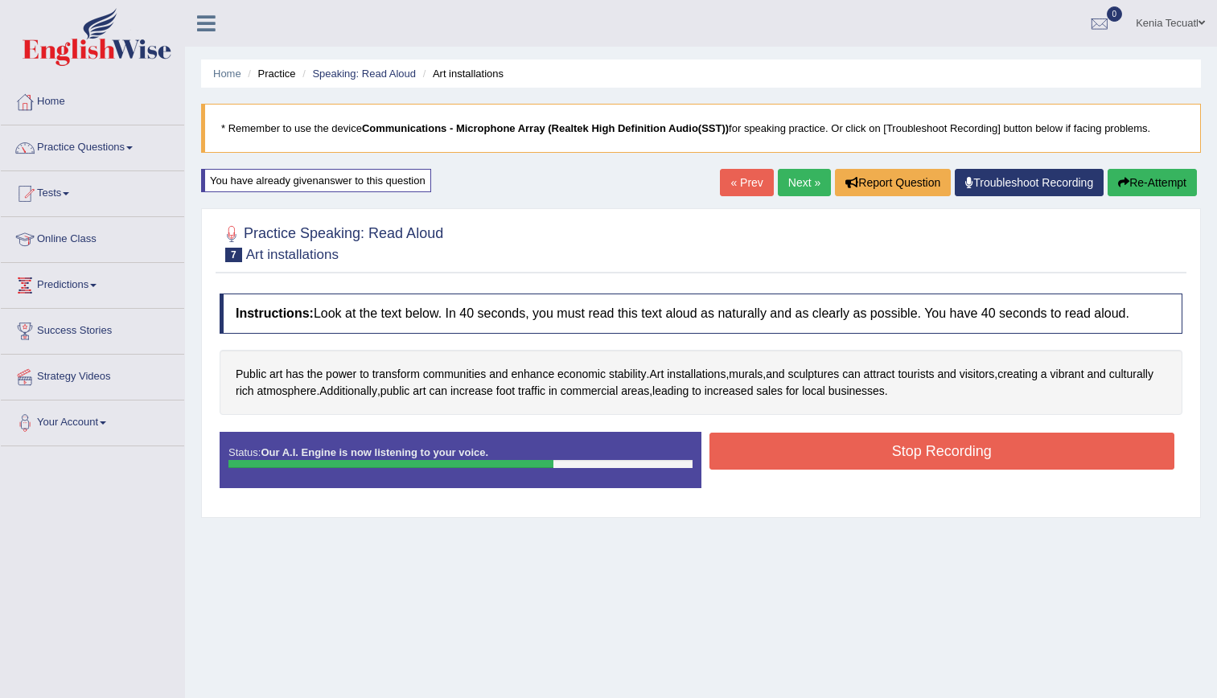
click at [924, 469] on button "Stop Recording" at bounding box center [943, 451] width 466 height 37
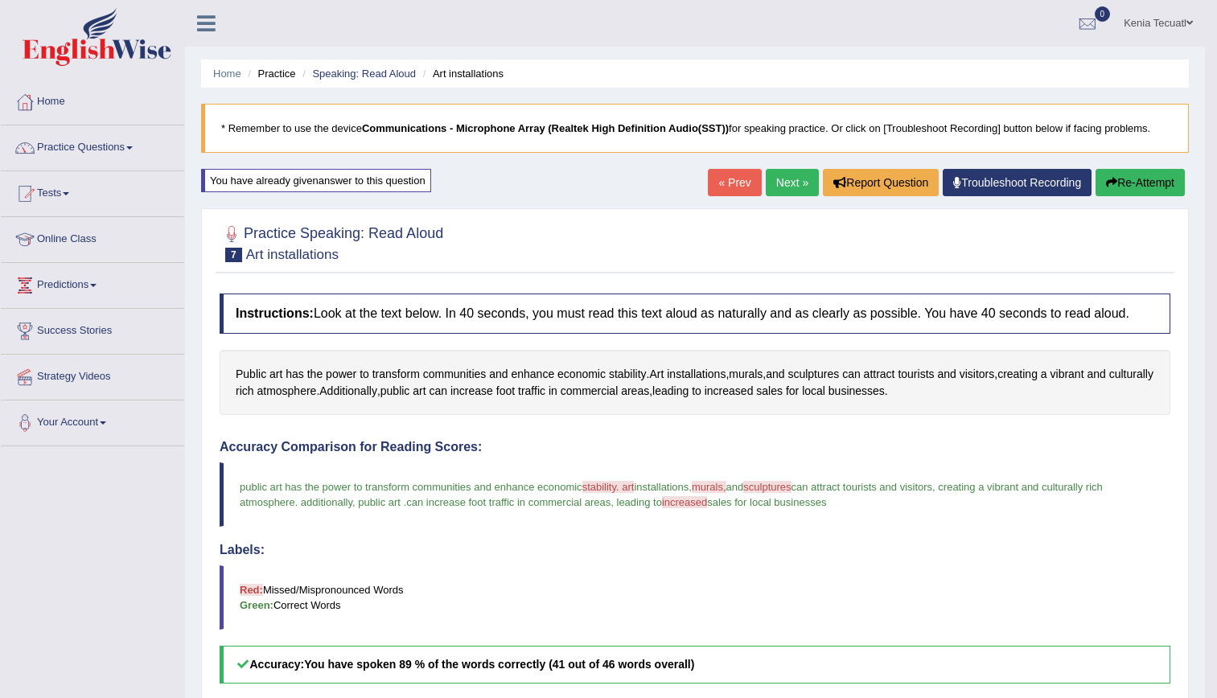
click at [786, 171] on link "Next »" at bounding box center [792, 182] width 53 height 27
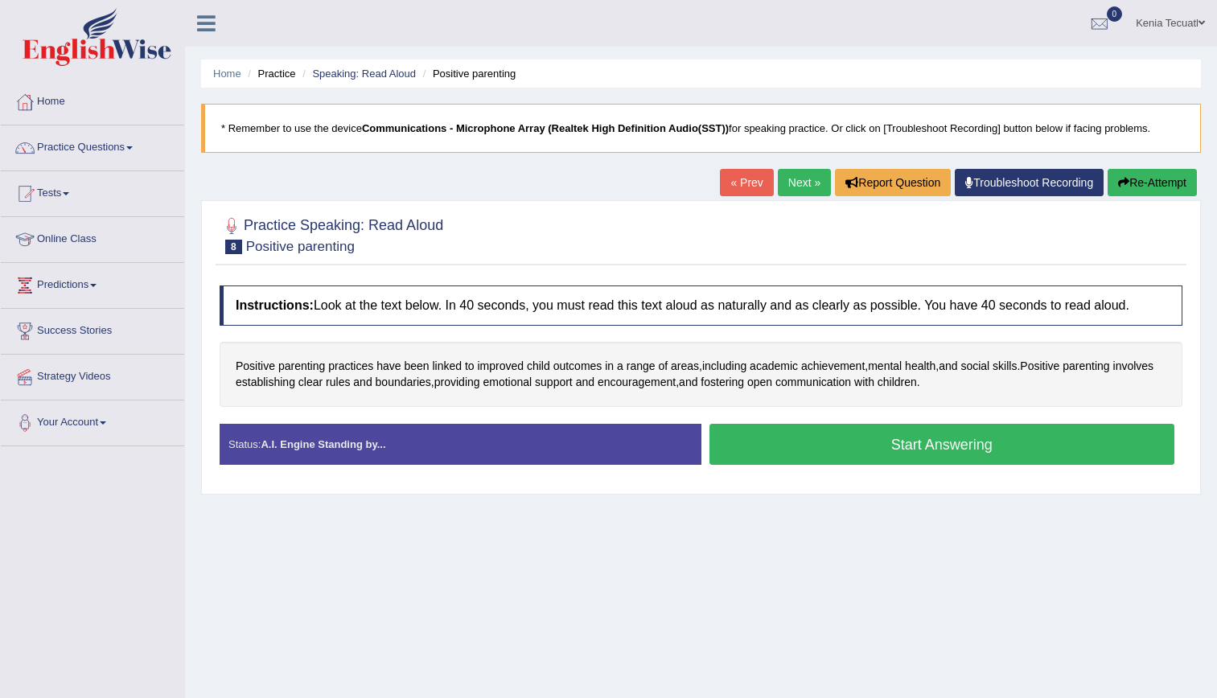
click at [759, 443] on button "Start Answering" at bounding box center [943, 444] width 466 height 41
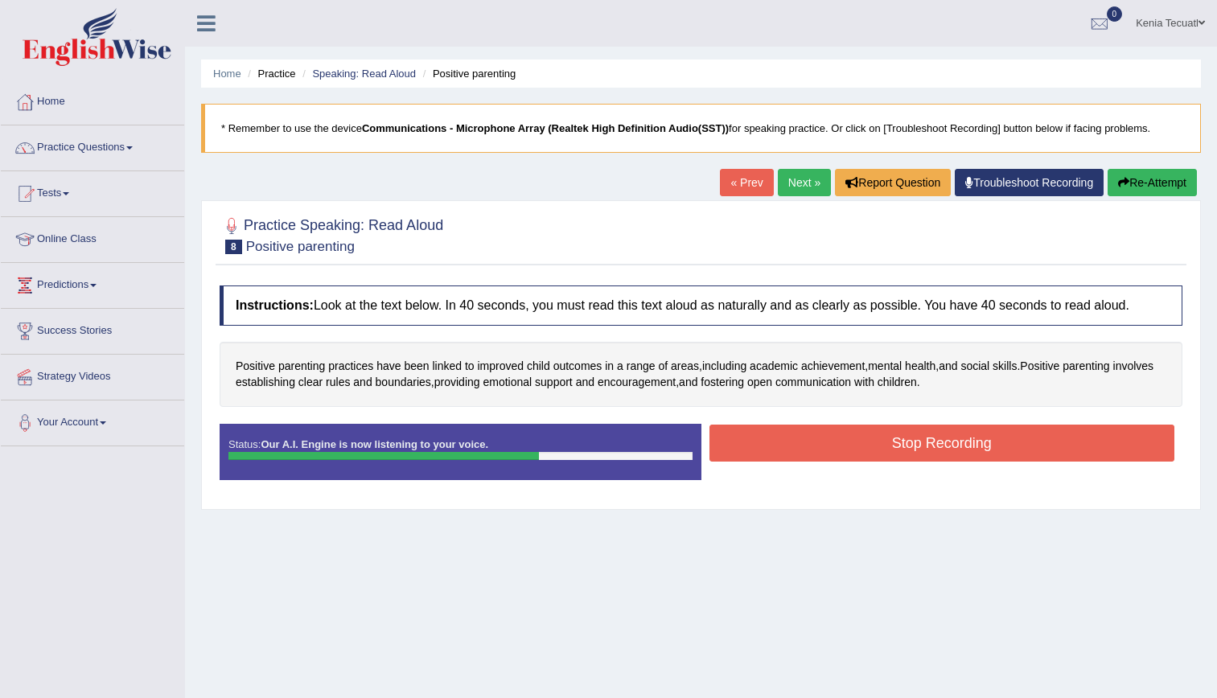
click at [759, 443] on button "Stop Recording" at bounding box center [943, 443] width 466 height 37
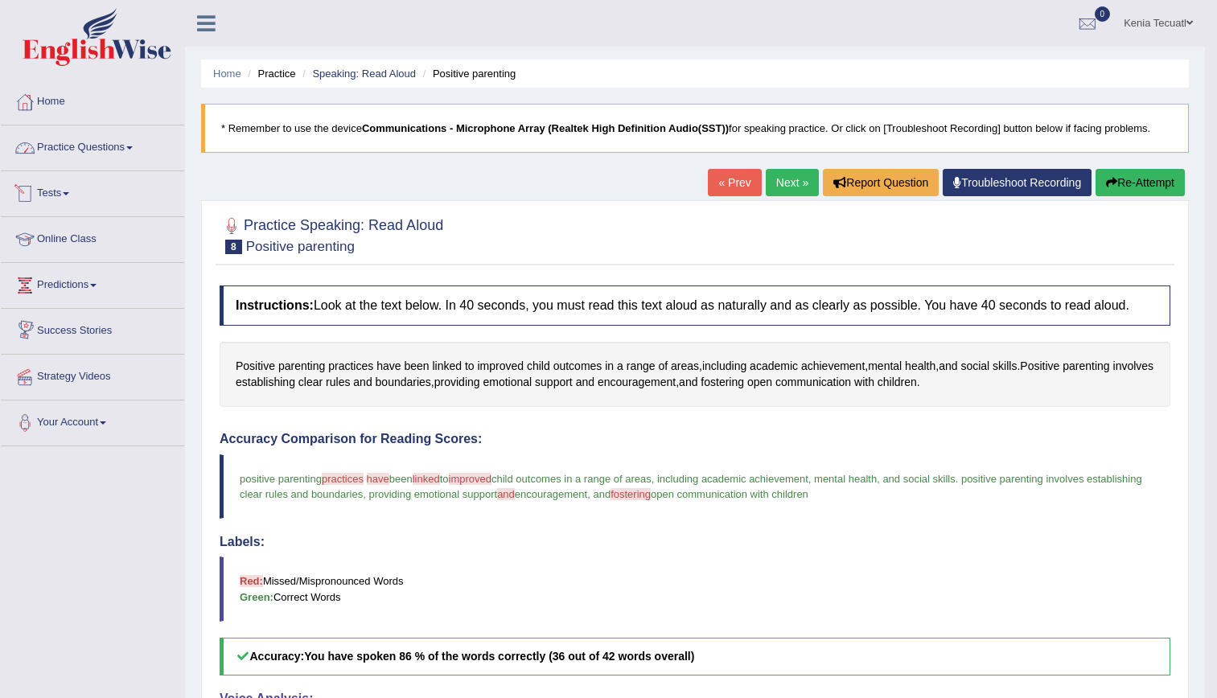
click at [105, 139] on link "Practice Questions" at bounding box center [92, 145] width 183 height 40
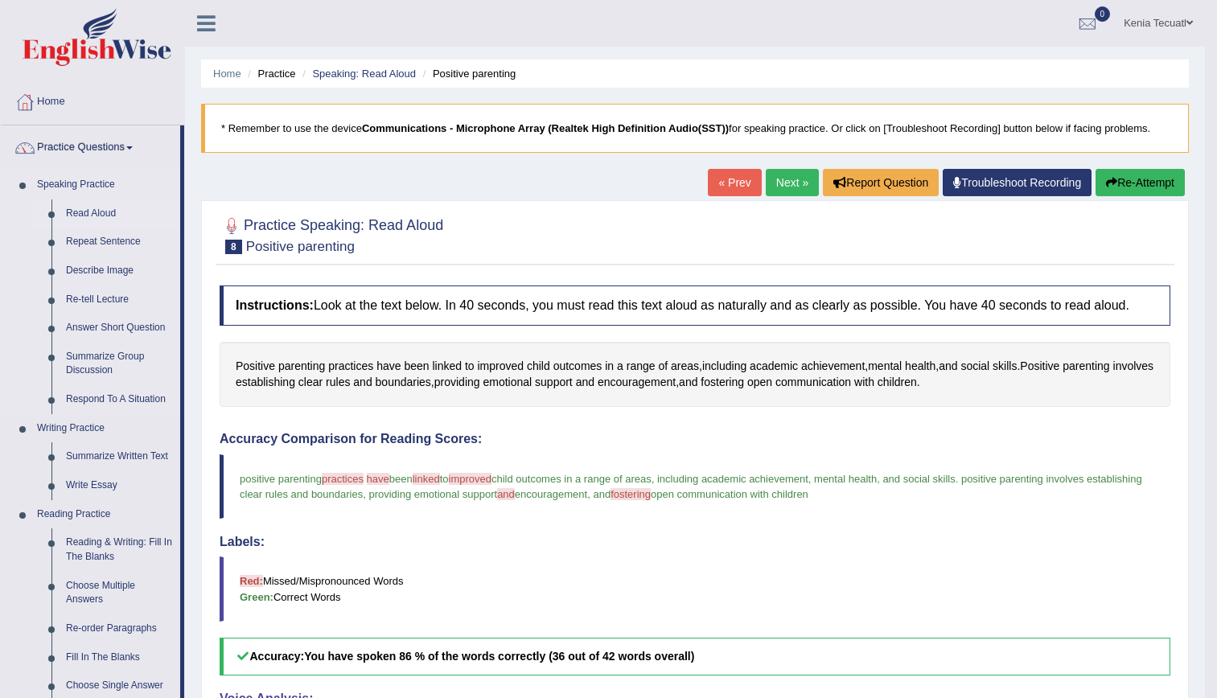
click at [90, 208] on link "Read Aloud" at bounding box center [119, 214] width 121 height 29
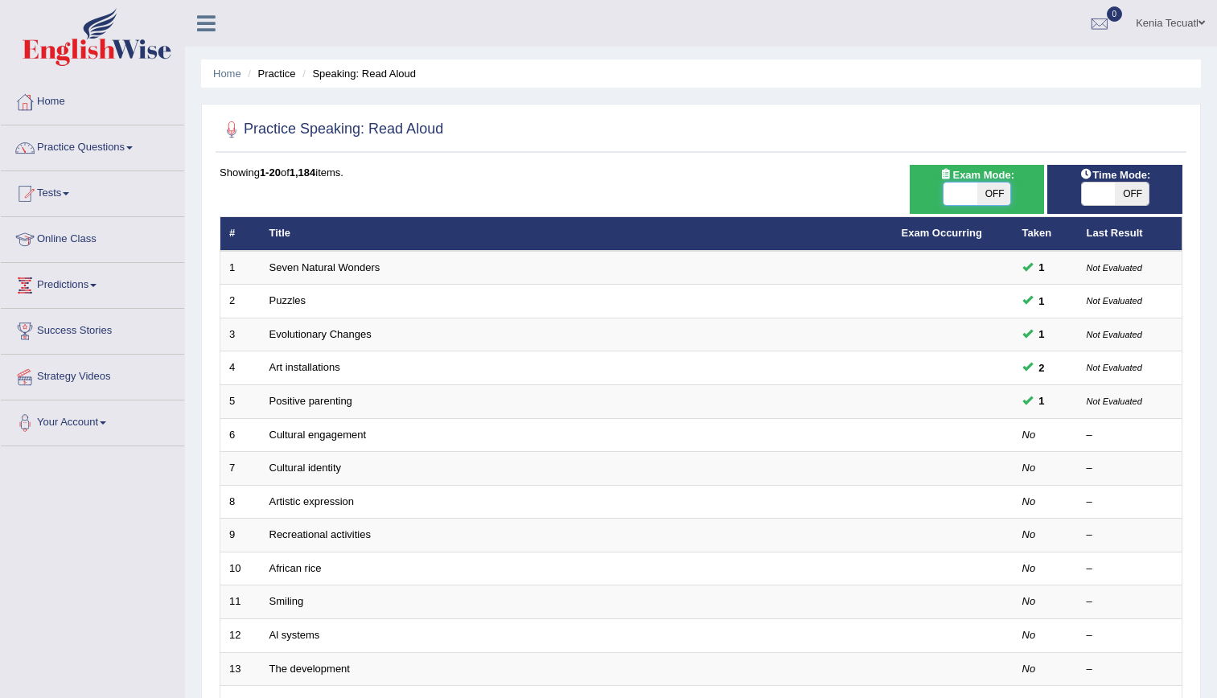
click at [947, 190] on span at bounding box center [961, 194] width 34 height 23
checkbox input "true"
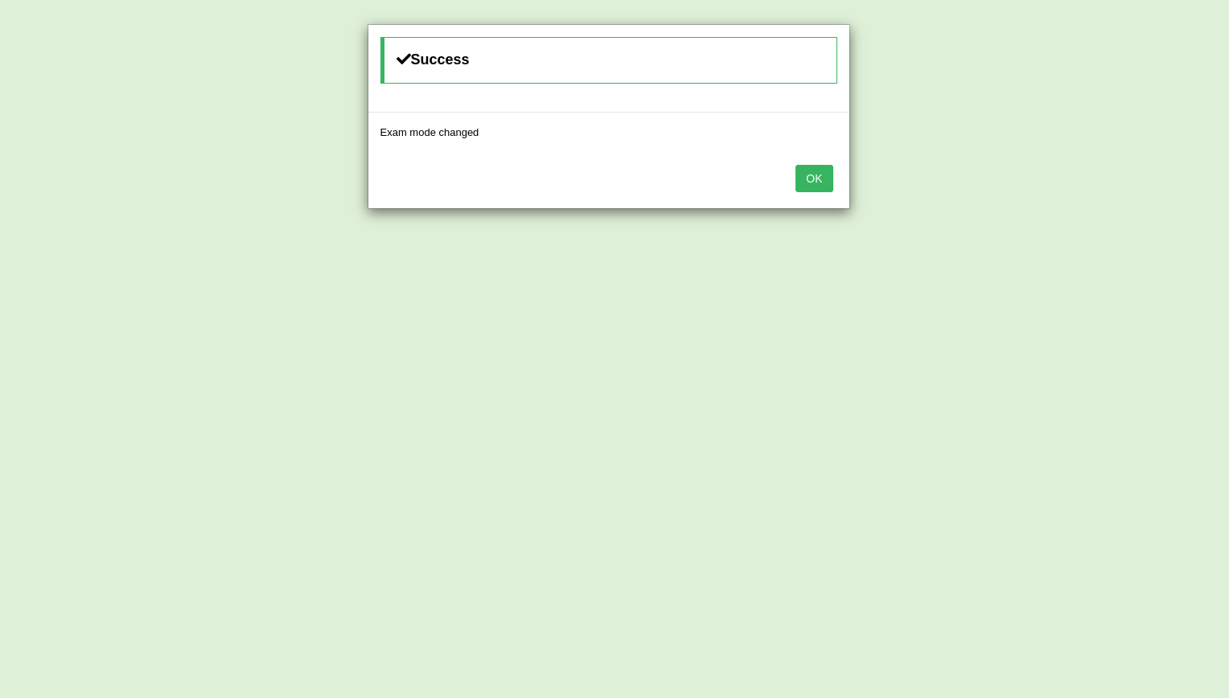
click at [813, 175] on button "OK" at bounding box center [814, 178] width 37 height 27
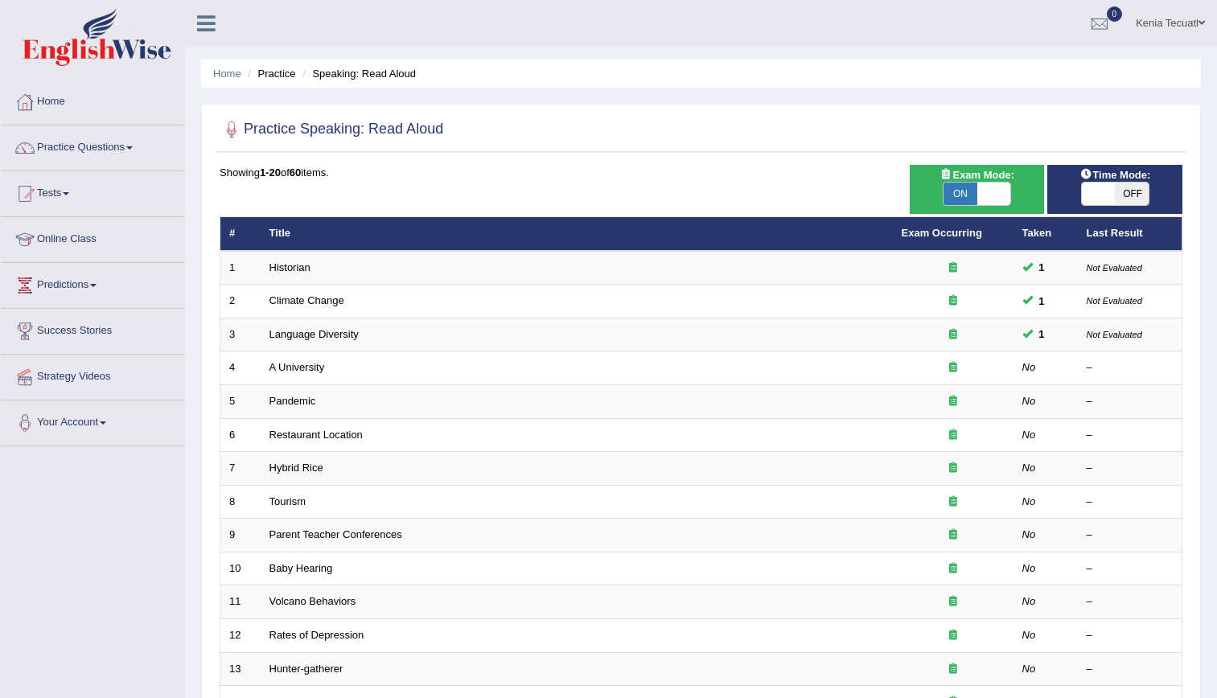
click at [1107, 199] on span at bounding box center [1099, 194] width 34 height 23
checkbox input "true"
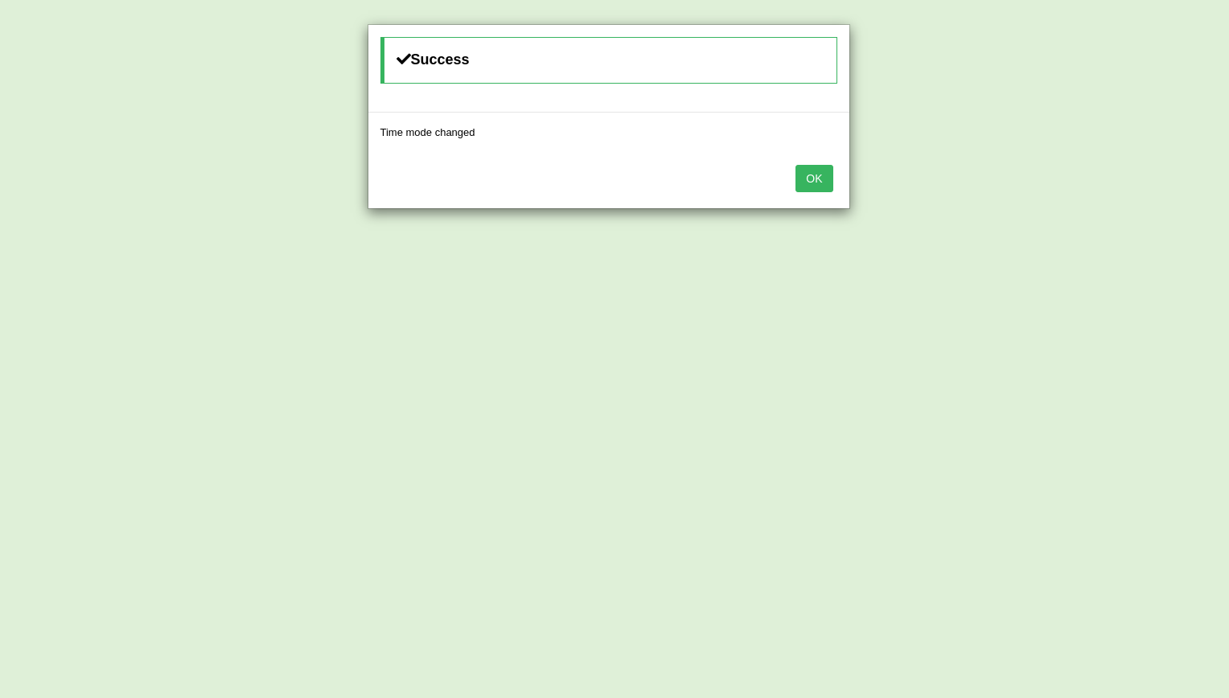
click at [824, 171] on button "OK" at bounding box center [814, 178] width 37 height 27
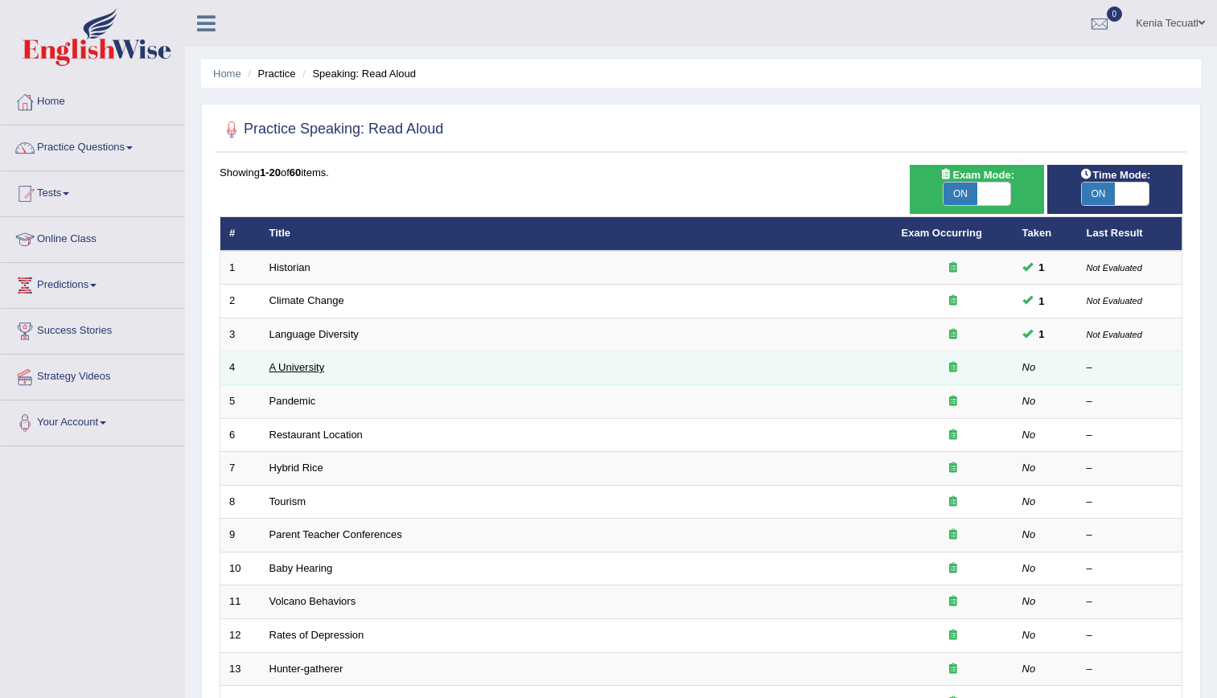
click at [318, 372] on link "A University" at bounding box center [298, 367] width 56 height 12
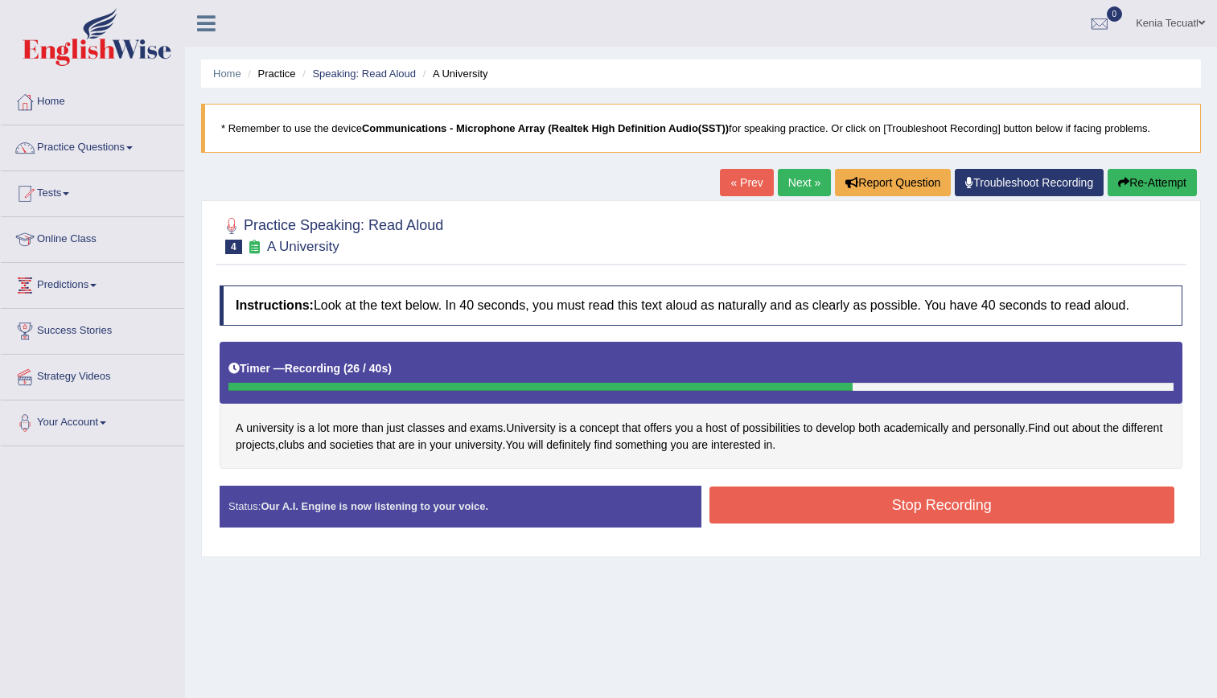
click at [757, 512] on button "Stop Recording" at bounding box center [943, 505] width 466 height 37
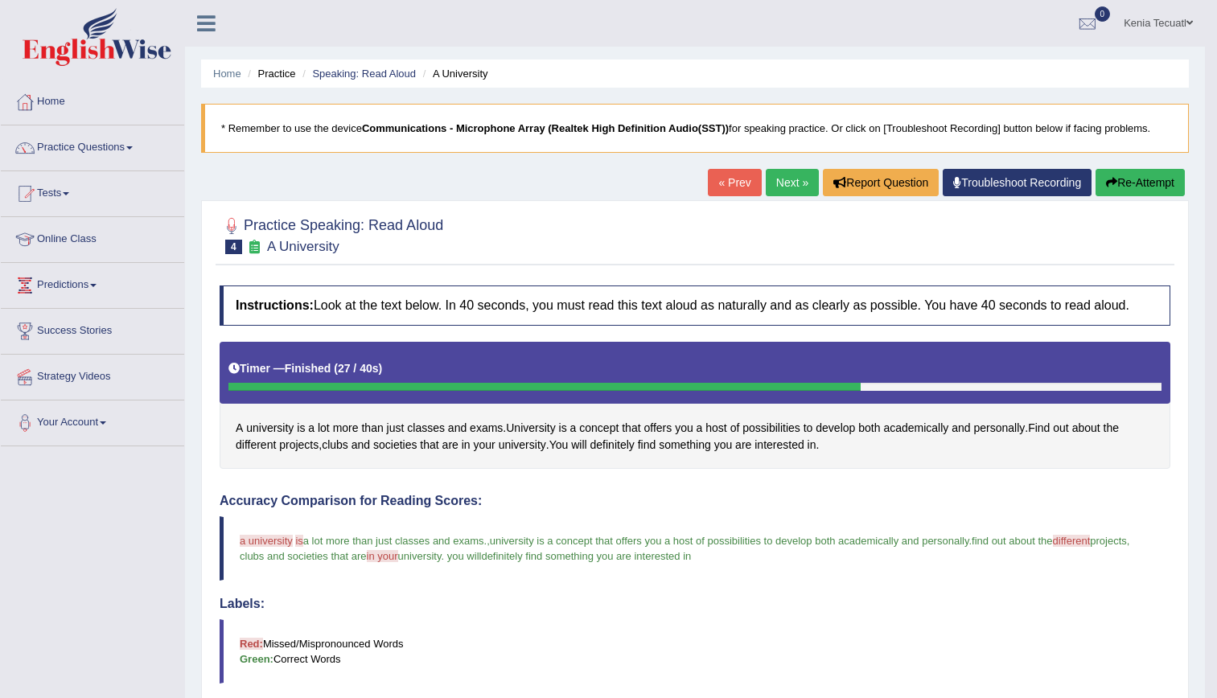
click at [776, 178] on link "Next »" at bounding box center [792, 182] width 53 height 27
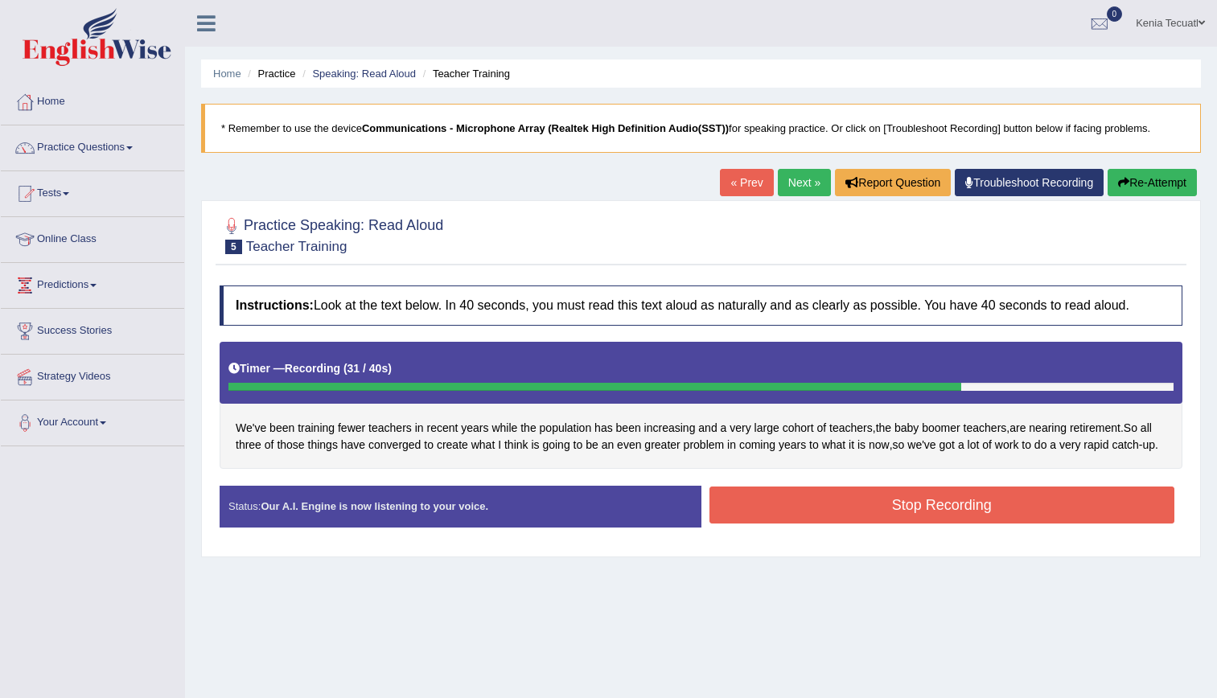
click at [866, 495] on button "Stop Recording" at bounding box center [943, 505] width 466 height 37
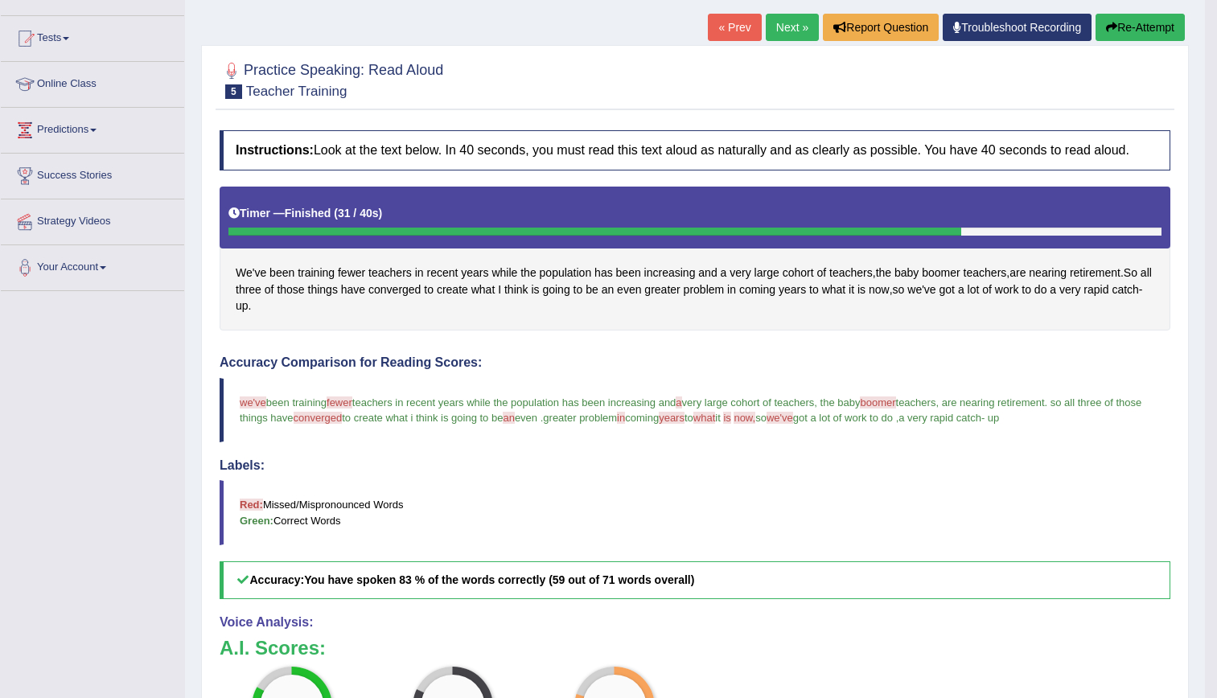
scroll to position [157, 0]
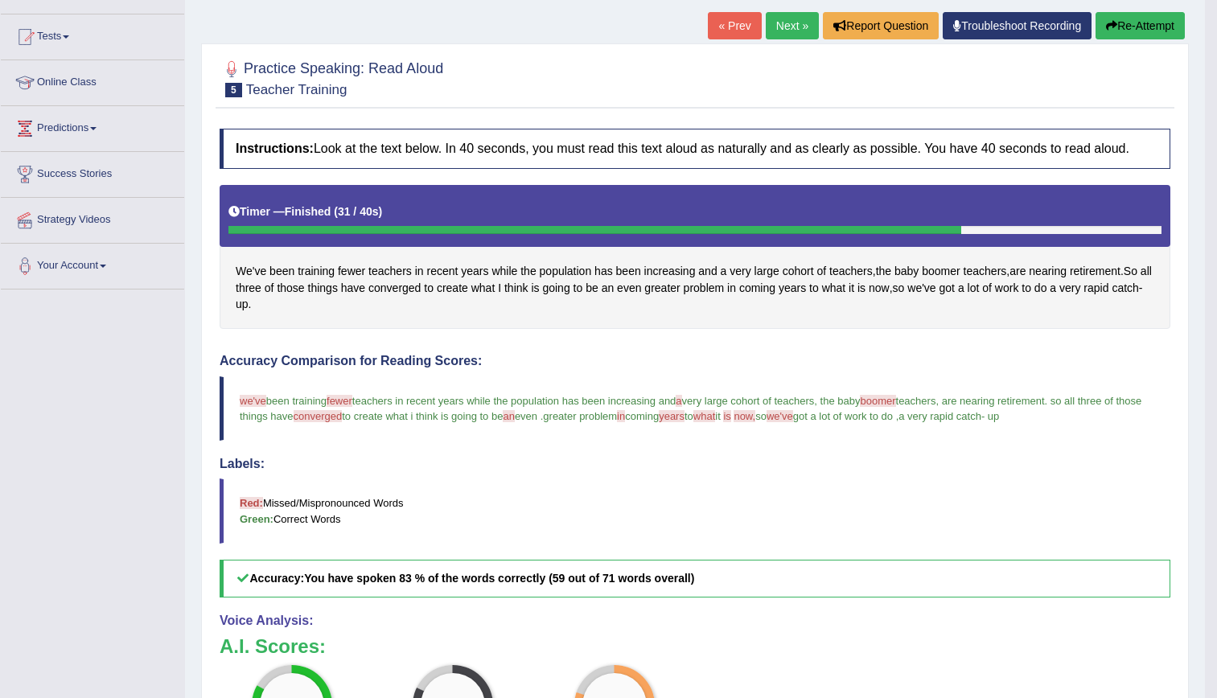
click at [787, 24] on link "Next »" at bounding box center [792, 25] width 53 height 27
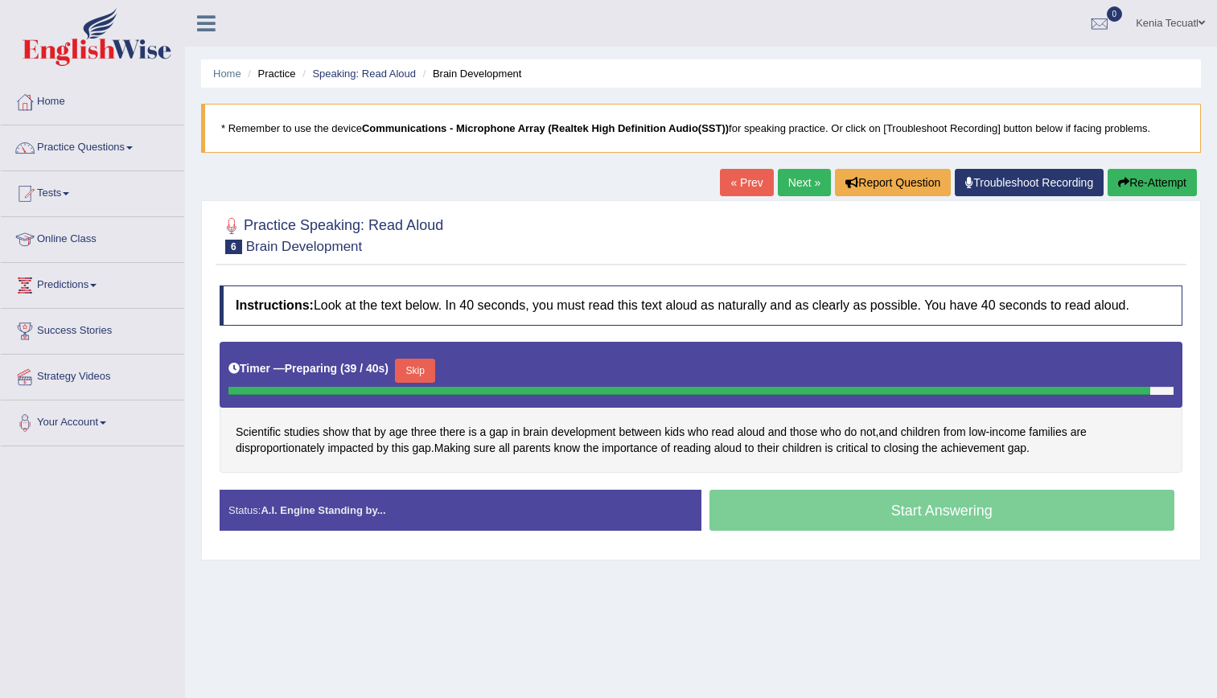
click at [635, 627] on div "Home Practice Speaking: Read Aloud Brain Development * Remember to use the devi…" at bounding box center [701, 402] width 1032 height 804
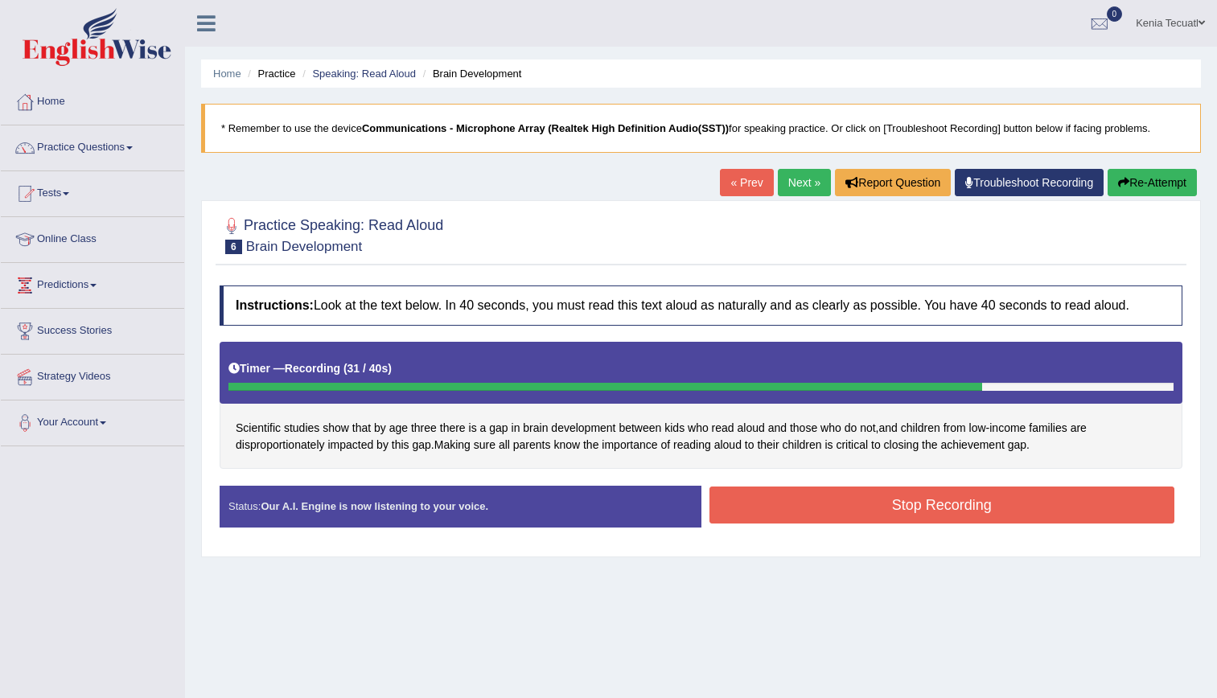
click at [761, 522] on button "Stop Recording" at bounding box center [943, 505] width 466 height 37
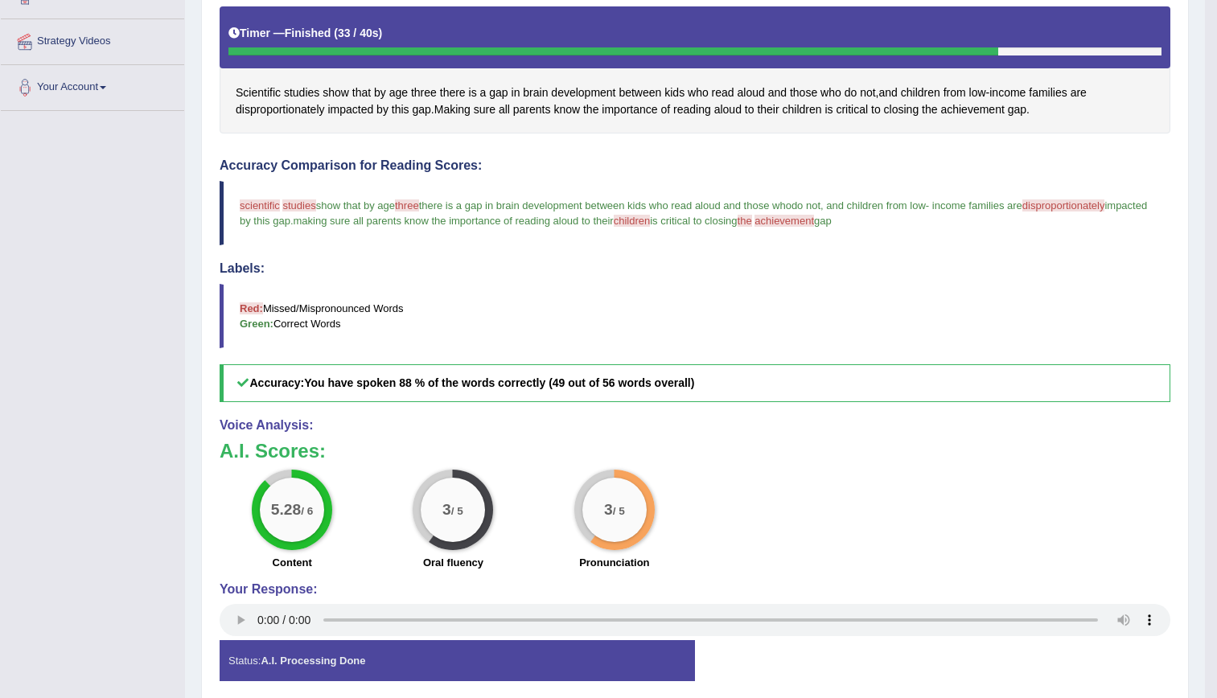
scroll to position [337, 0]
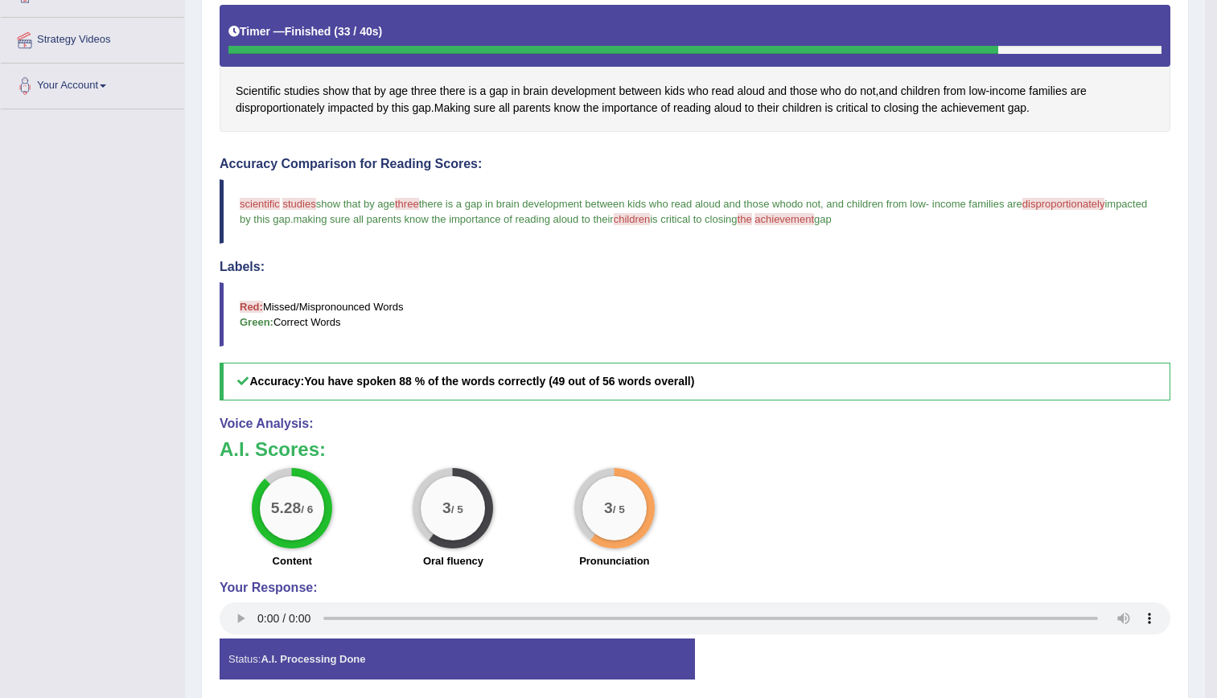
drag, startPoint x: 1039, startPoint y: 205, endPoint x: 1093, endPoint y: 204, distance: 53.9
click at [1093, 204] on span "disproportionately" at bounding box center [1063, 204] width 83 height 12
drag, startPoint x: 818, startPoint y: 220, endPoint x: 850, endPoint y: 222, distance: 32.3
click at [814, 222] on span "achievement" at bounding box center [785, 219] width 60 height 12
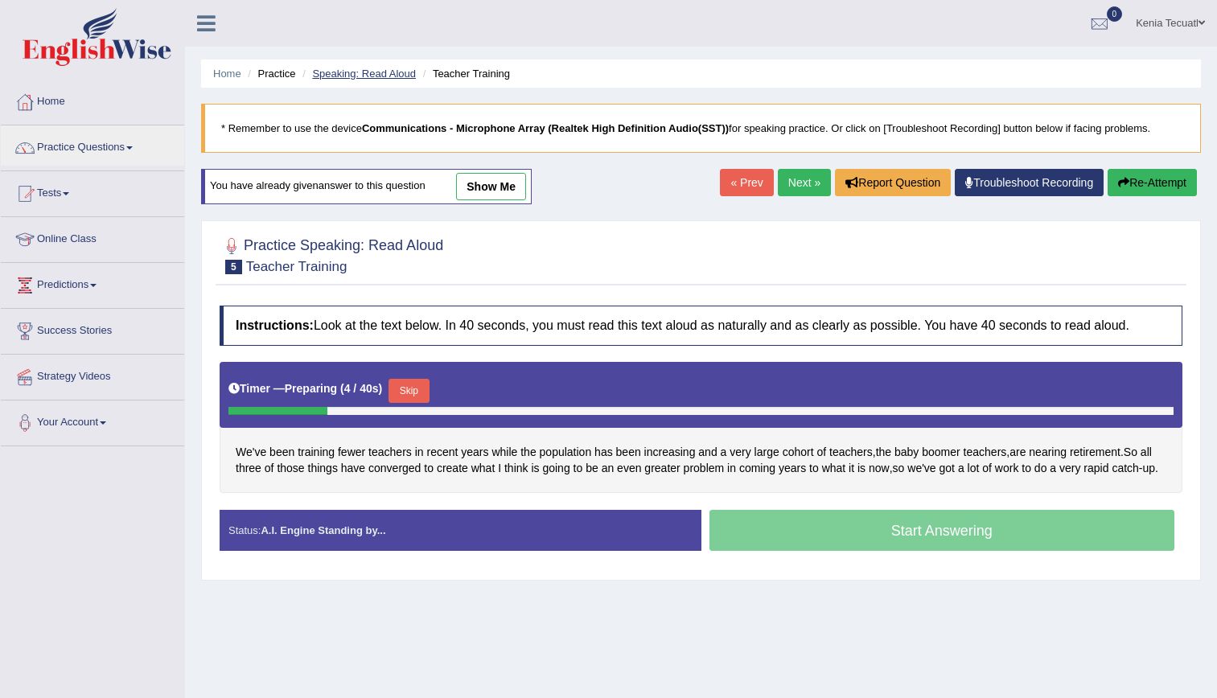
click at [371, 73] on link "Speaking: Read Aloud" at bounding box center [364, 74] width 104 height 12
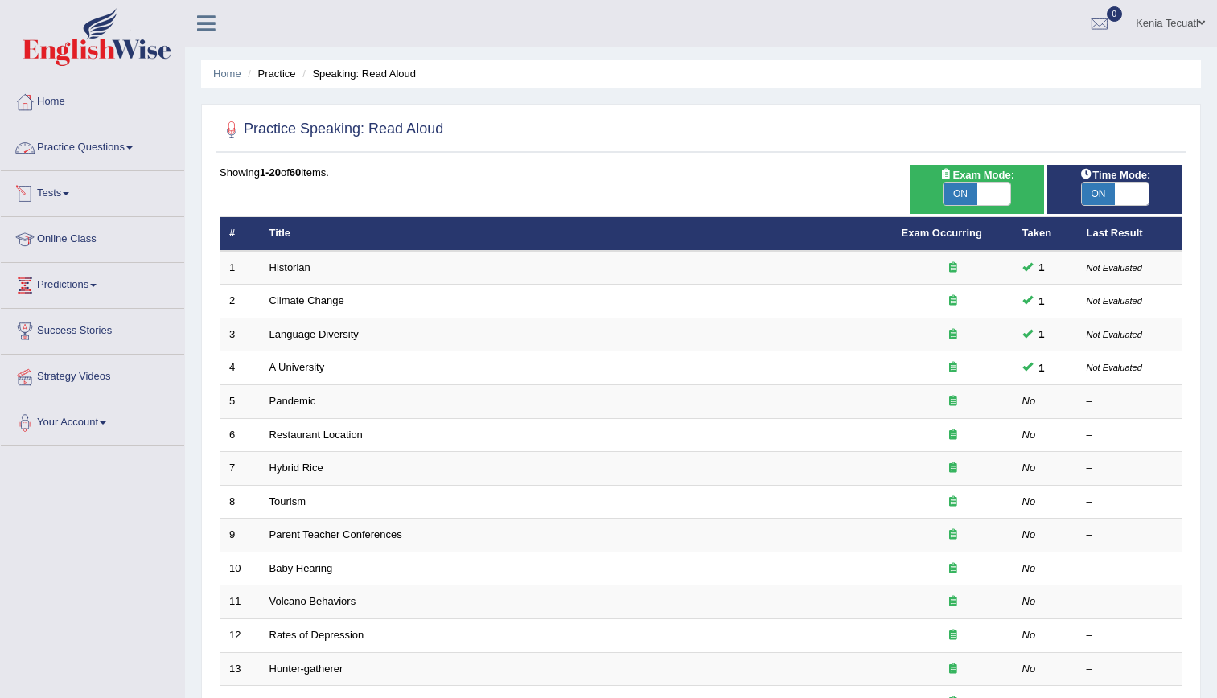
click at [77, 149] on link "Practice Questions" at bounding box center [92, 145] width 183 height 40
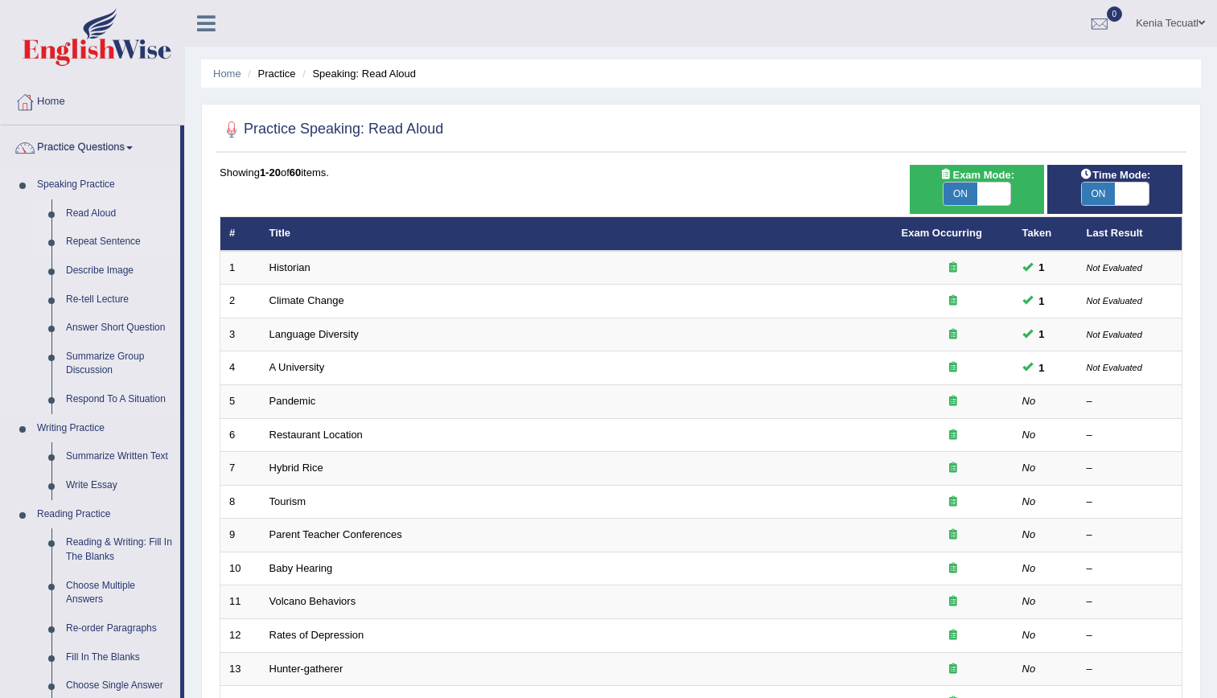
click at [107, 237] on link "Repeat Sentence" at bounding box center [119, 242] width 121 height 29
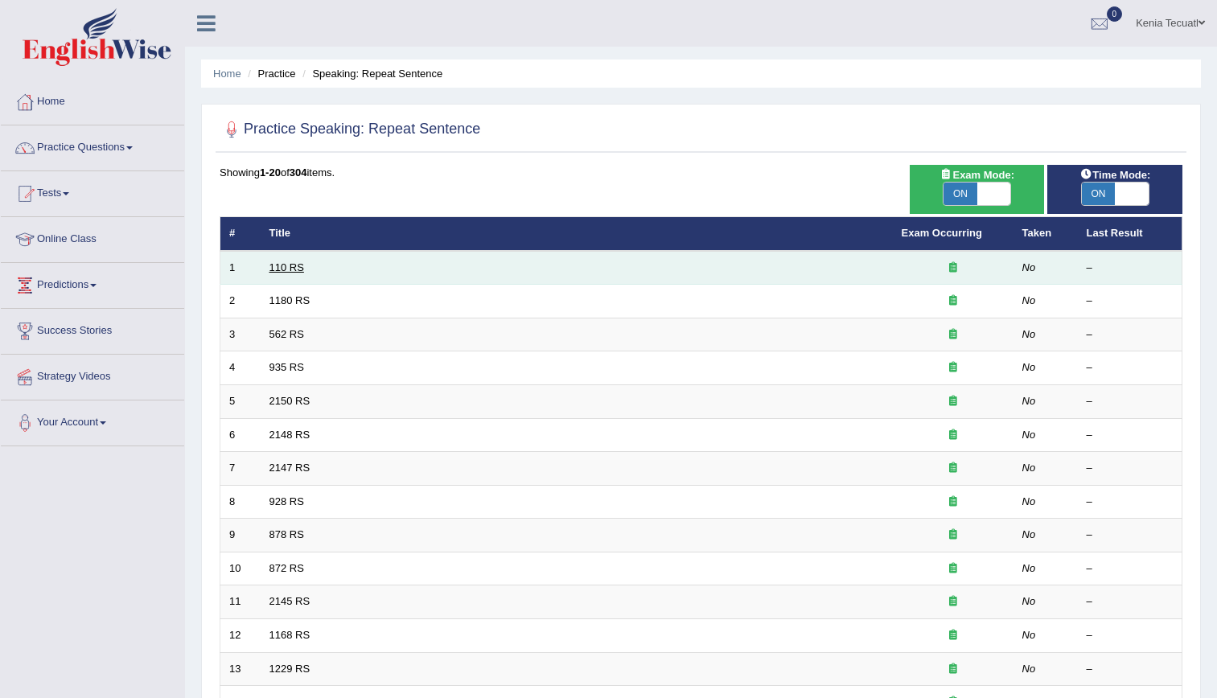
click at [282, 272] on link "110 RS" at bounding box center [287, 267] width 35 height 12
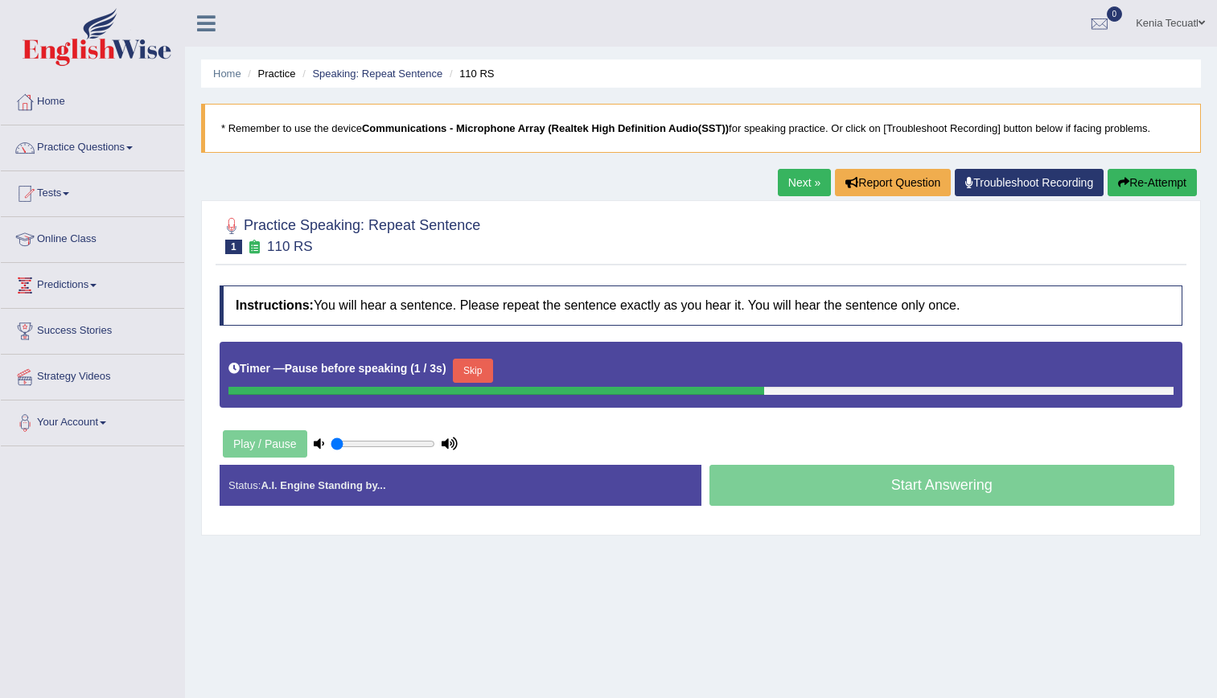
click at [766, 594] on div "Home Practice Speaking: Repeat Sentence 110 RS * Remember to use the device Com…" at bounding box center [701, 402] width 1032 height 804
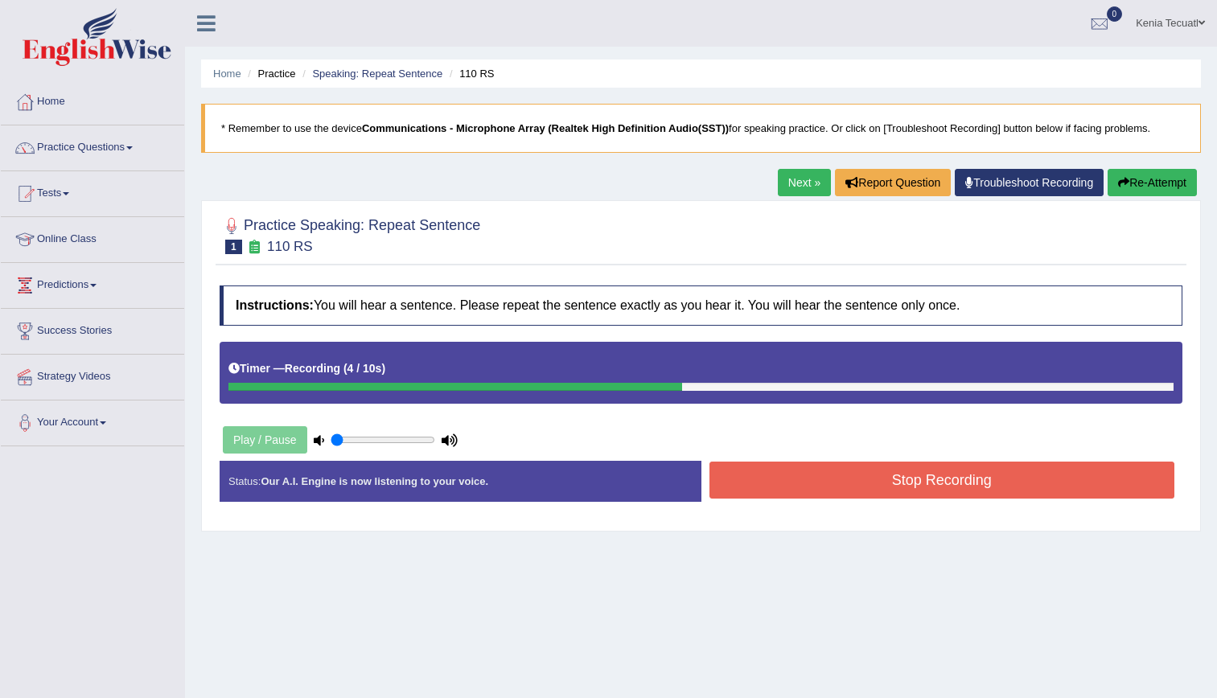
click at [1134, 190] on button "Re-Attempt" at bounding box center [1152, 182] width 89 height 27
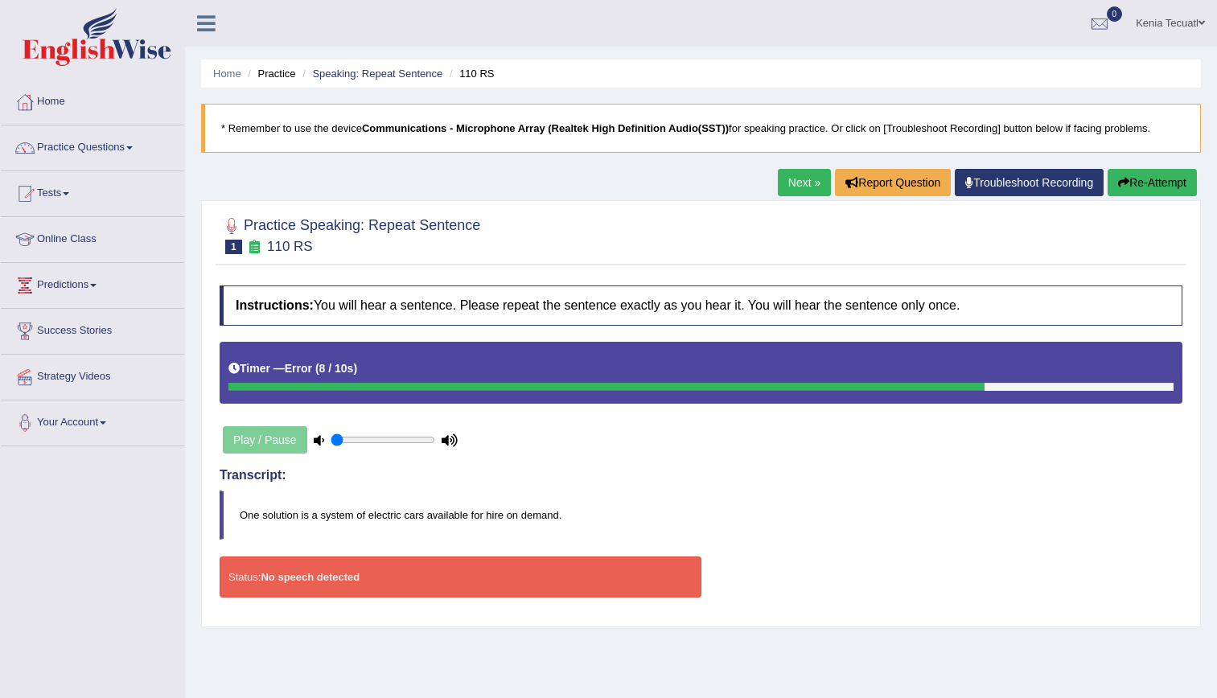
click at [789, 175] on link "Next »" at bounding box center [804, 182] width 53 height 27
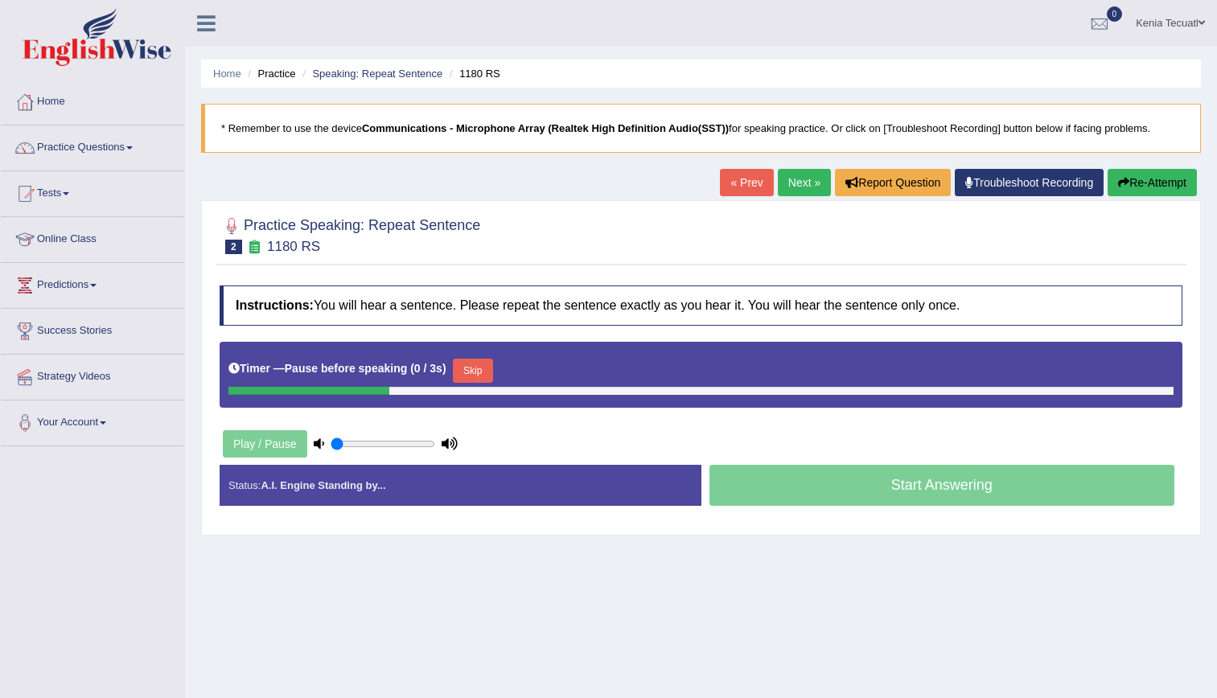
click at [749, 588] on div "Home Practice Speaking: Repeat Sentence 1180 RS * Remember to use the device Co…" at bounding box center [701, 402] width 1032 height 804
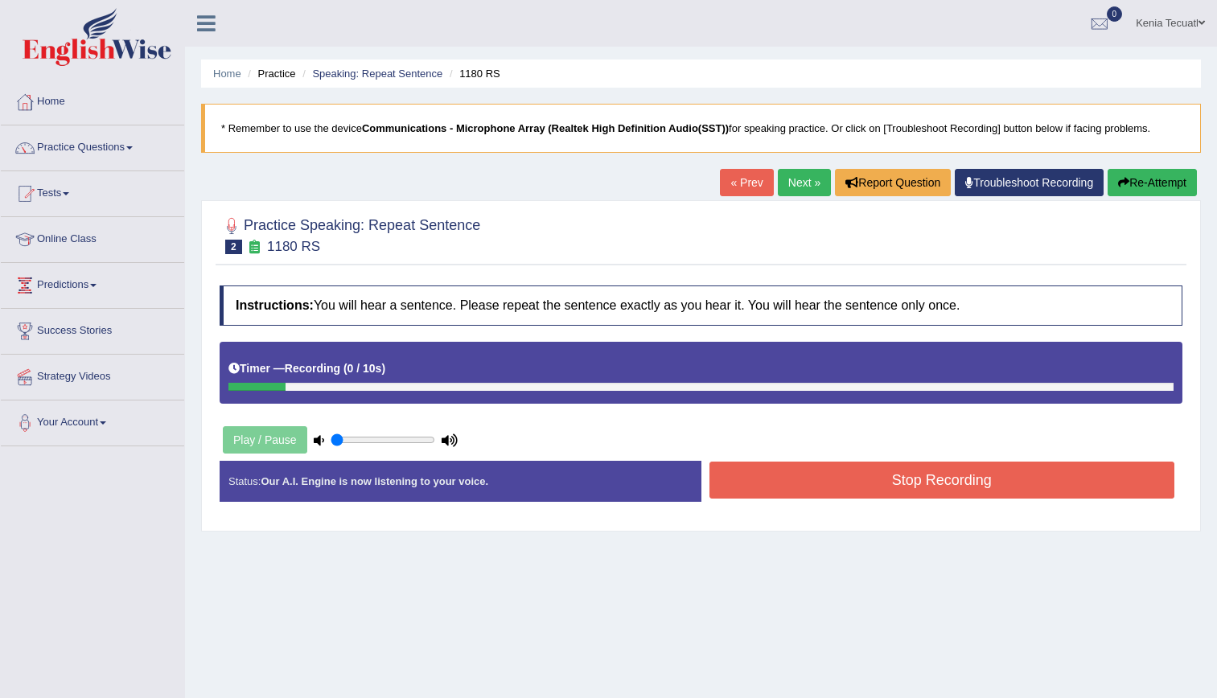
click at [903, 492] on button "Stop Recording" at bounding box center [943, 480] width 466 height 37
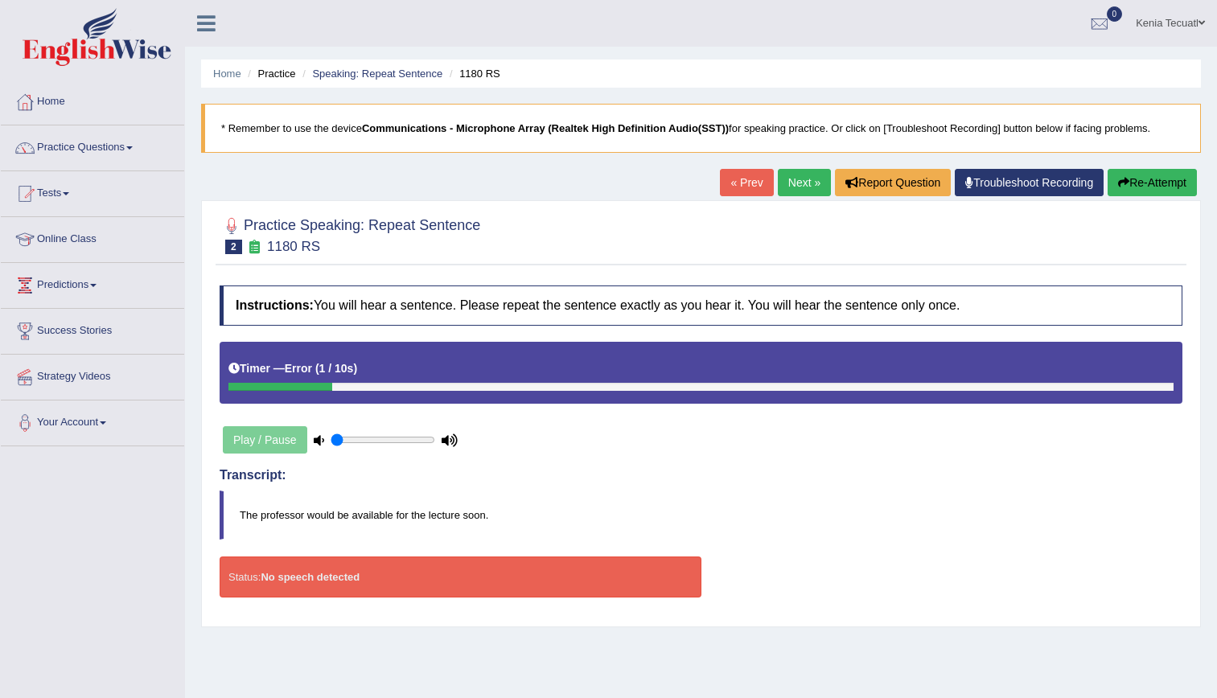
click at [1125, 186] on icon "button" at bounding box center [1123, 182] width 11 height 11
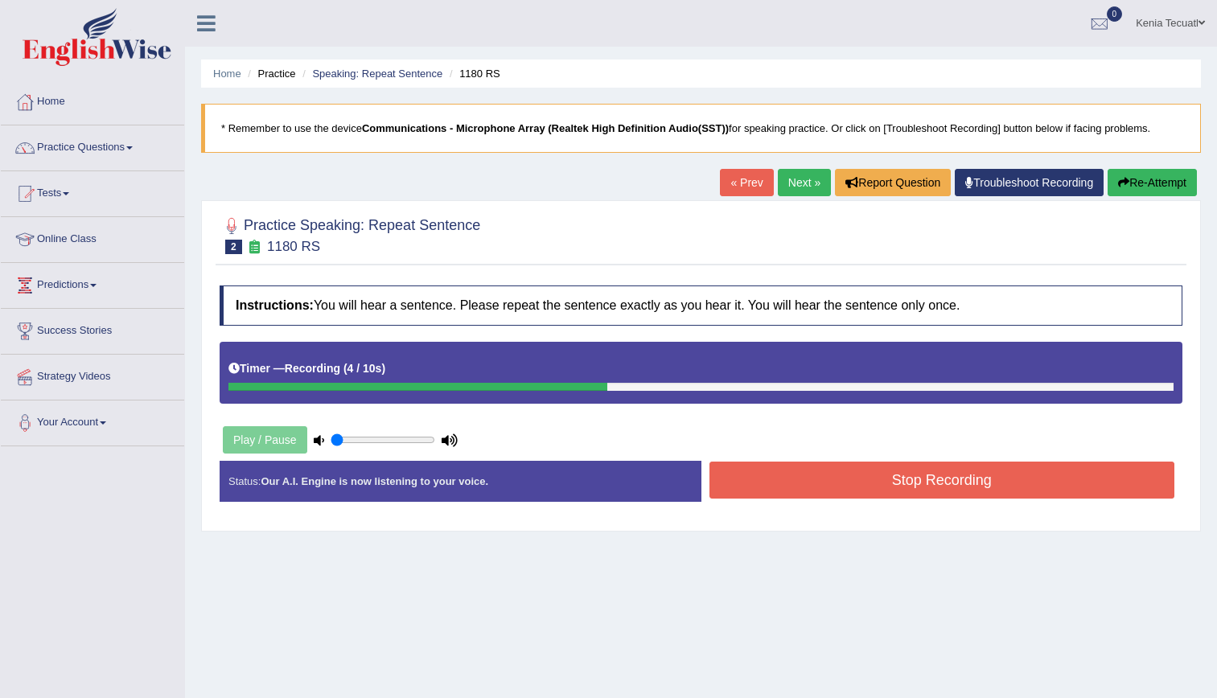
click at [944, 485] on button "Stop Recording" at bounding box center [943, 480] width 466 height 37
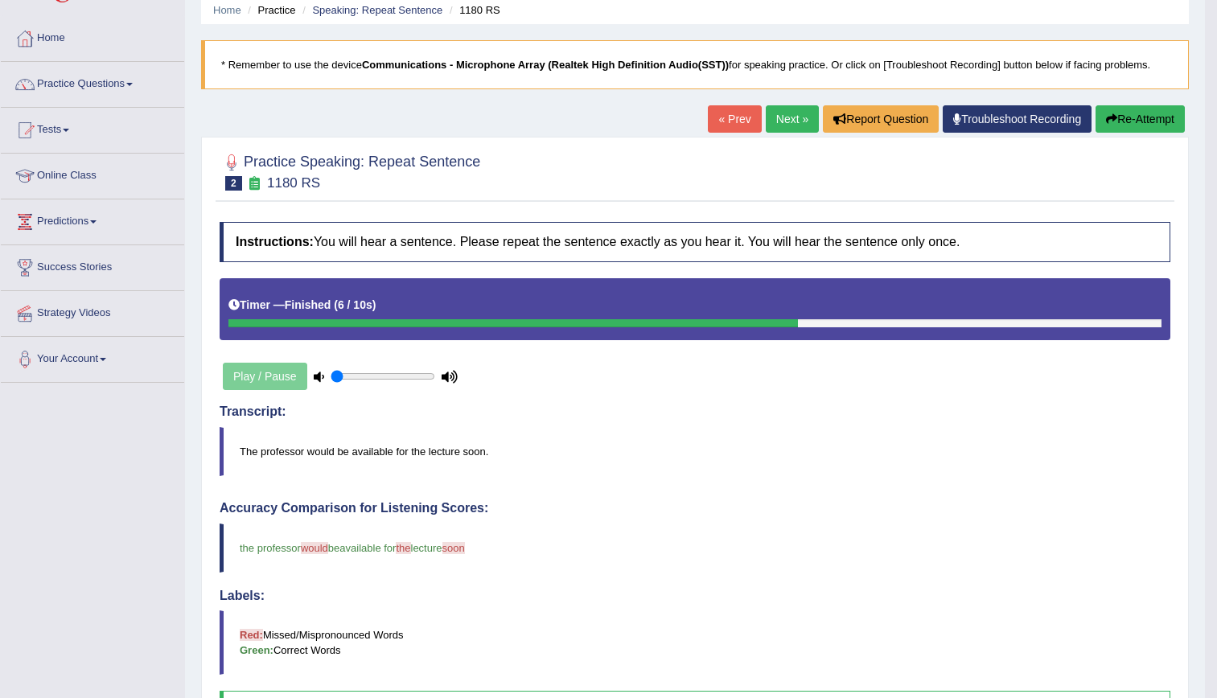
scroll to position [31, 0]
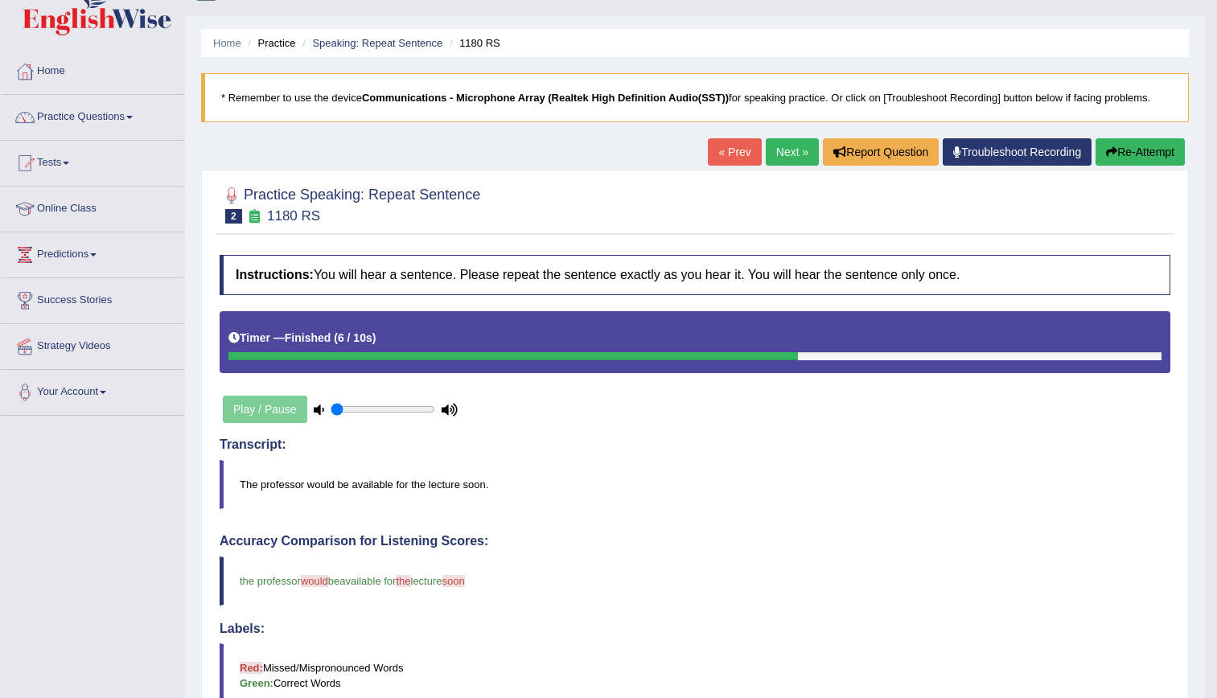
click at [788, 153] on link "Next »" at bounding box center [792, 151] width 53 height 27
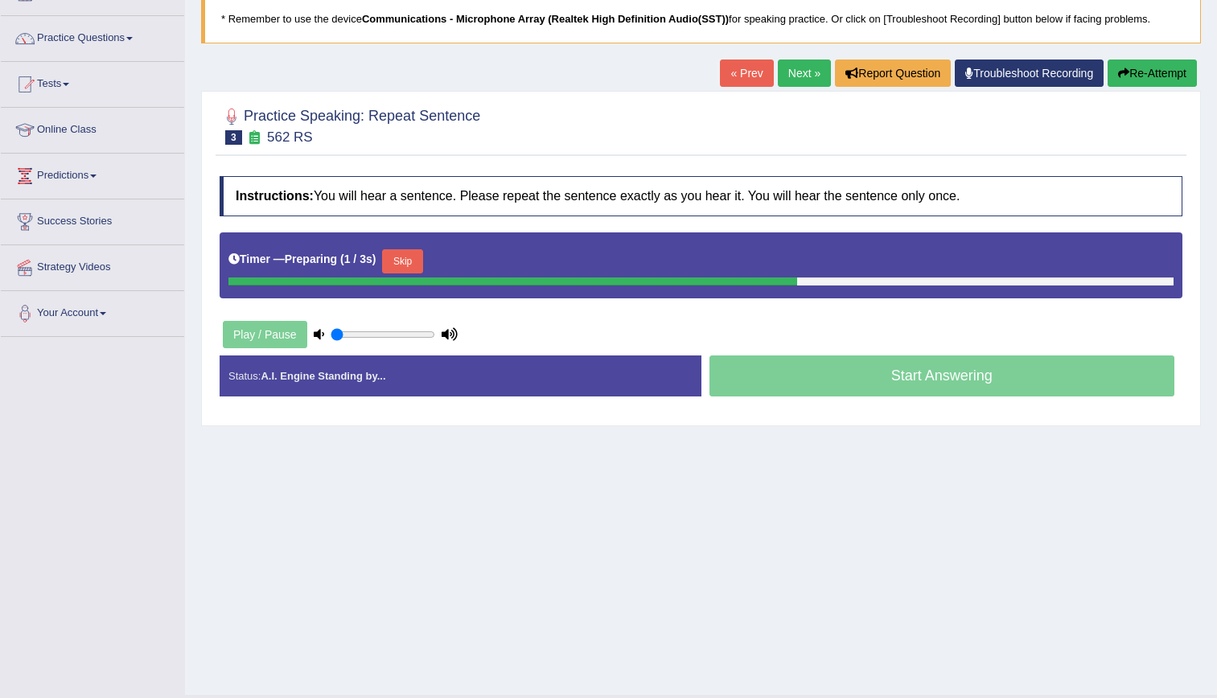
scroll to position [111, 0]
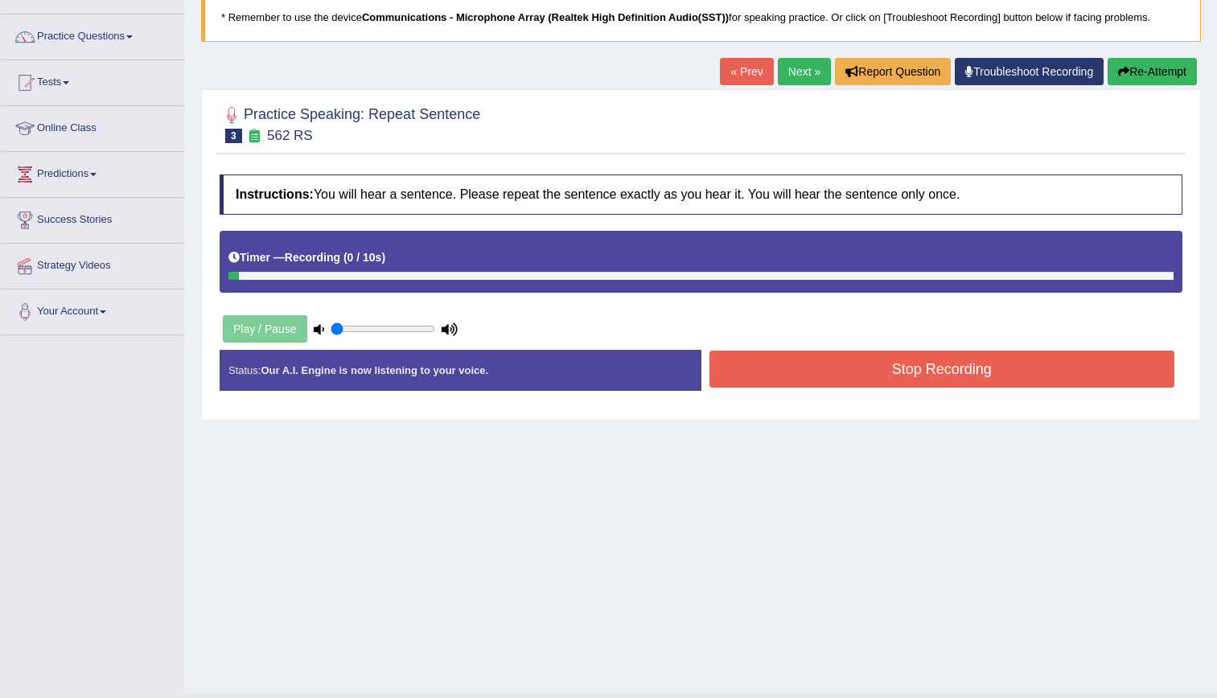
click at [1130, 64] on button "Re-Attempt" at bounding box center [1152, 71] width 89 height 27
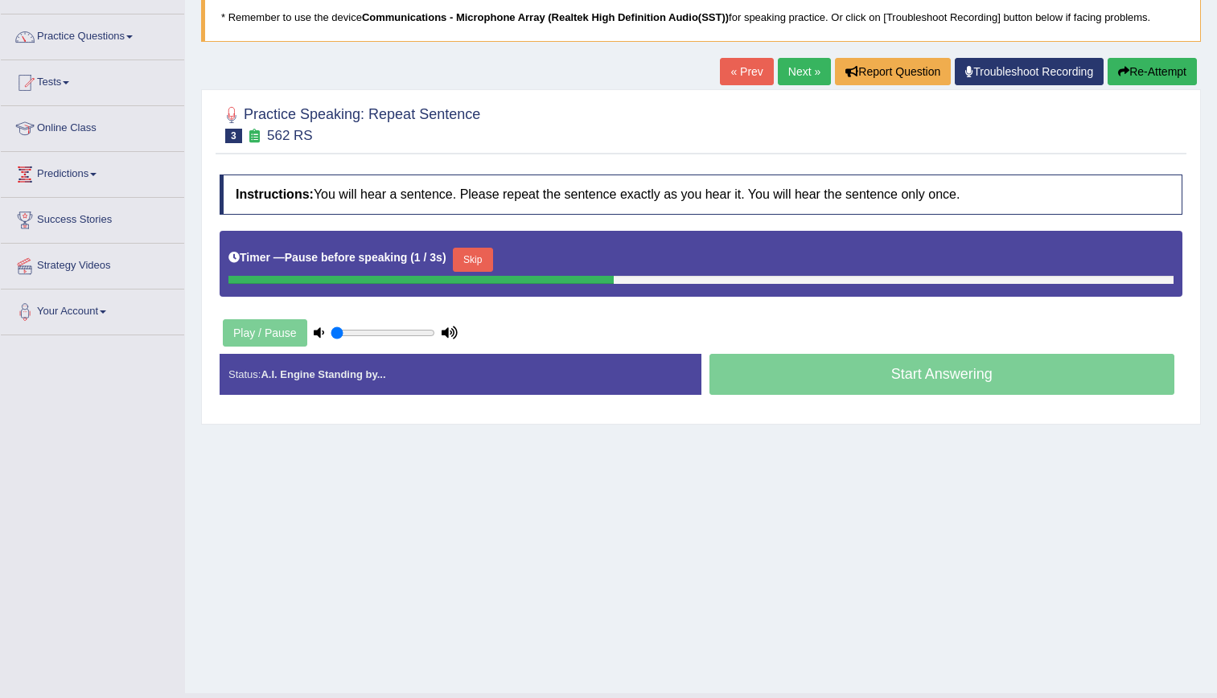
click at [793, 76] on link "Next »" at bounding box center [804, 71] width 53 height 27
